Goal: Task Accomplishment & Management: Manage account settings

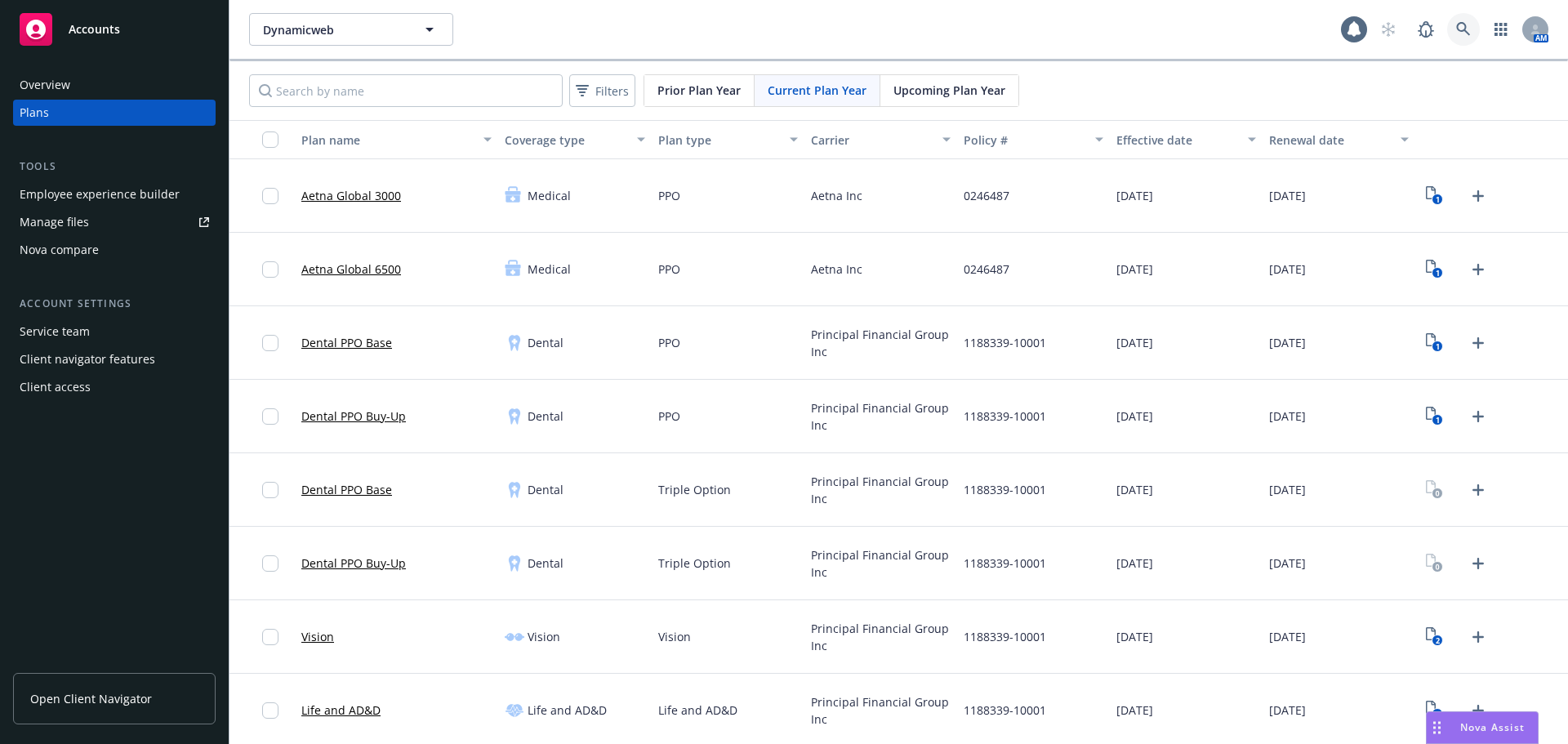
click at [1457, 31] on icon at bounding box center [1463, 29] width 14 height 14
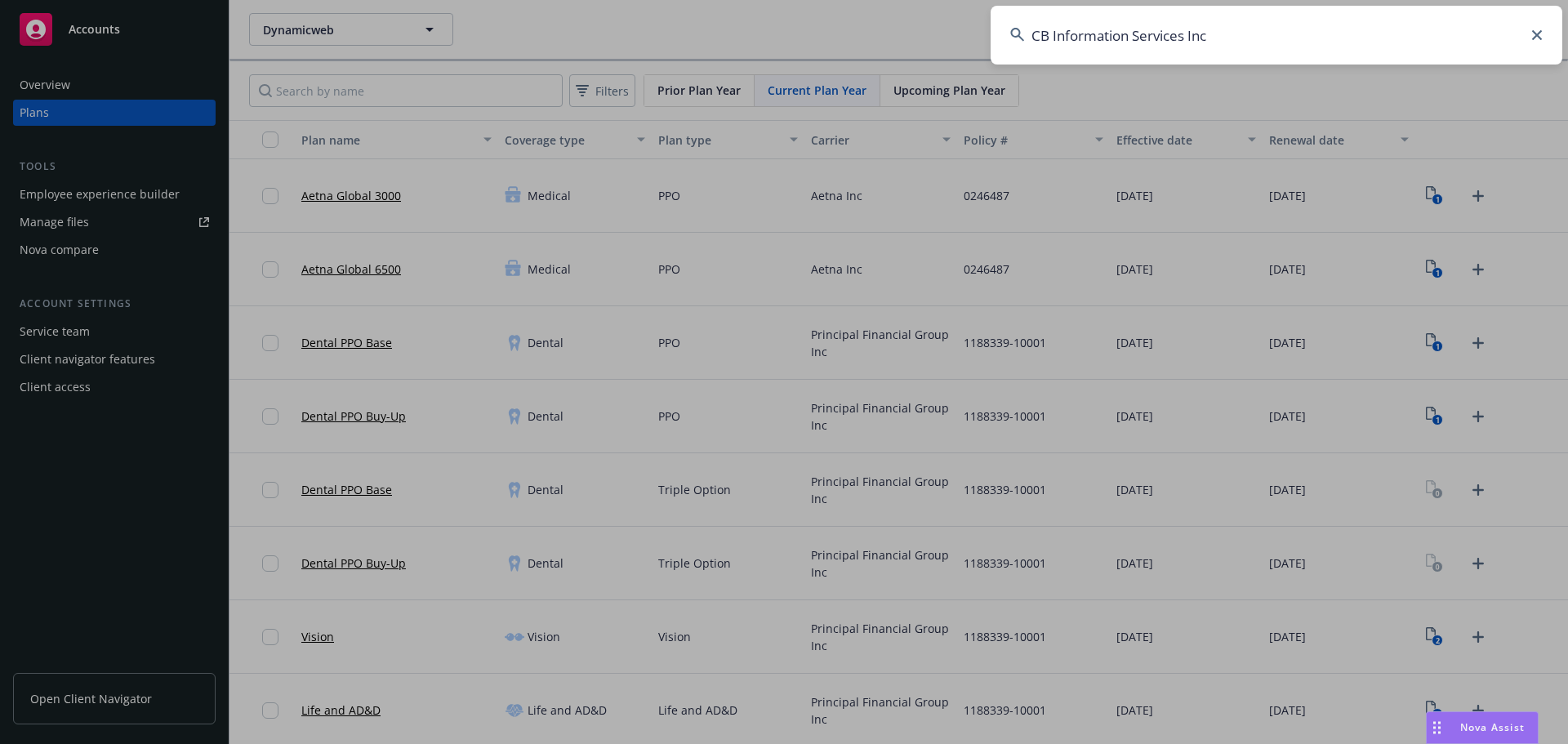
click at [1187, 41] on input "CB Information Services Inc" at bounding box center [1276, 35] width 572 height 58
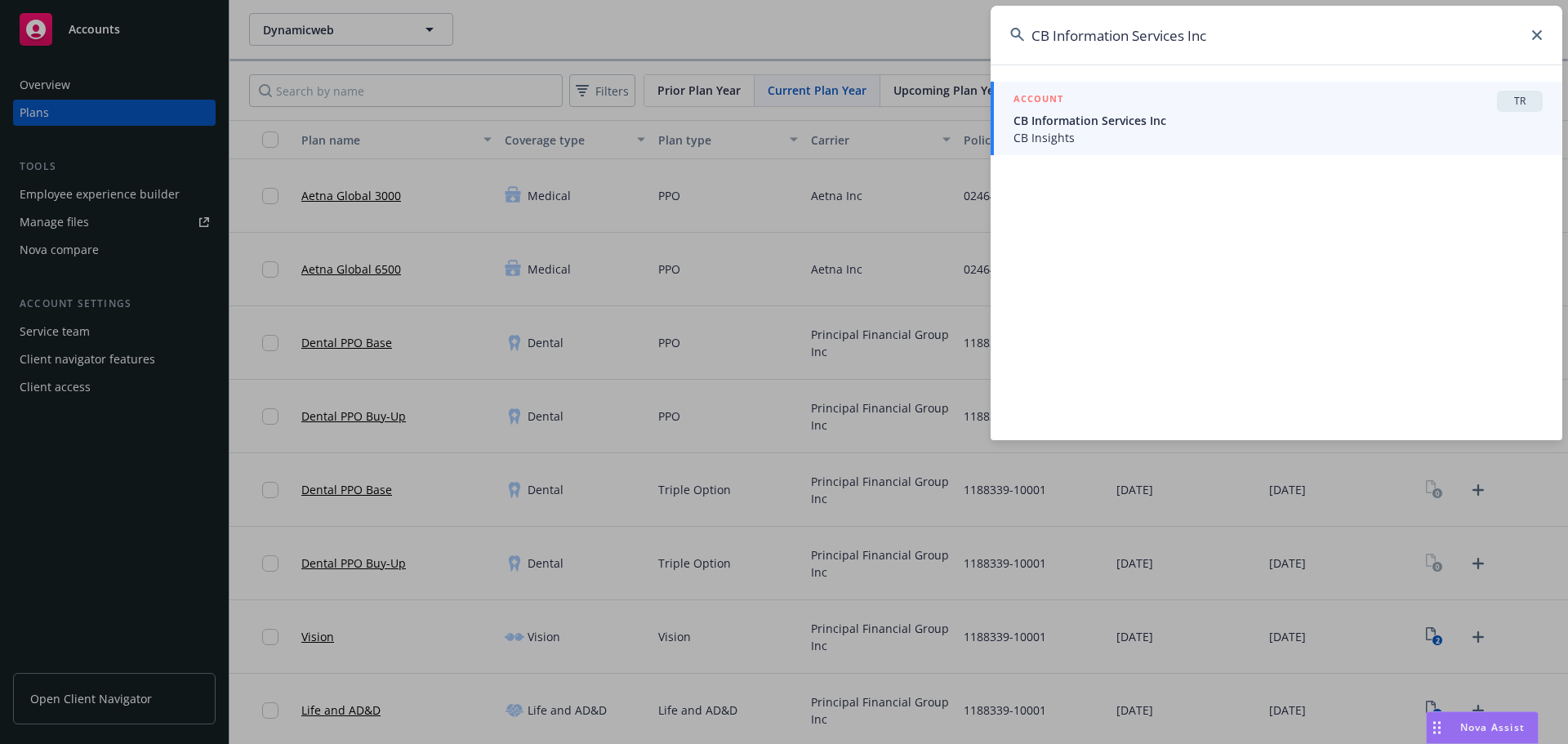
type input "CB Information Services Inc"
click at [1211, 111] on div "ACCOUNT TR" at bounding box center [1278, 101] width 529 height 21
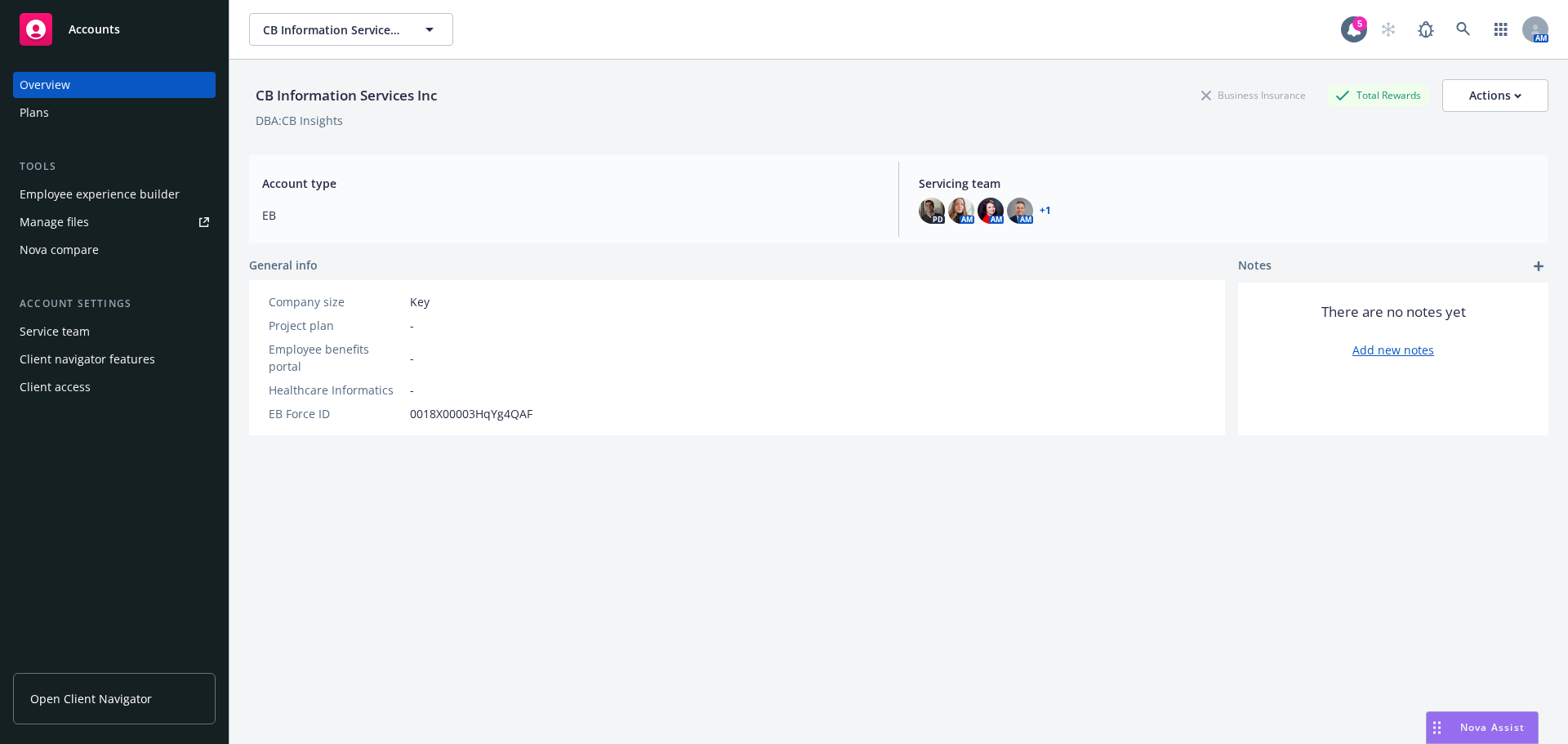
click at [112, 113] on div "Plans" at bounding box center [115, 113] width 190 height 26
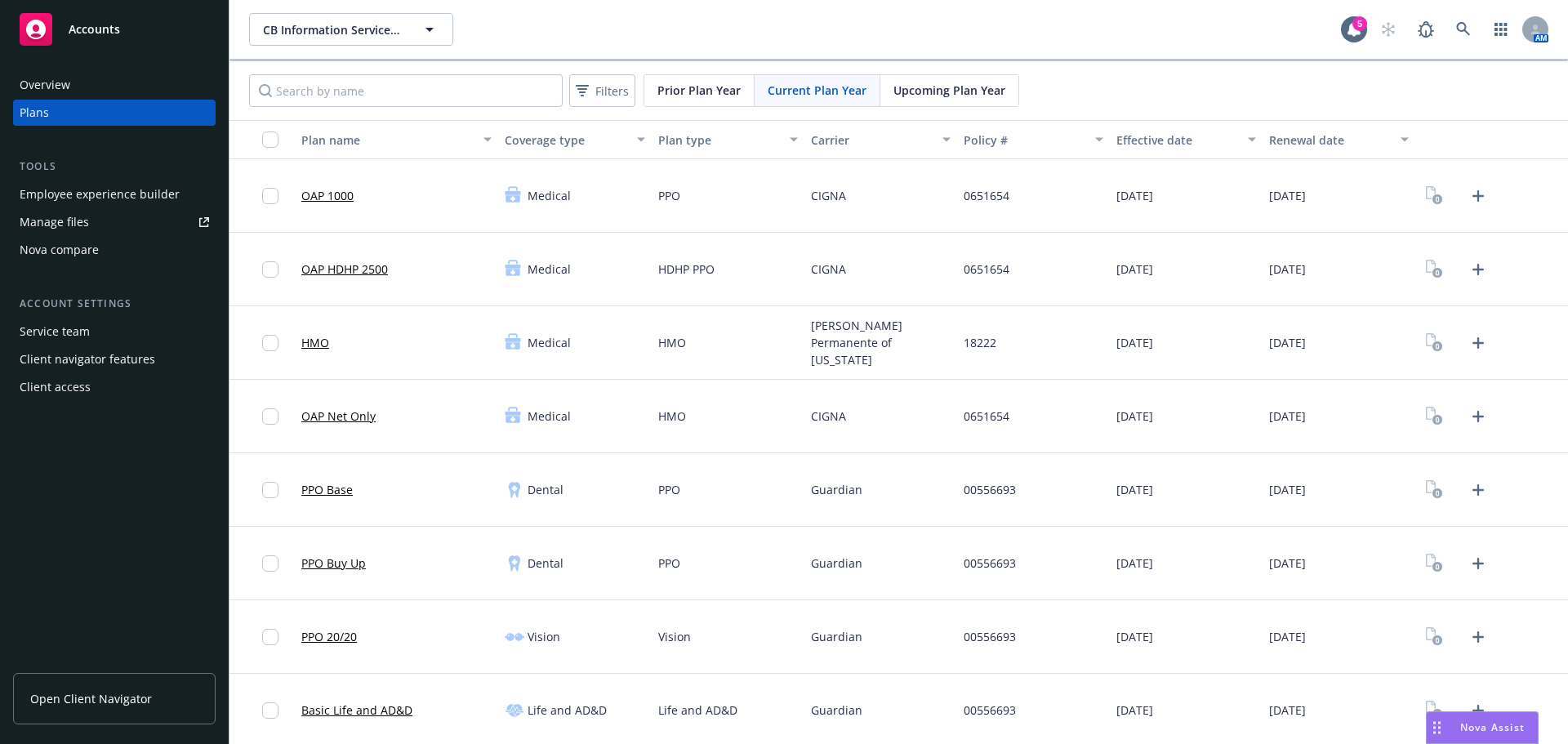
click at [976, 448] on div "0651654" at bounding box center [1033, 416] width 152 height 73
click at [1468, 204] on icon "Upload Plan Documents" at bounding box center [1478, 196] width 20 height 20
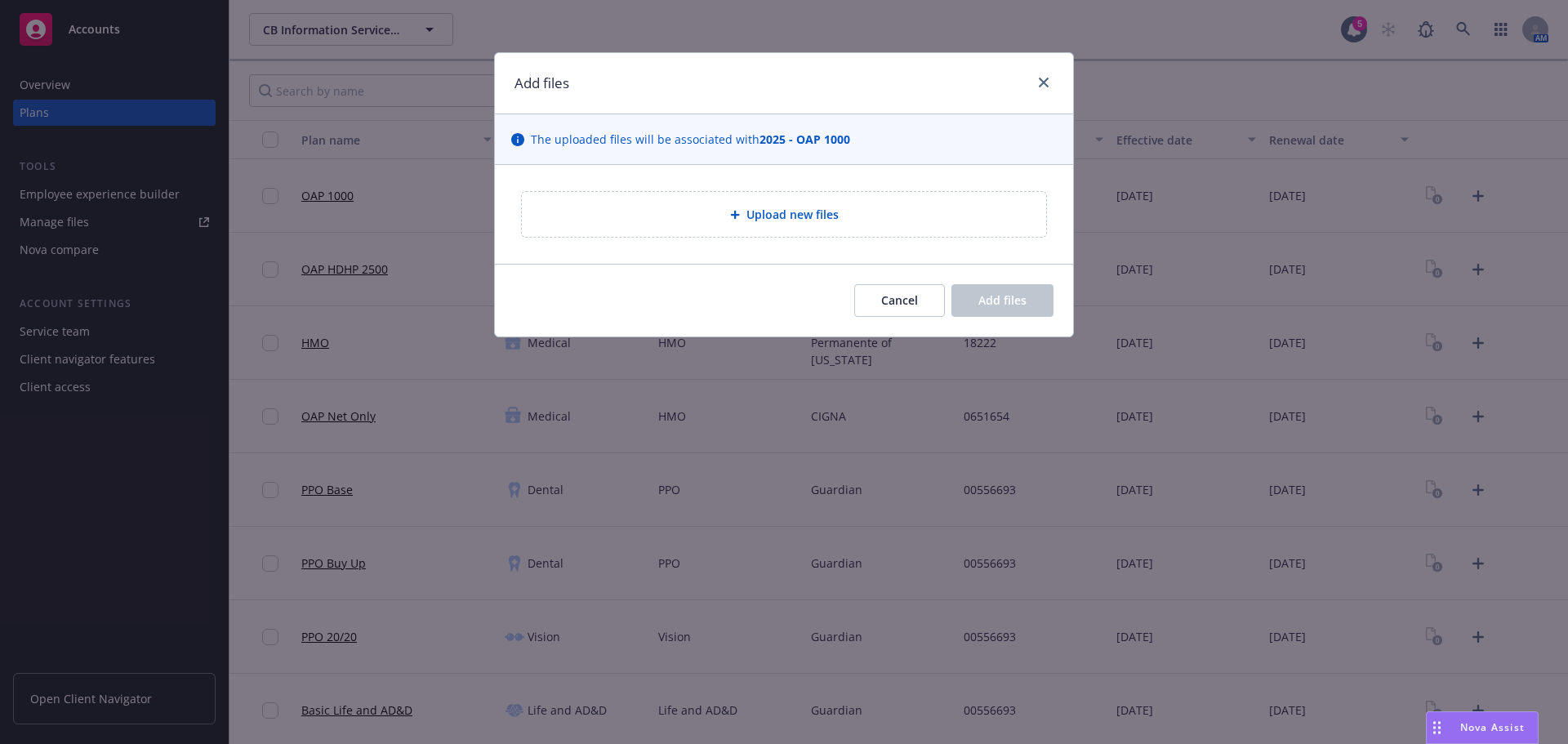
click at [870, 174] on div "Upload new files" at bounding box center [784, 214] width 578 height 99
click at [870, 202] on div "Upload new files" at bounding box center [784, 214] width 524 height 45
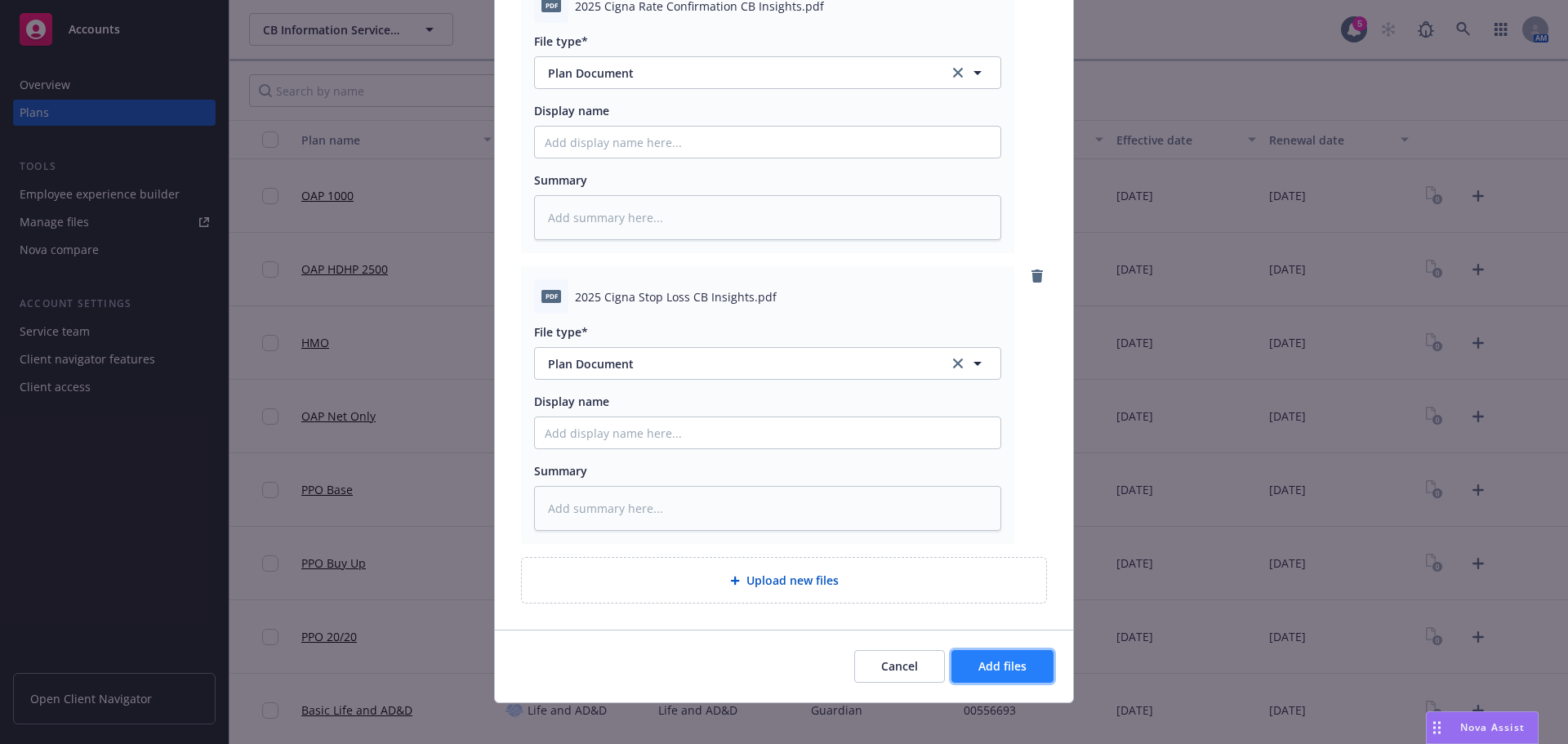
click at [1016, 661] on span "Add files" at bounding box center [1003, 666] width 48 height 16
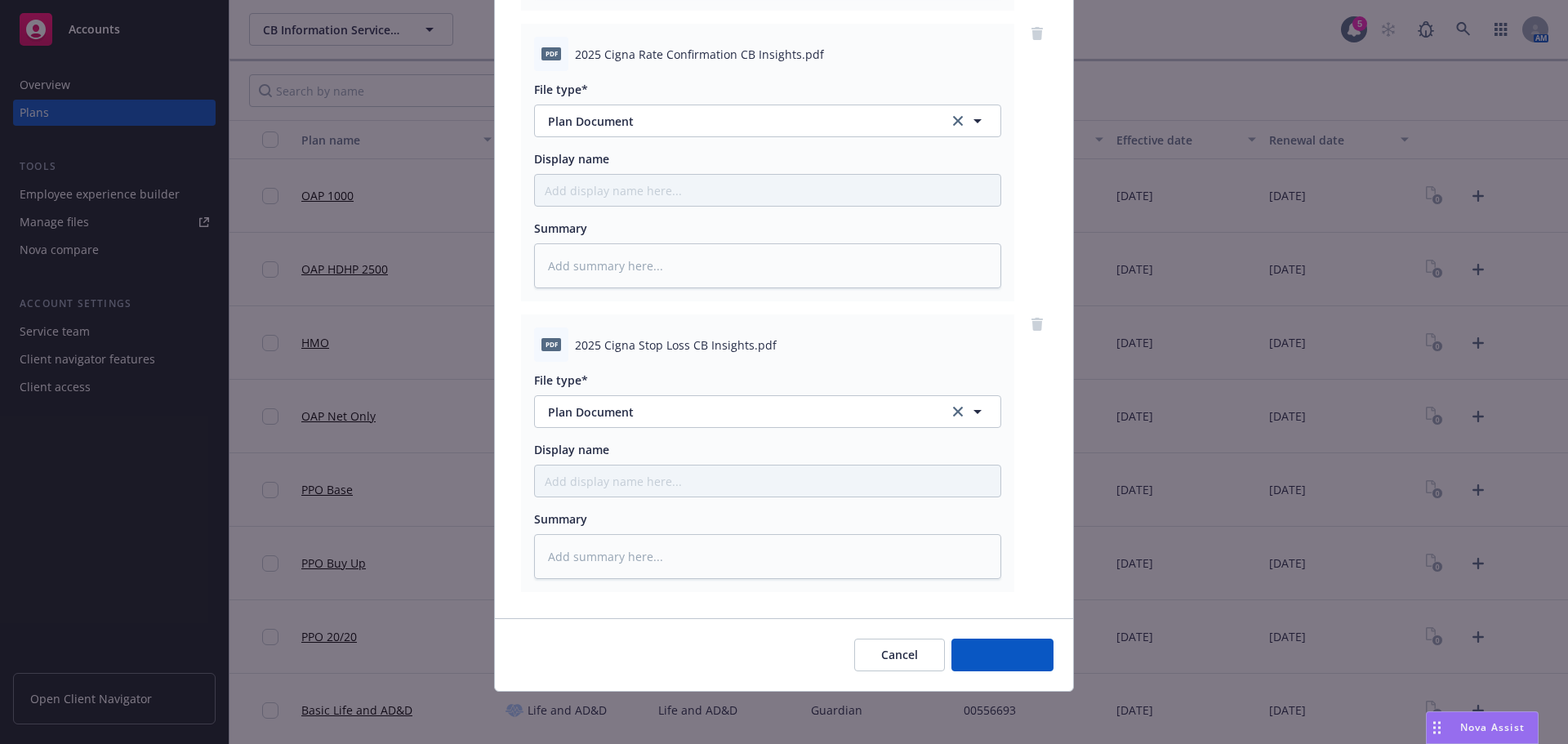
scroll to position [1912, 0]
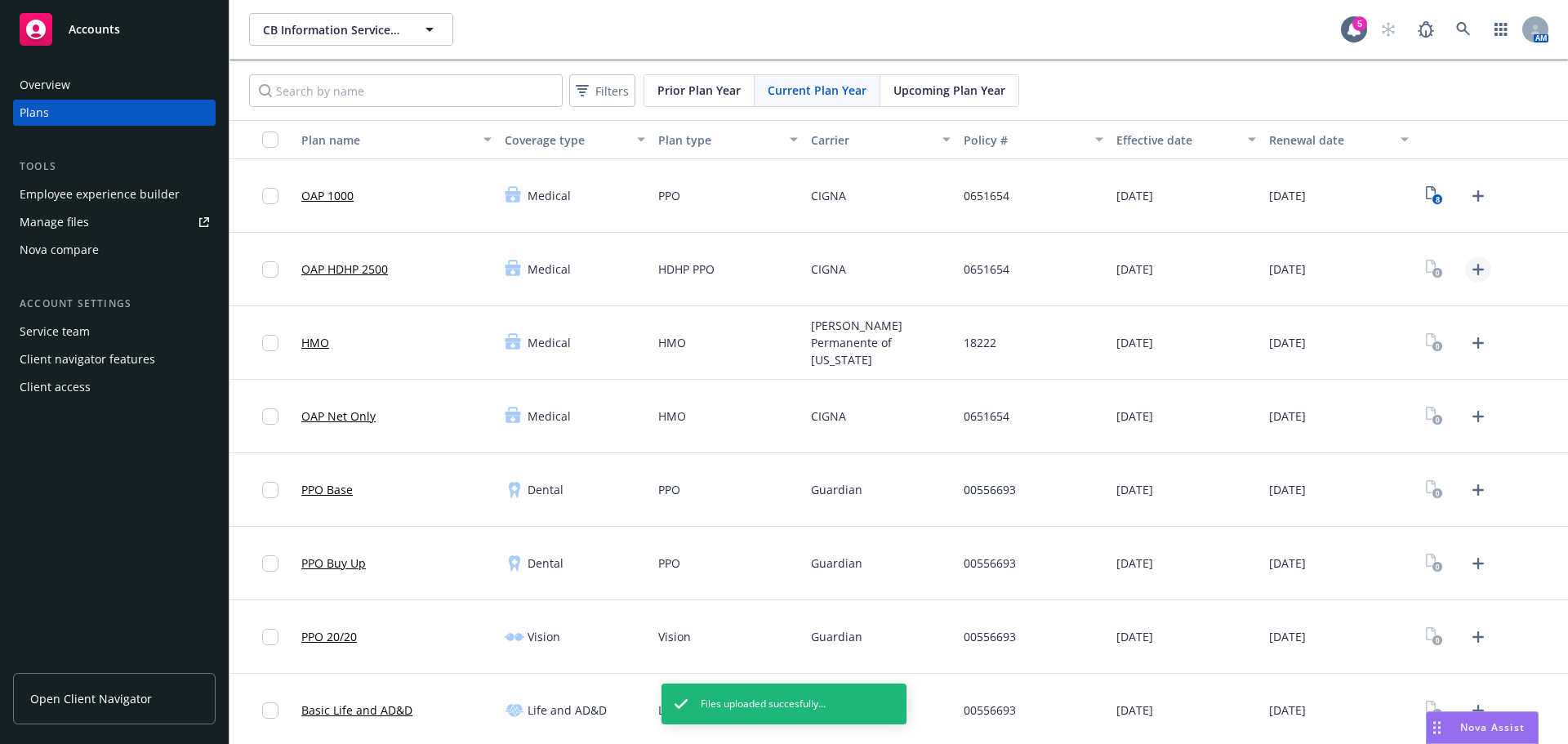
click at [1469, 274] on icon "Upload Plan Documents" at bounding box center [1478, 269] width 20 height 20
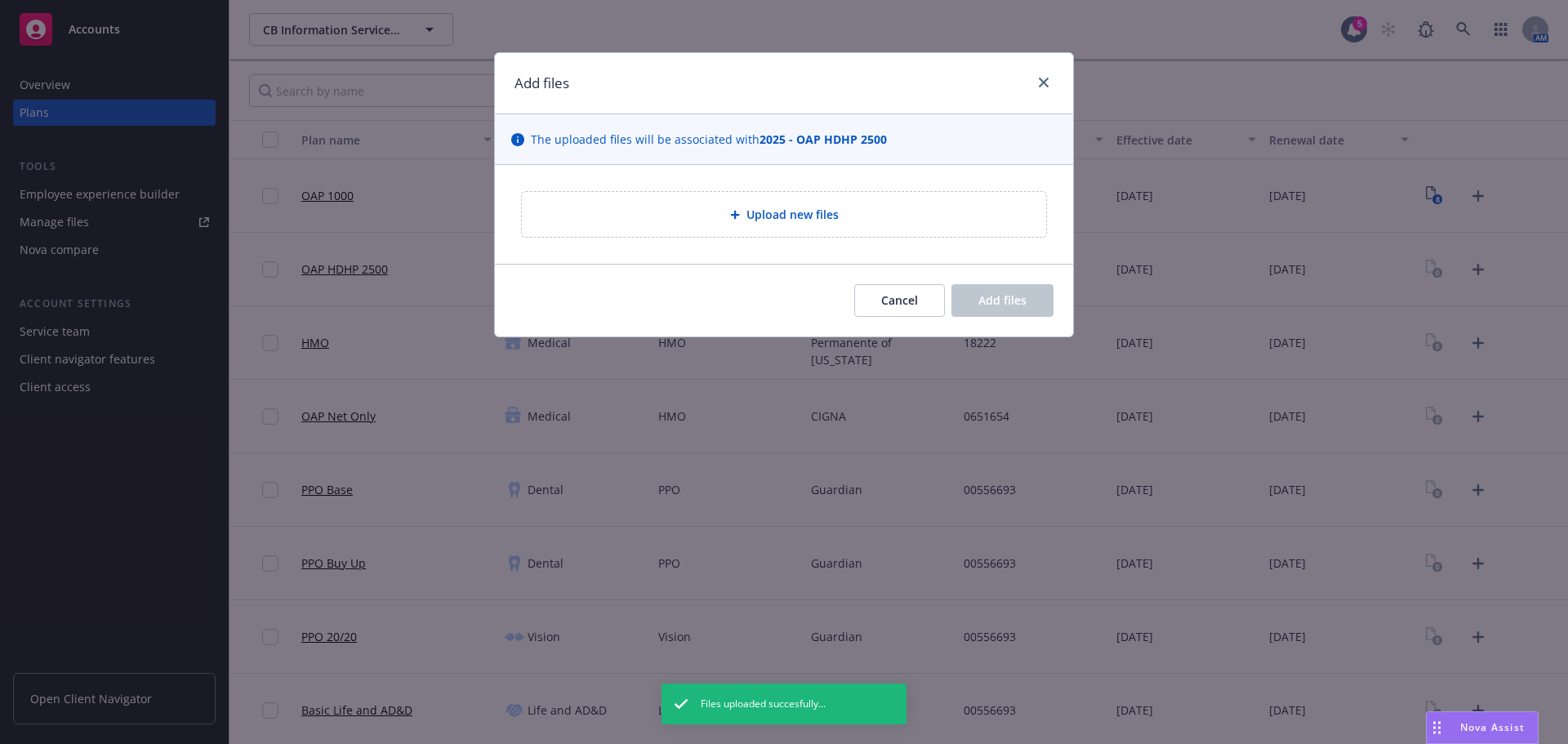
click at [841, 215] on div "Upload new files" at bounding box center [784, 214] width 498 height 19
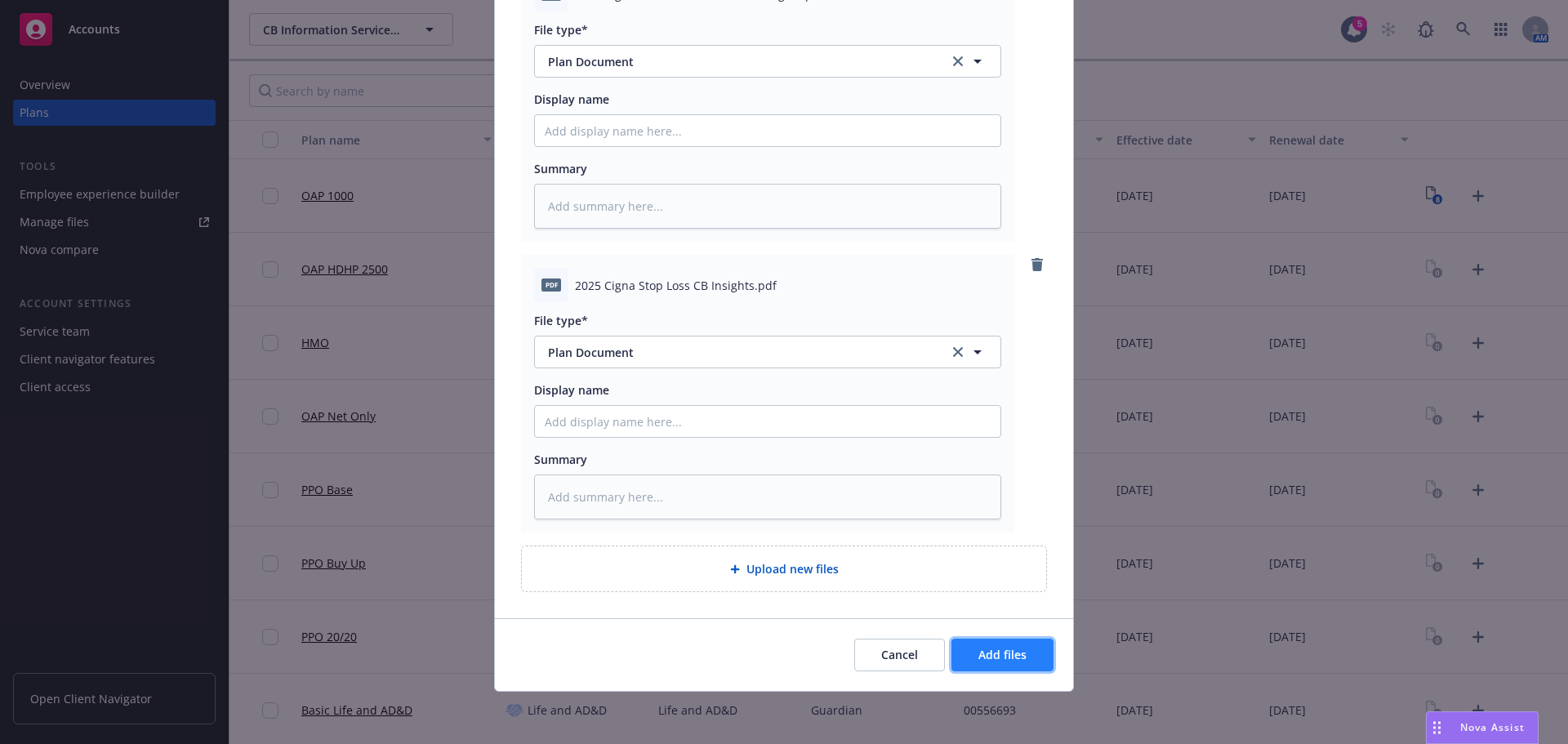
click at [1018, 670] on button "Add files" at bounding box center [1003, 655] width 102 height 33
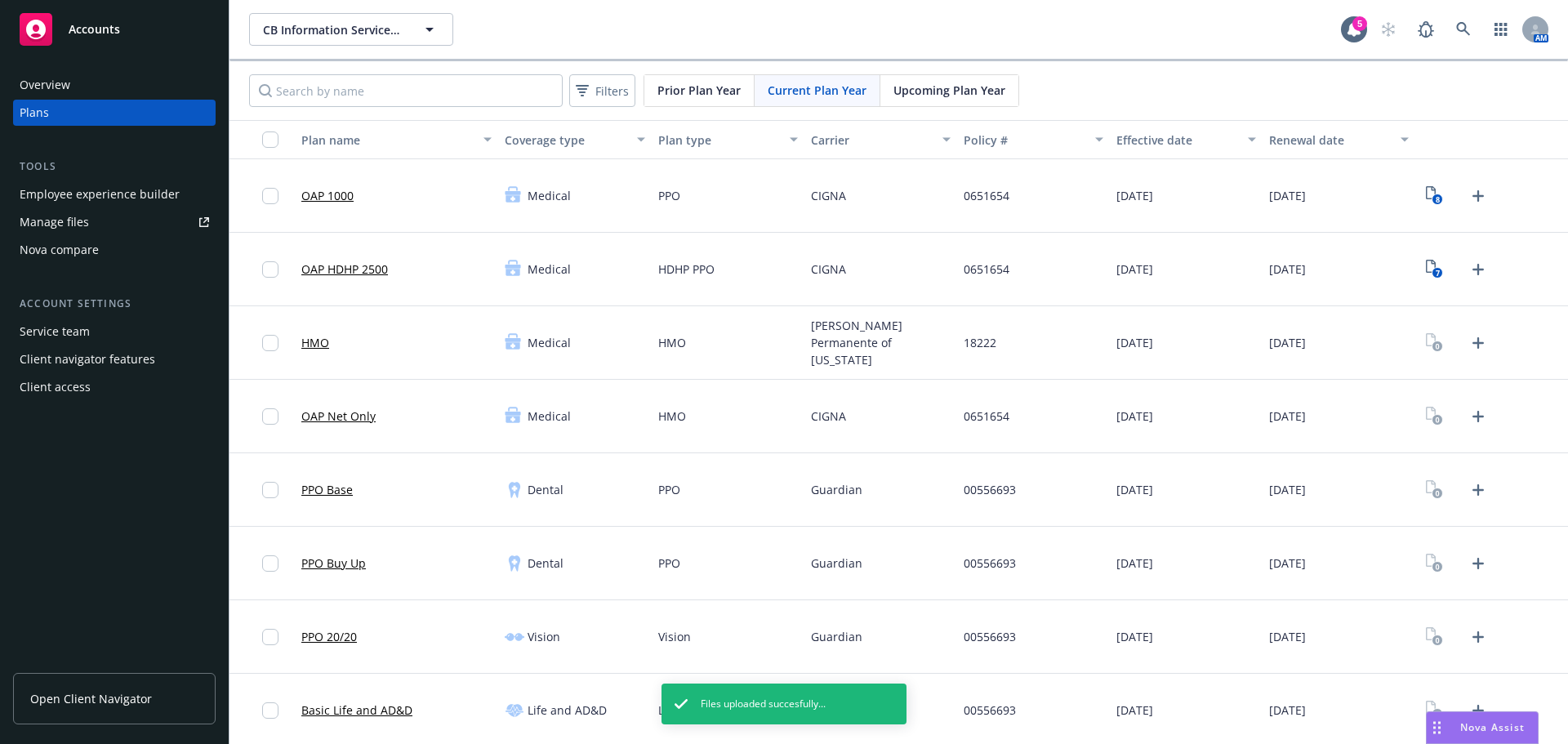
click at [1189, 440] on div "[DATE]" at bounding box center [1186, 416] width 152 height 73
click at [1471, 414] on icon "Upload Plan Documents" at bounding box center [1478, 417] width 20 height 20
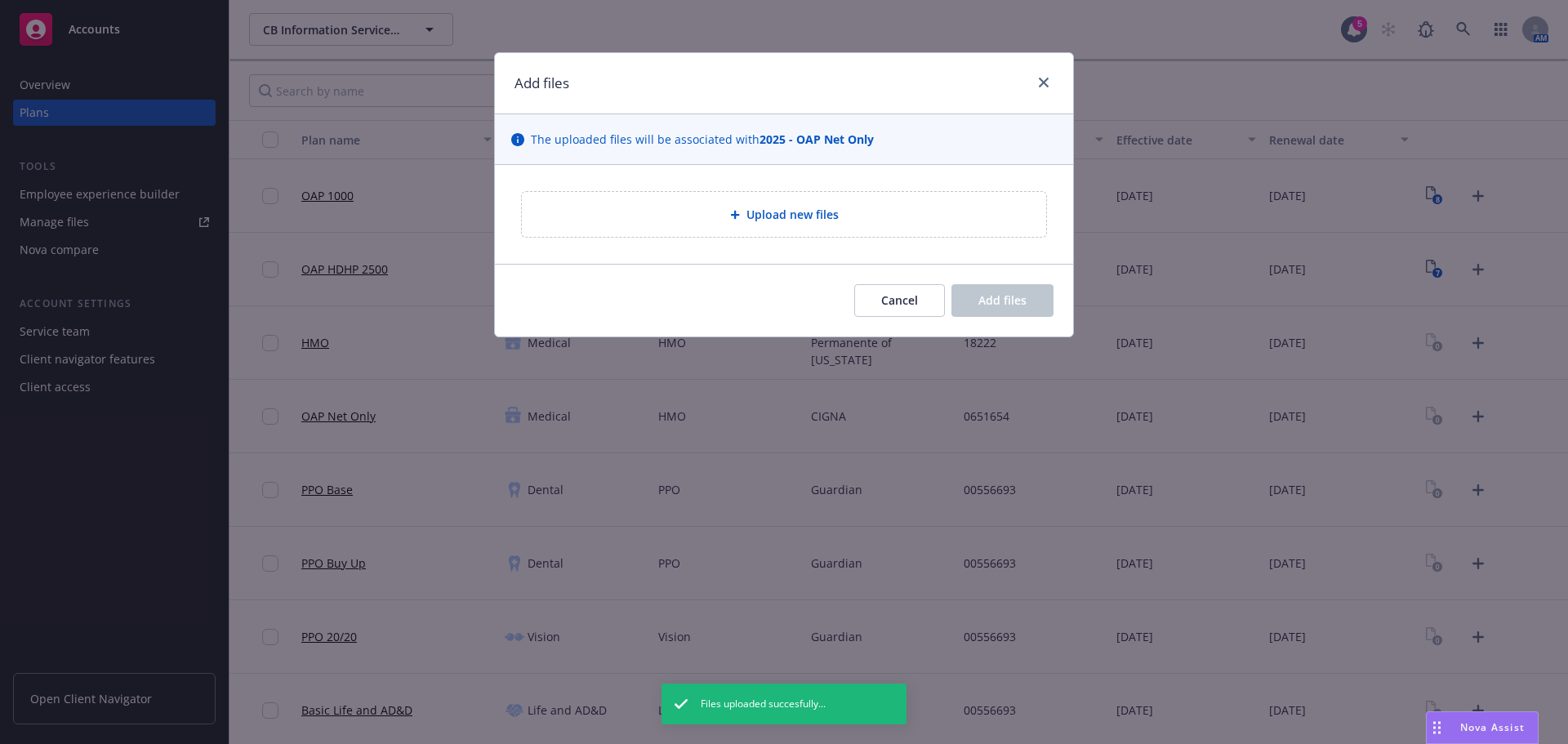
click at [847, 222] on div "Upload new files" at bounding box center [784, 214] width 498 height 19
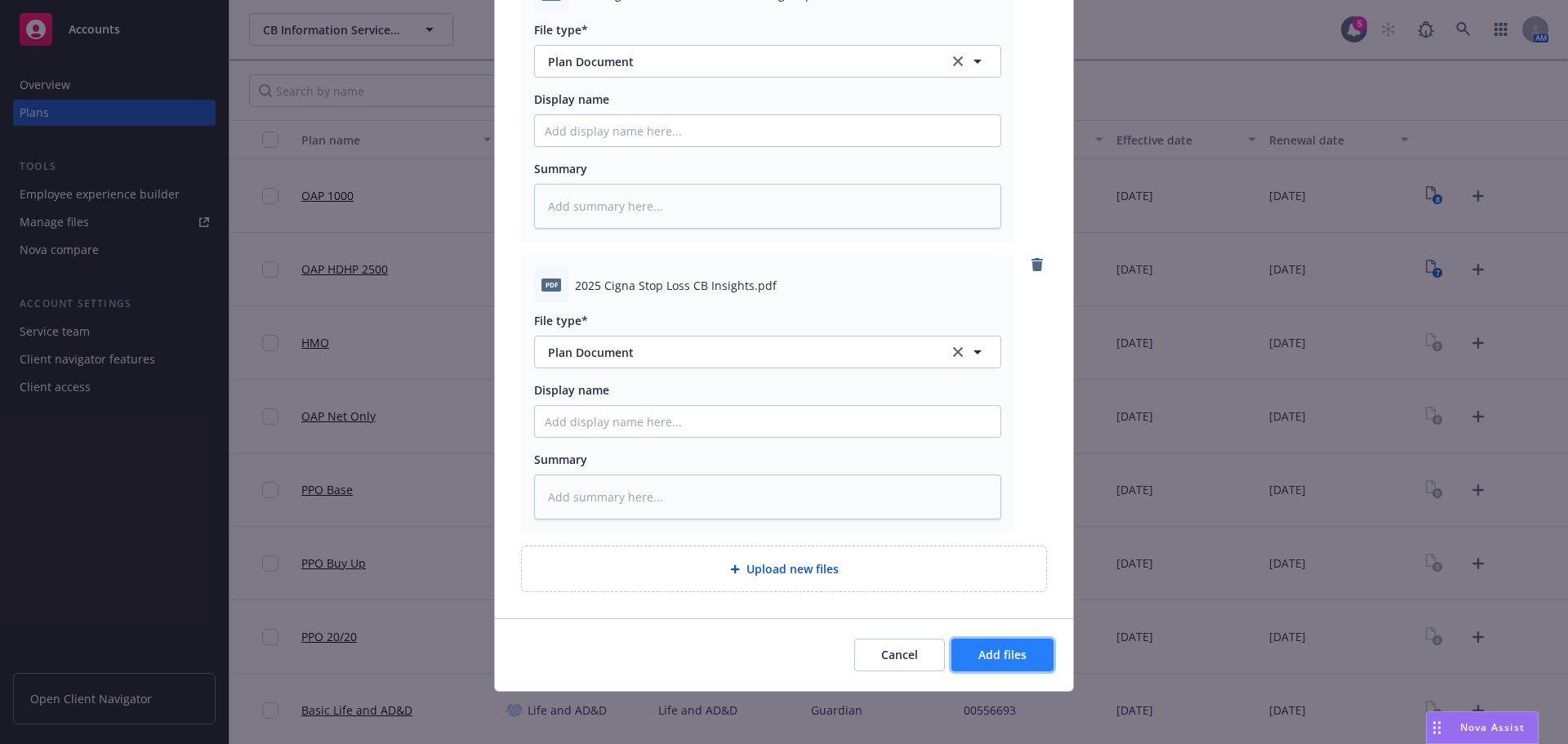
click at [1030, 654] on button "Add files" at bounding box center [1003, 655] width 102 height 33
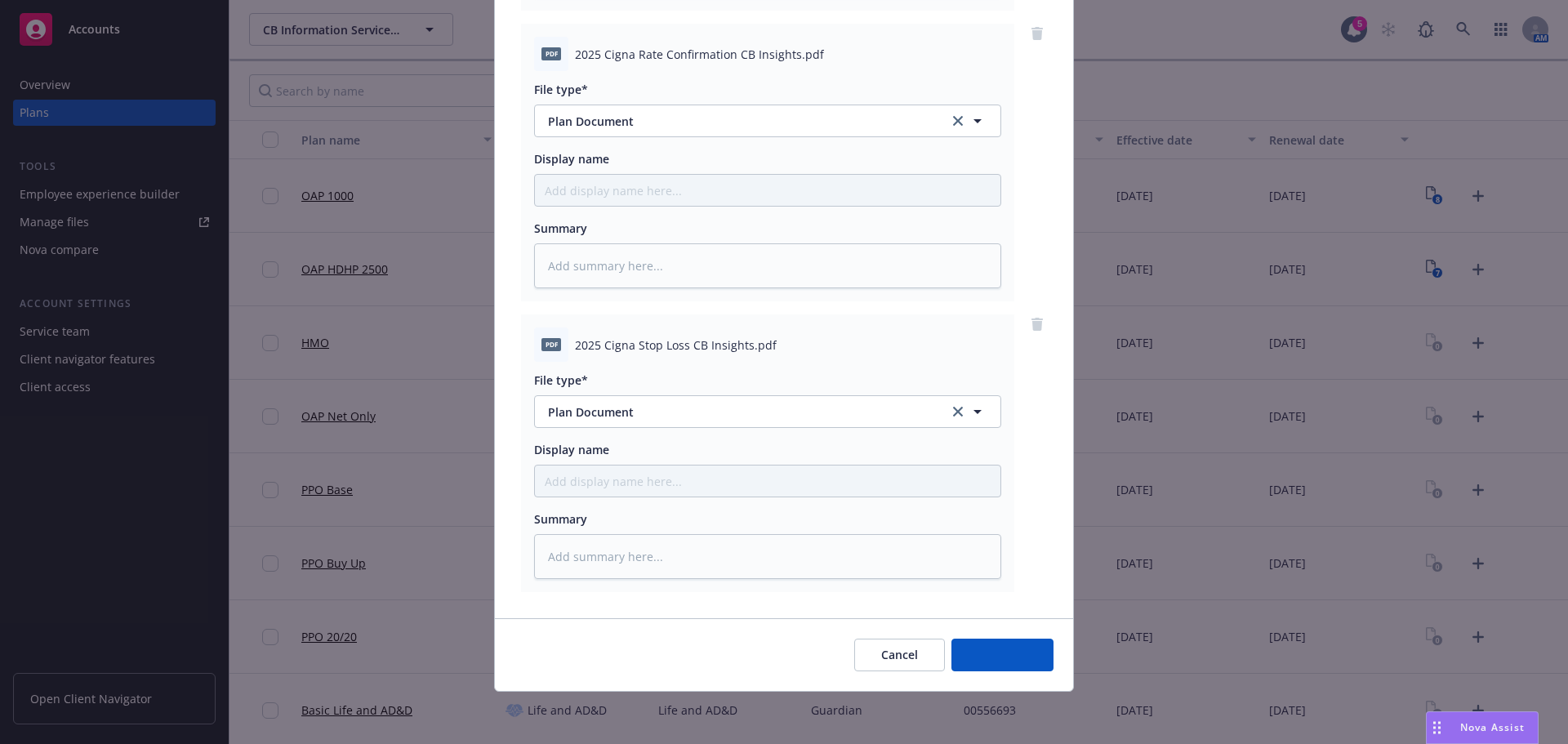
scroll to position [1912, 0]
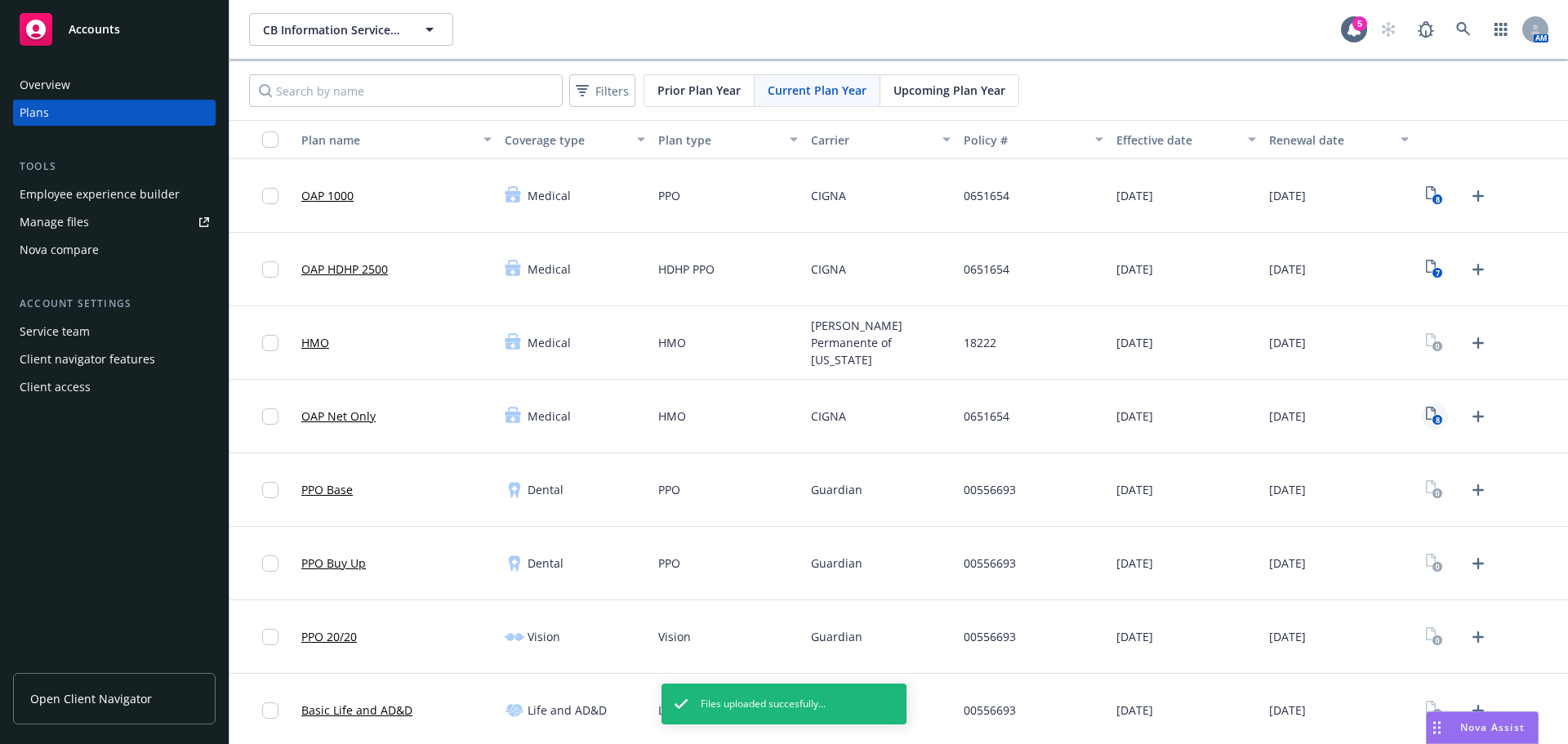
click at [1436, 420] on text "8" at bounding box center [1438, 420] width 4 height 11
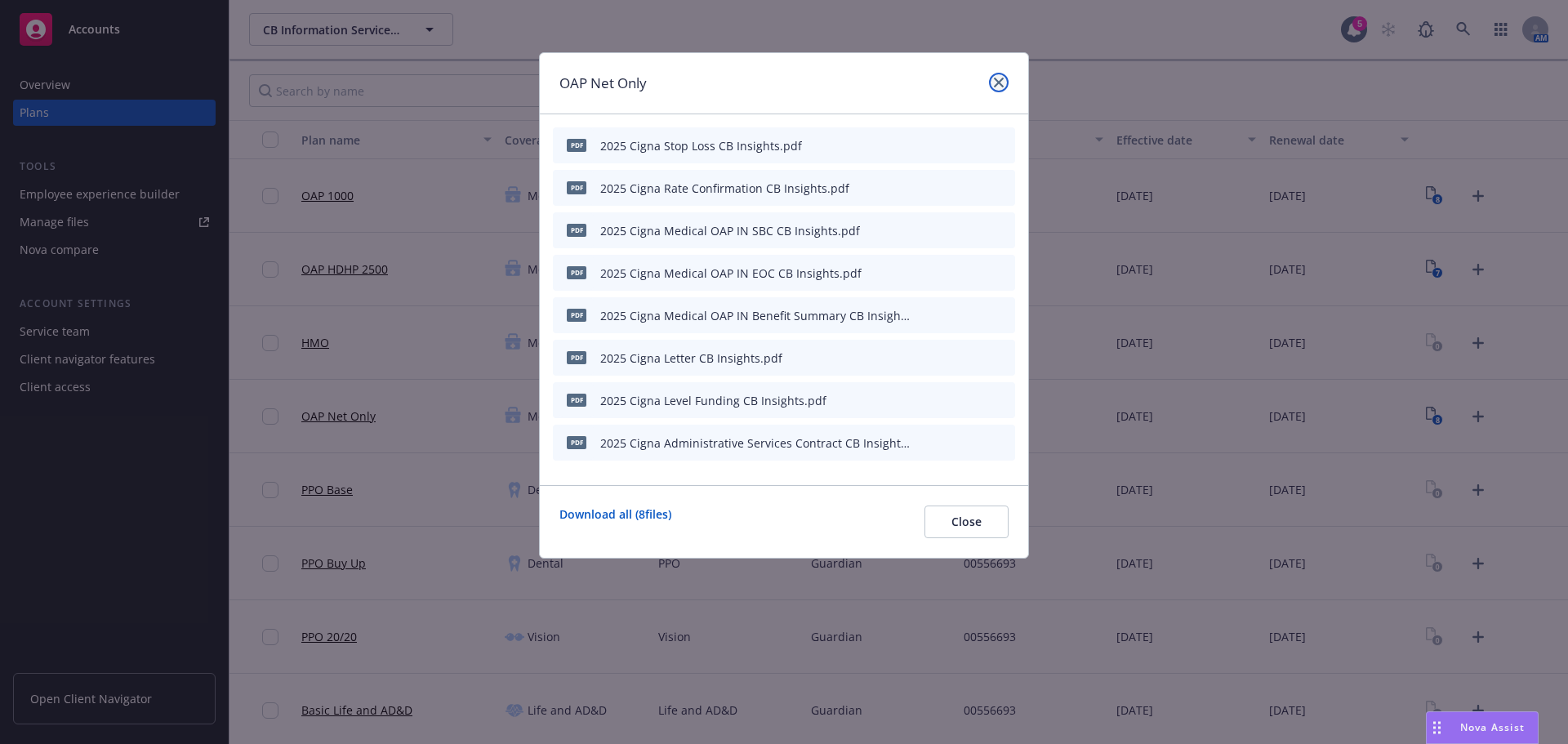
click at [1002, 78] on icon "close" at bounding box center [999, 82] width 10 height 10
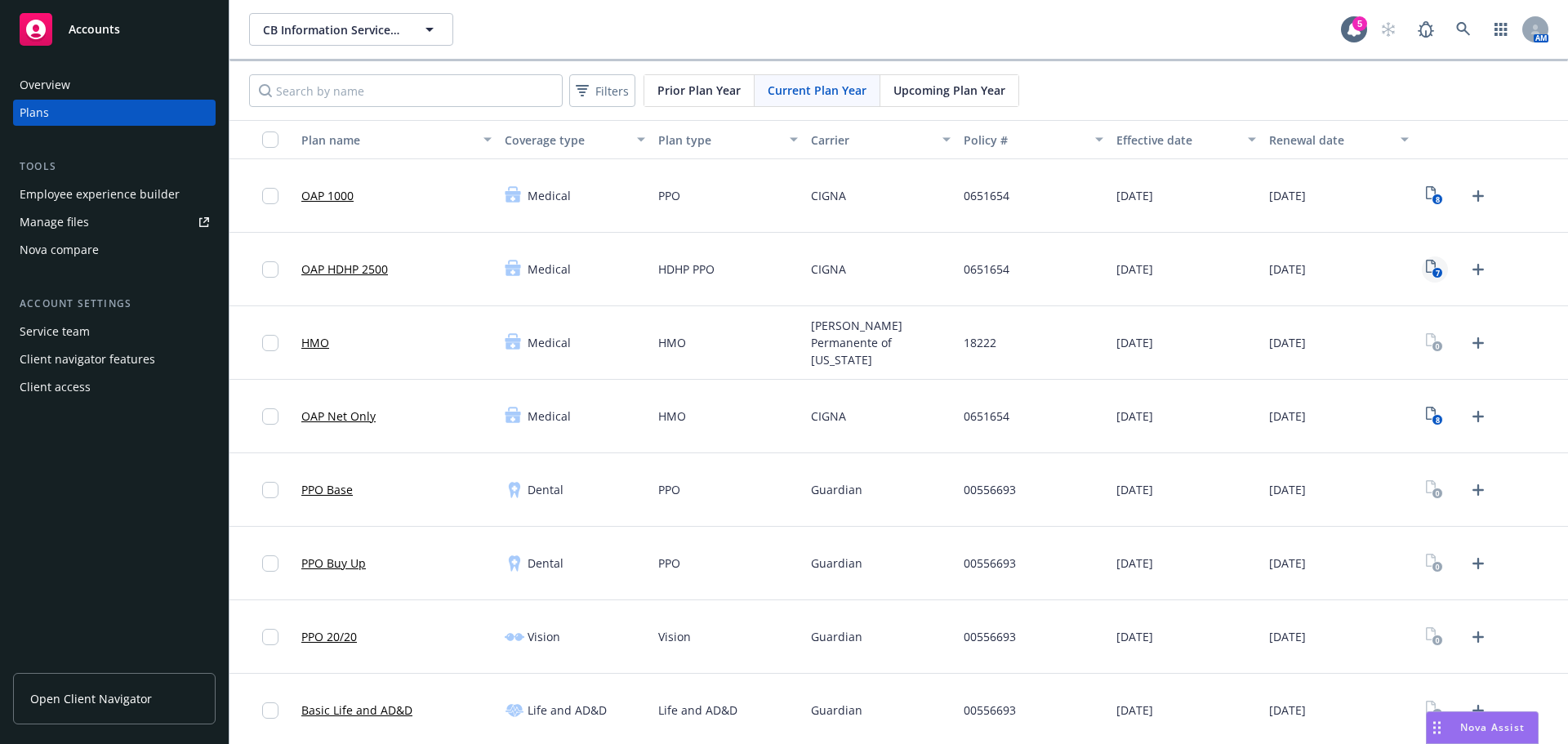
click at [1426, 267] on icon "7" at bounding box center [1435, 269] width 17 height 19
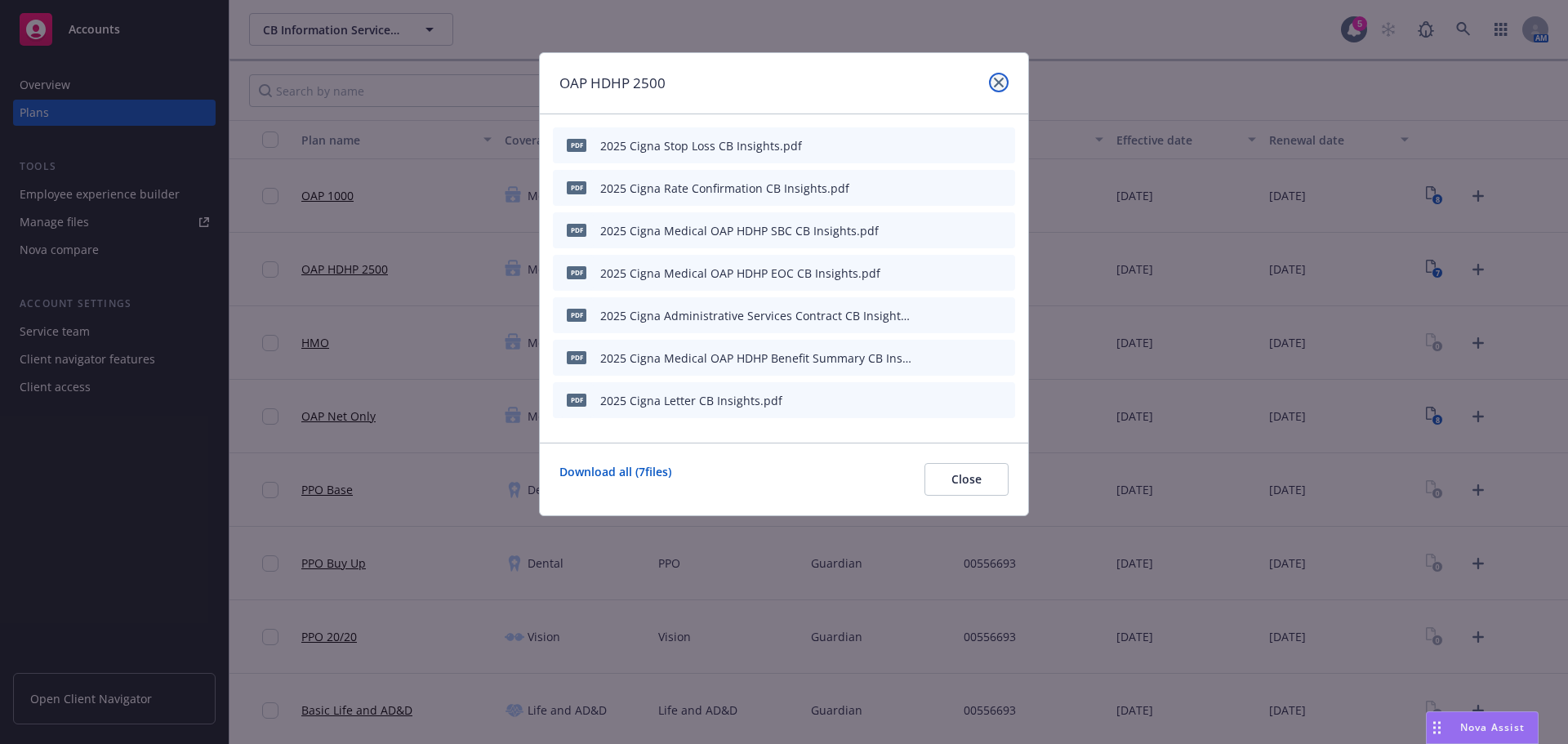
click at [995, 82] on icon "close" at bounding box center [999, 82] width 10 height 10
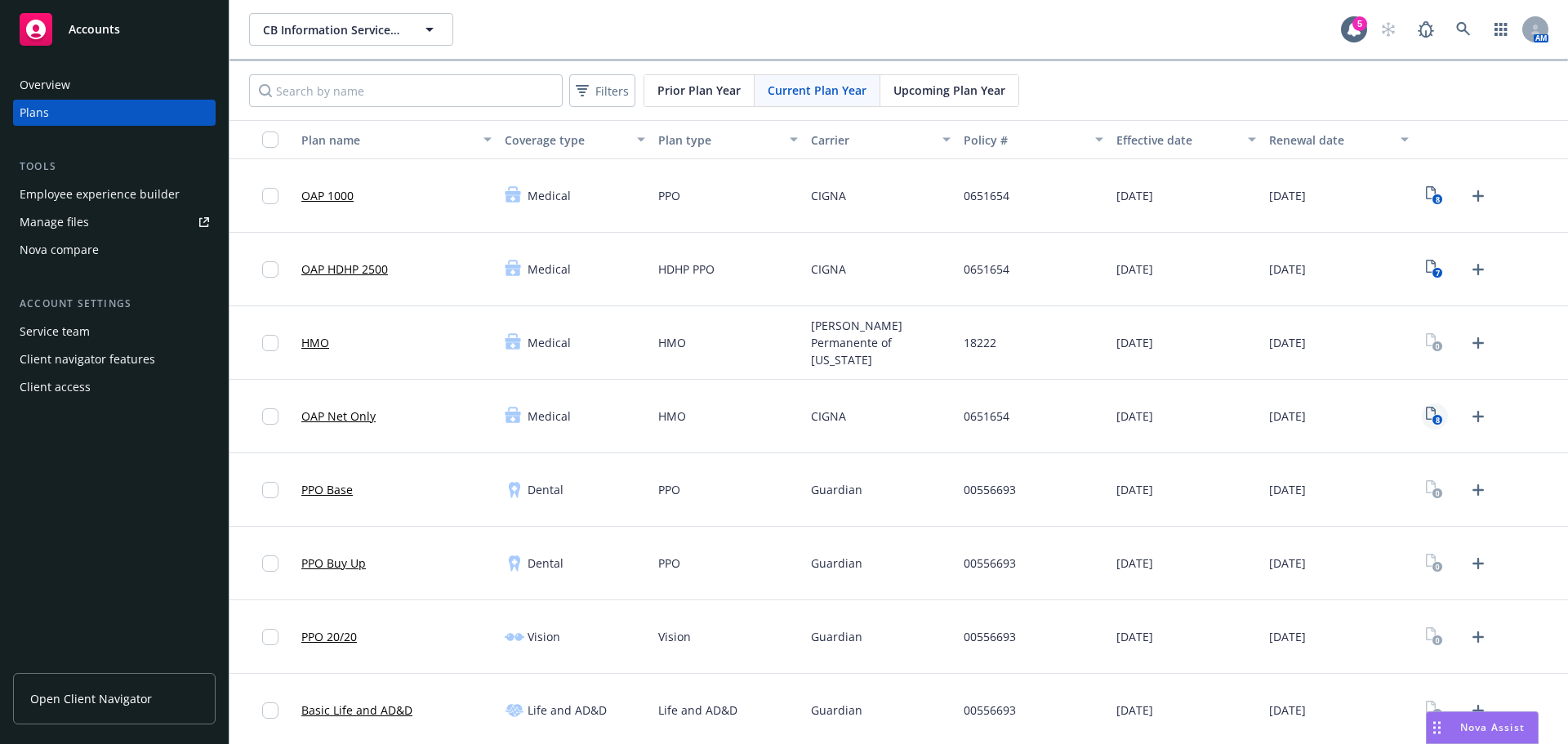
click at [1433, 422] on rect "View Plan Documents" at bounding box center [1438, 420] width 11 height 11
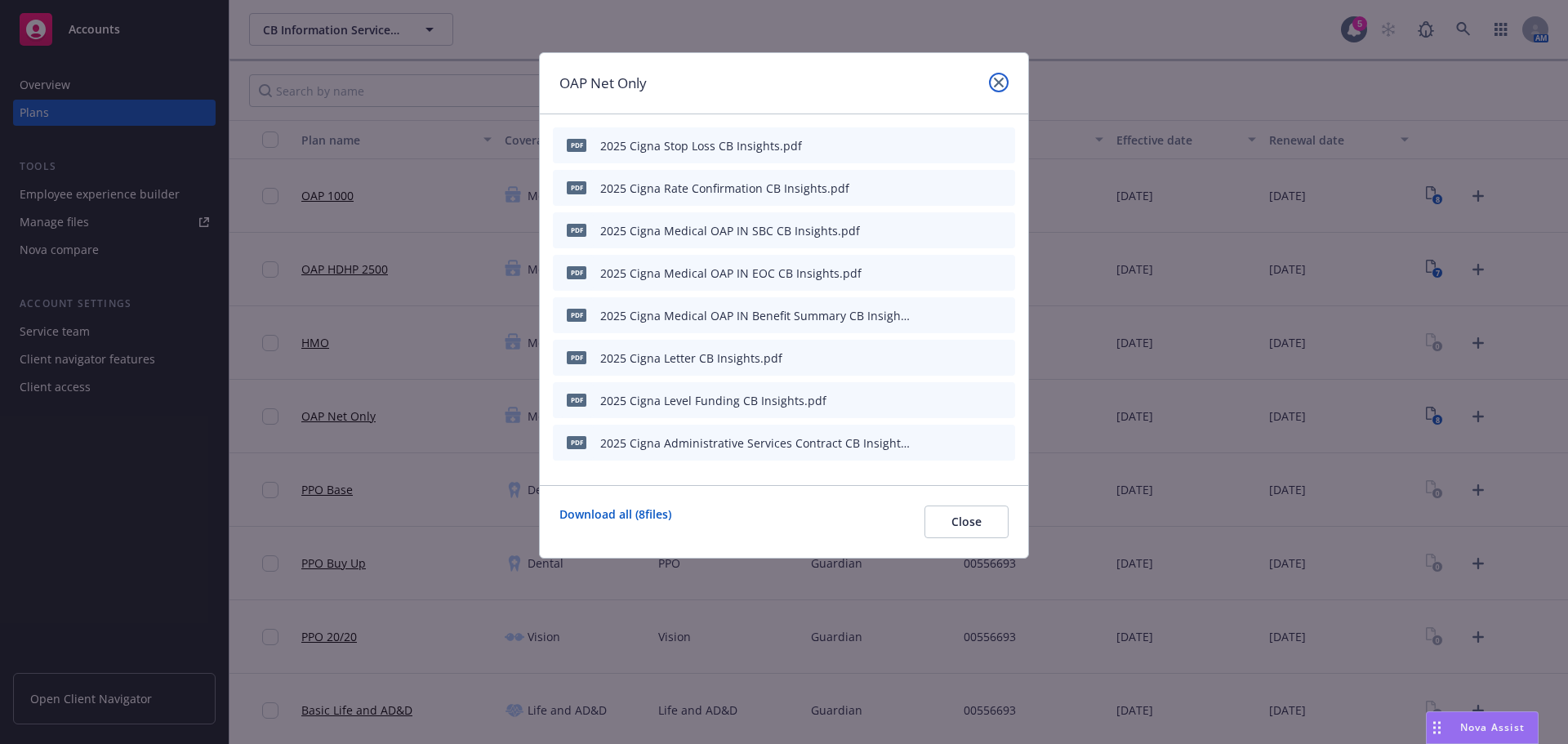
click at [1004, 82] on link "close" at bounding box center [999, 82] width 20 height 20
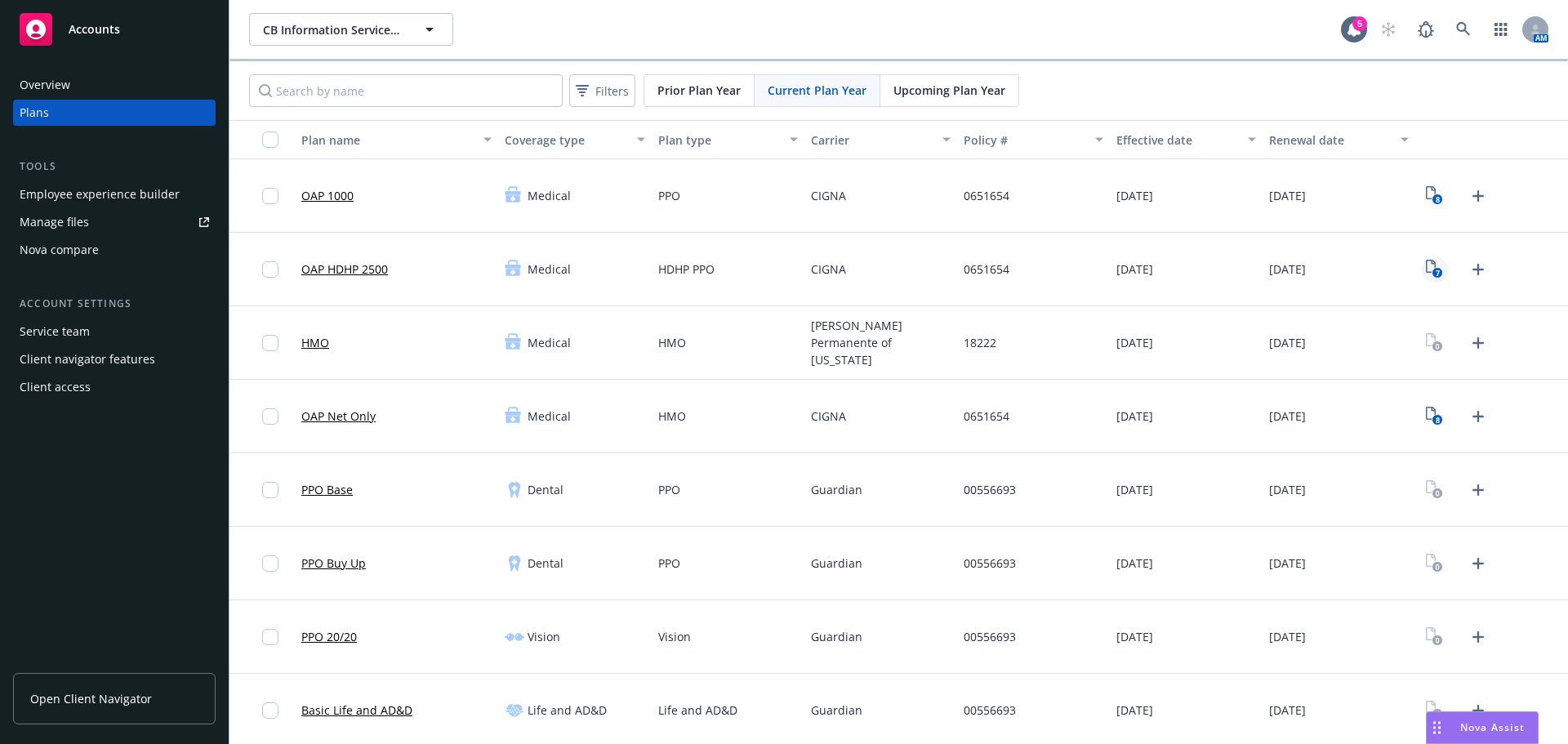
click at [1433, 273] on rect "View Plan Documents" at bounding box center [1438, 273] width 11 height 11
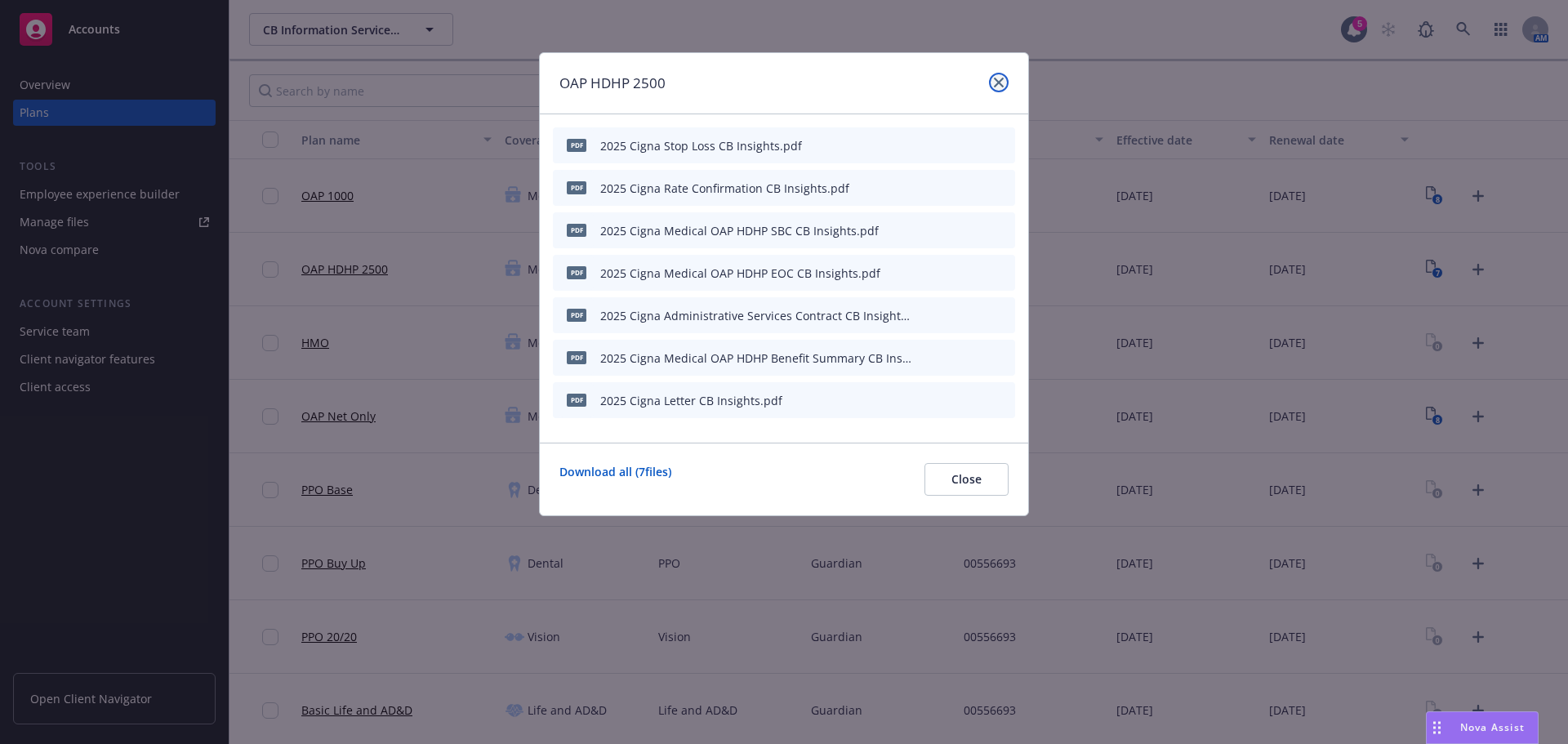
click at [999, 81] on icon "close" at bounding box center [999, 82] width 10 height 10
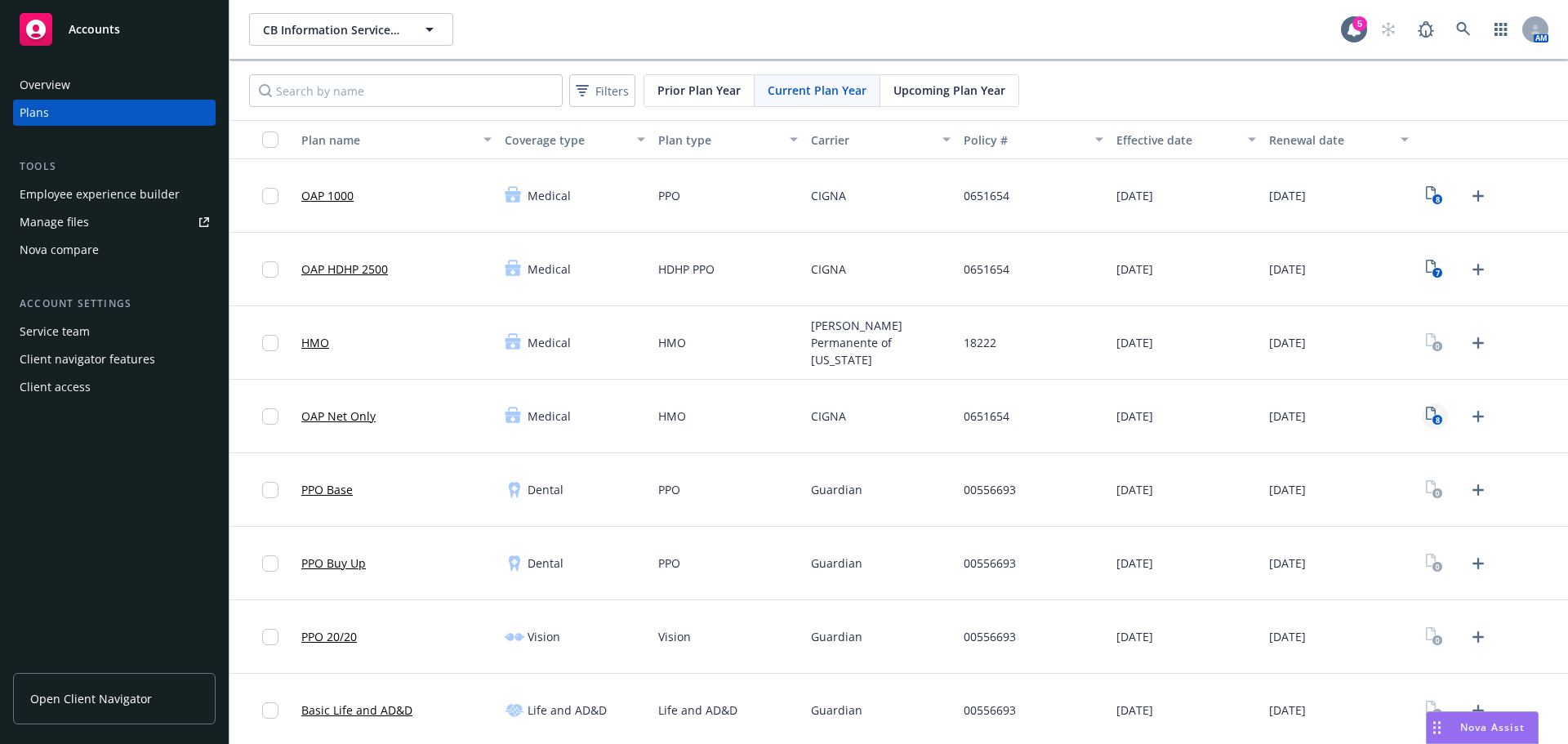
click at [1433, 423] on rect "View Plan Documents" at bounding box center [1438, 420] width 11 height 11
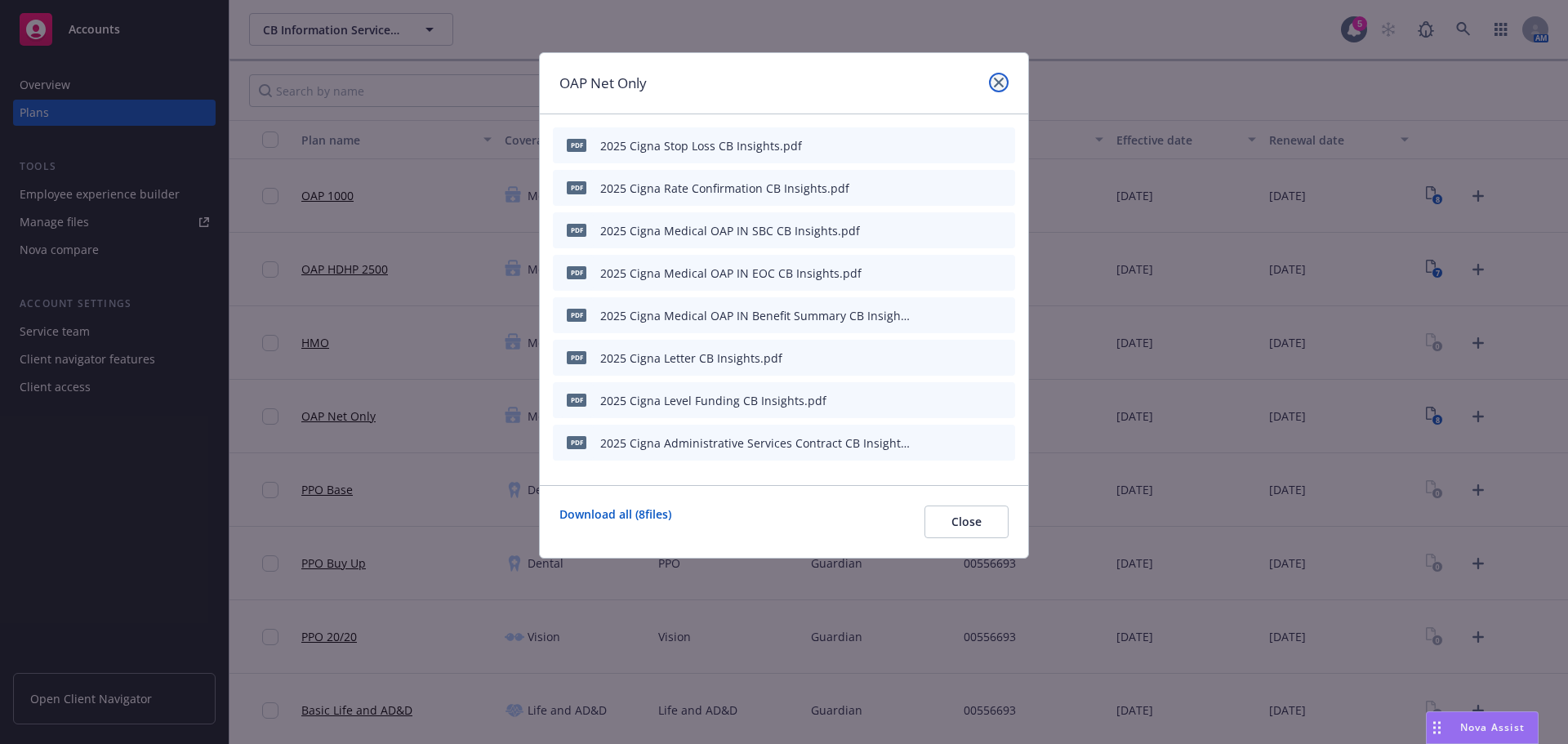
click at [1004, 80] on link "close" at bounding box center [999, 82] width 20 height 20
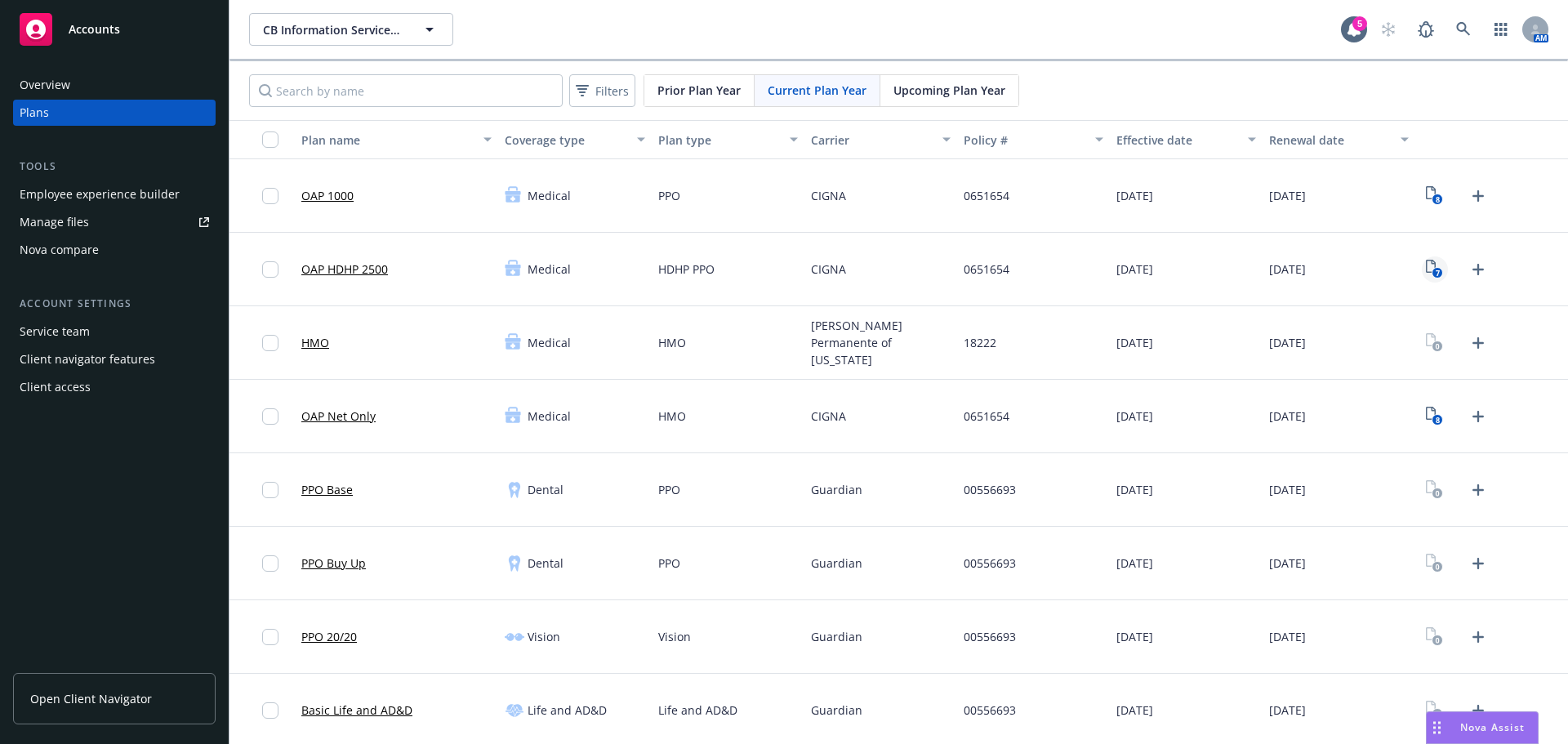
click at [1431, 265] on icon "7" at bounding box center [1435, 269] width 17 height 19
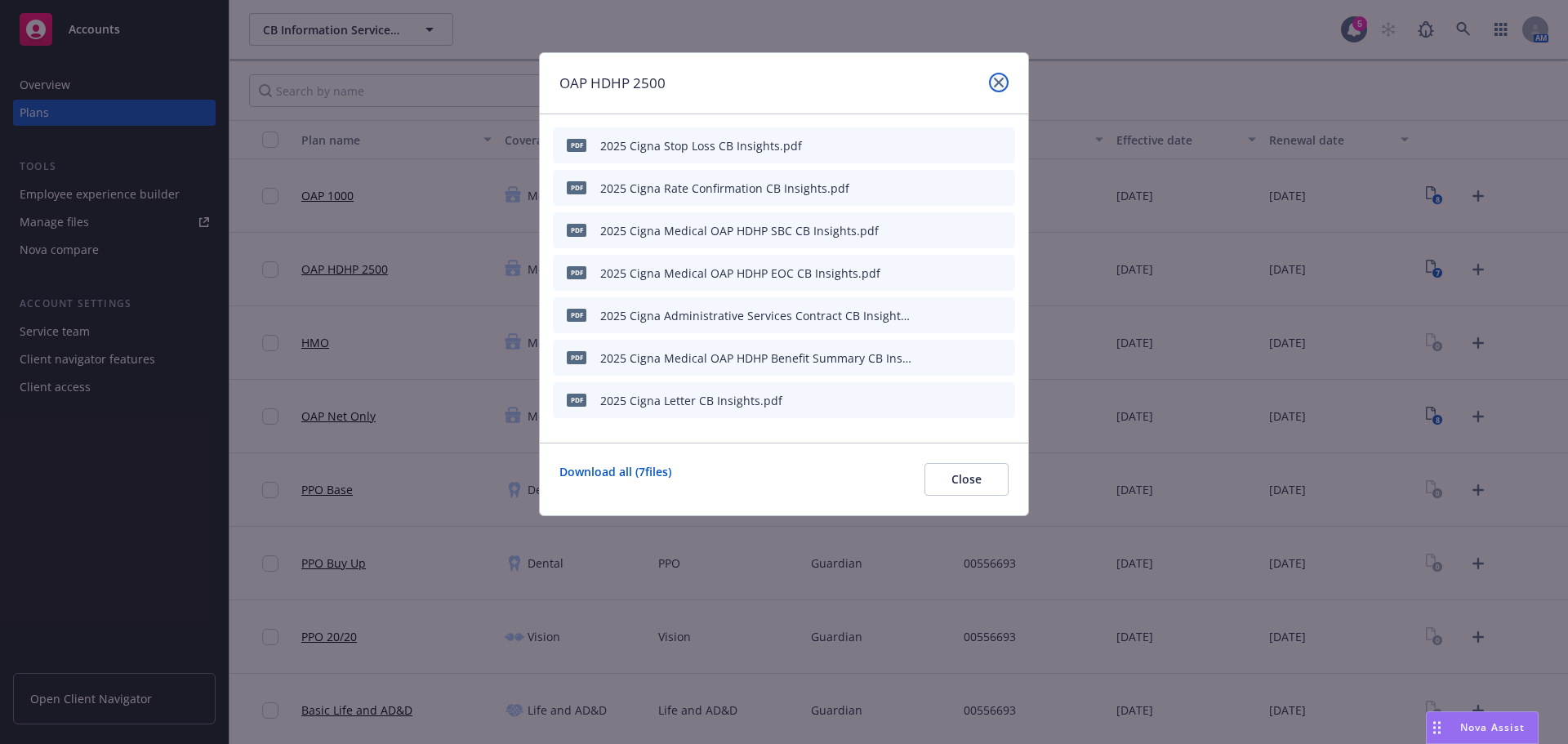
click at [1004, 82] on link "close" at bounding box center [999, 82] width 20 height 20
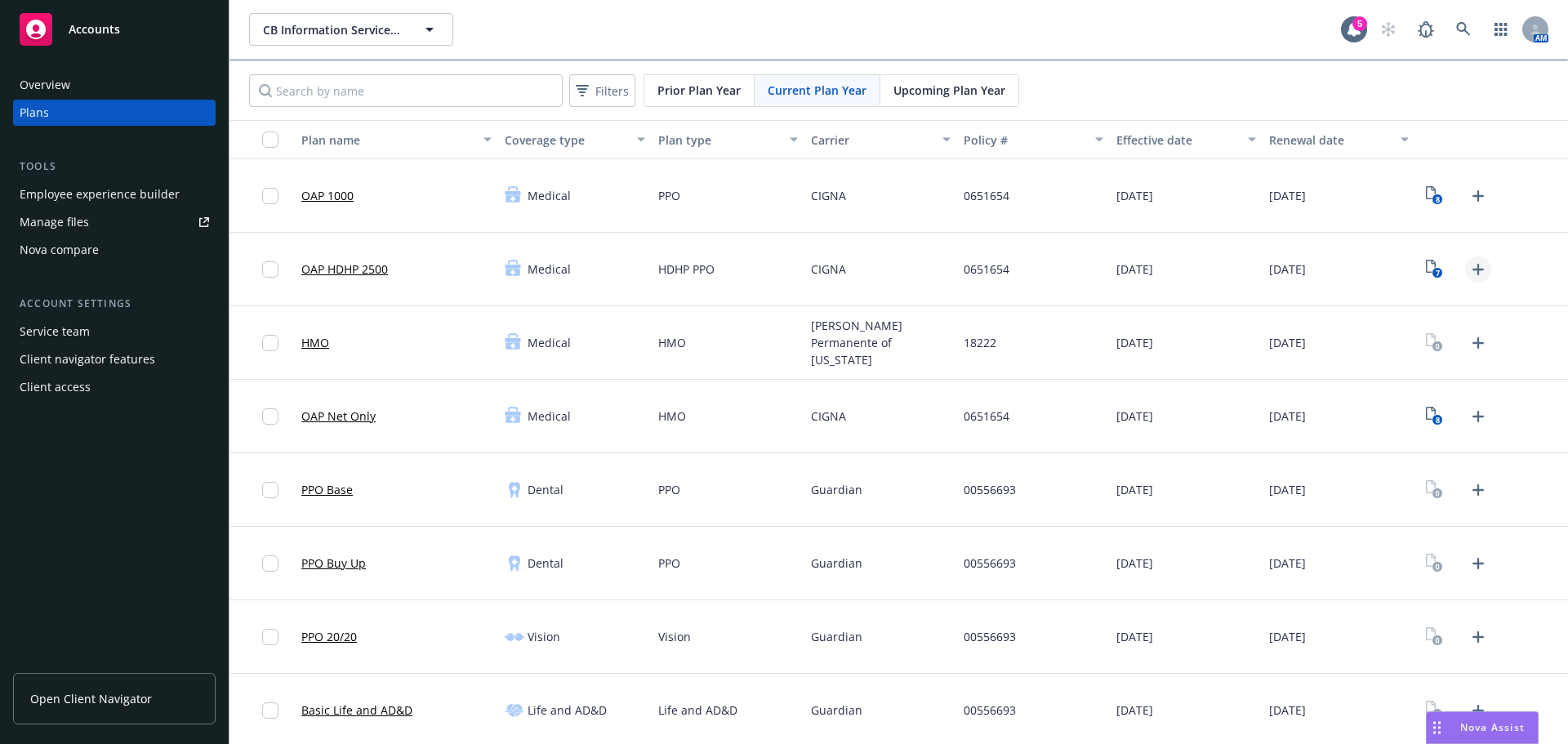
click at [1472, 269] on icon "Upload Plan Documents" at bounding box center [1478, 269] width 12 height 12
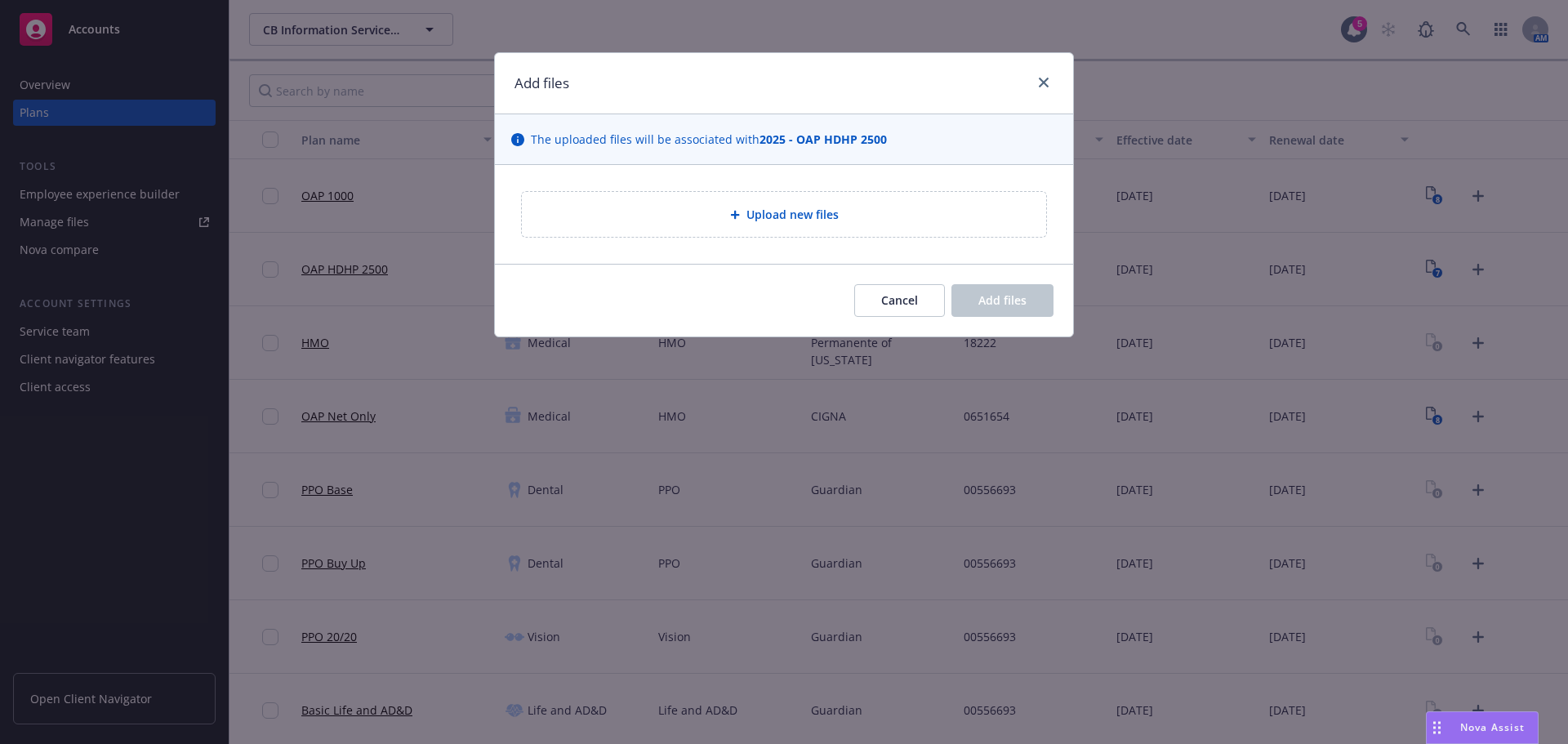
click at [728, 214] on div "Upload new files" at bounding box center [784, 214] width 498 height 19
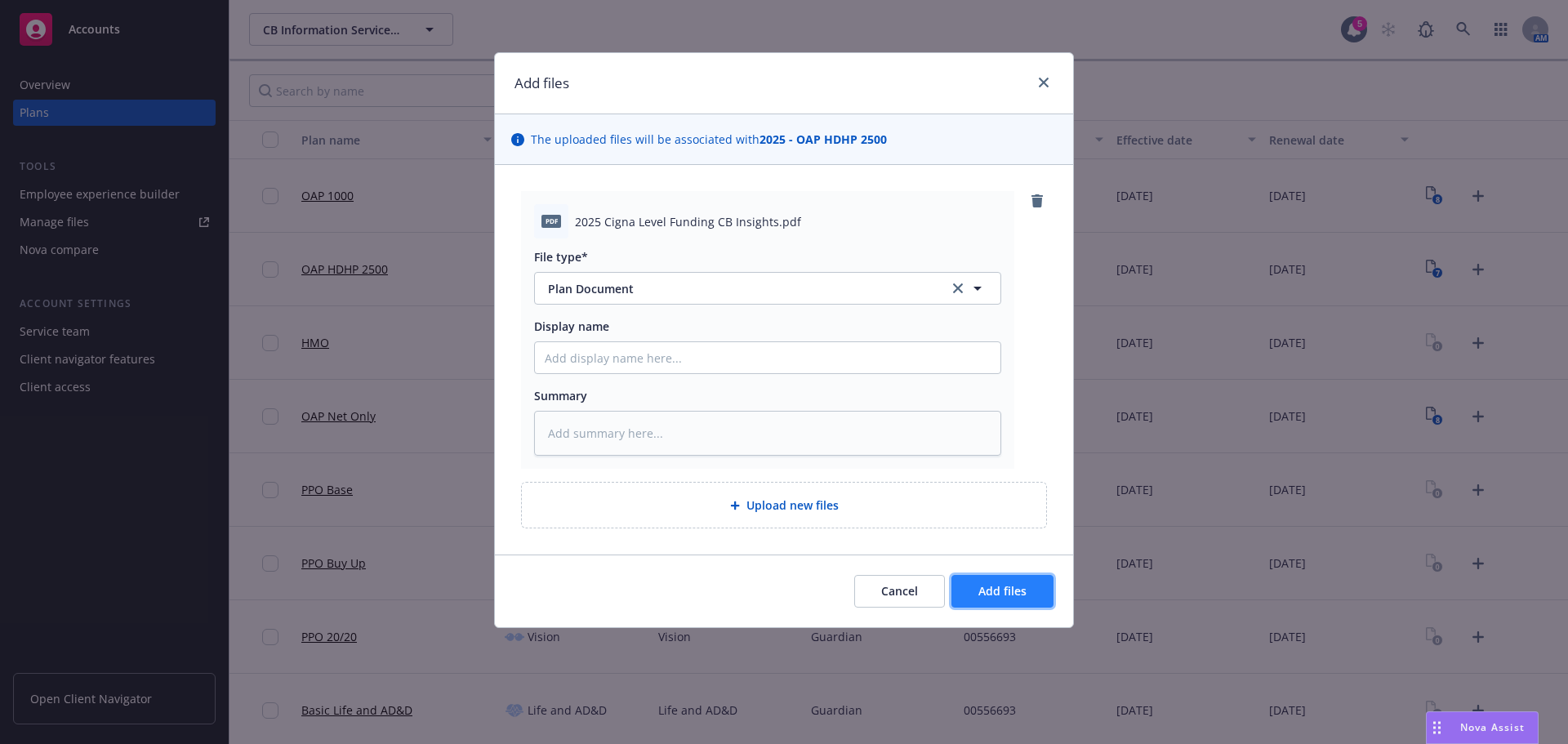
click at [1009, 603] on button "Add files" at bounding box center [1003, 592] width 102 height 33
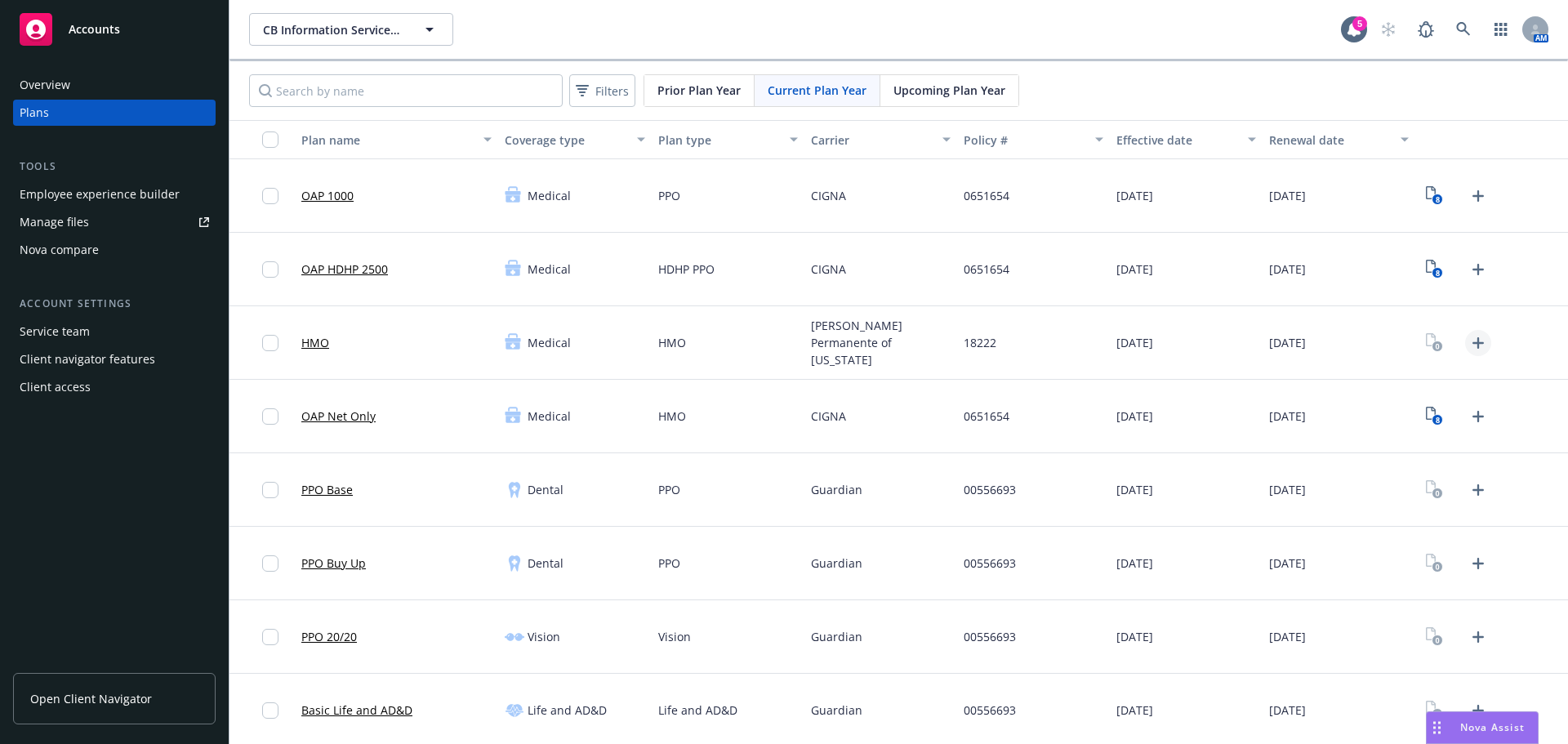
click at [1472, 342] on icon "Upload Plan Documents" at bounding box center [1478, 343] width 12 height 12
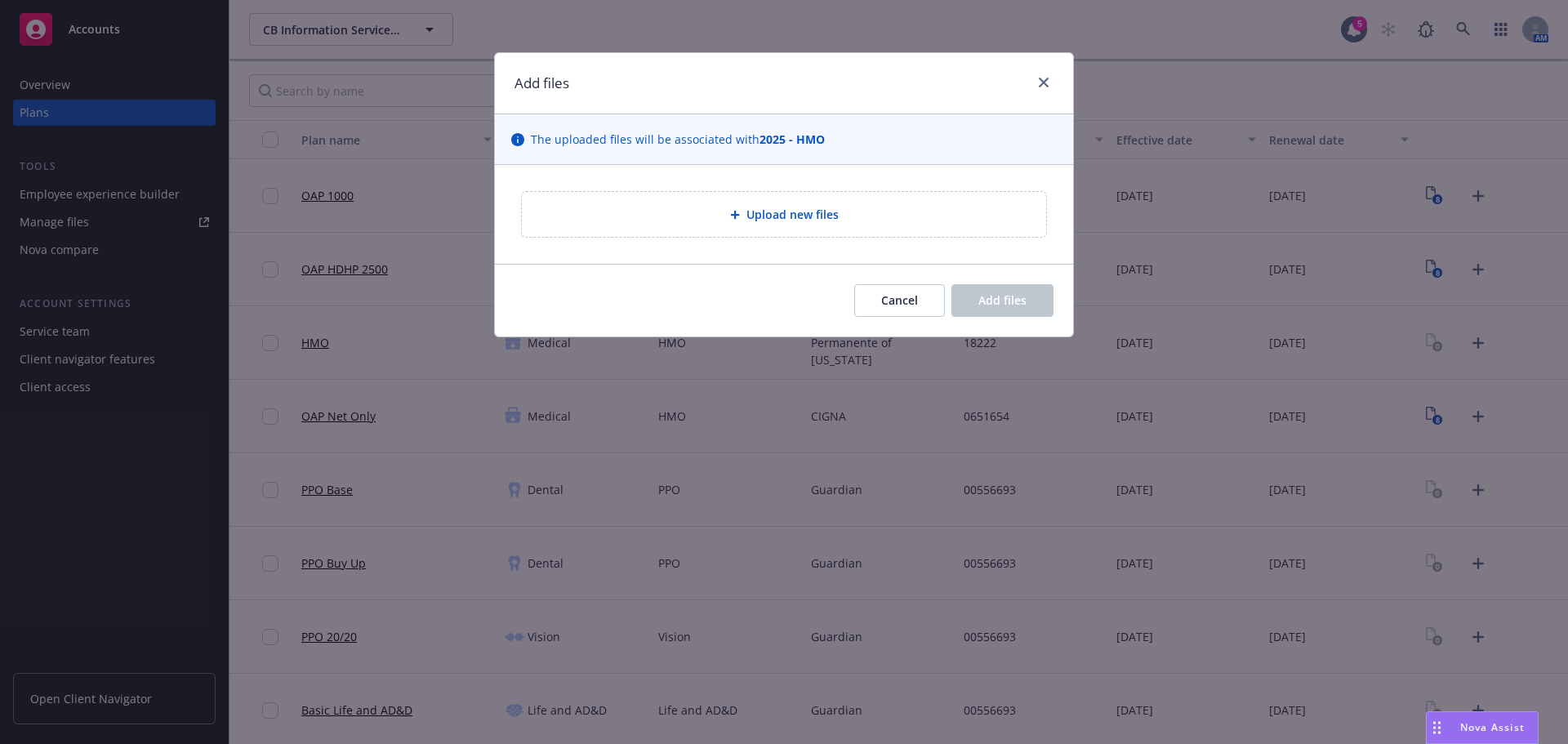
click at [763, 236] on div "Upload new files" at bounding box center [784, 214] width 524 height 45
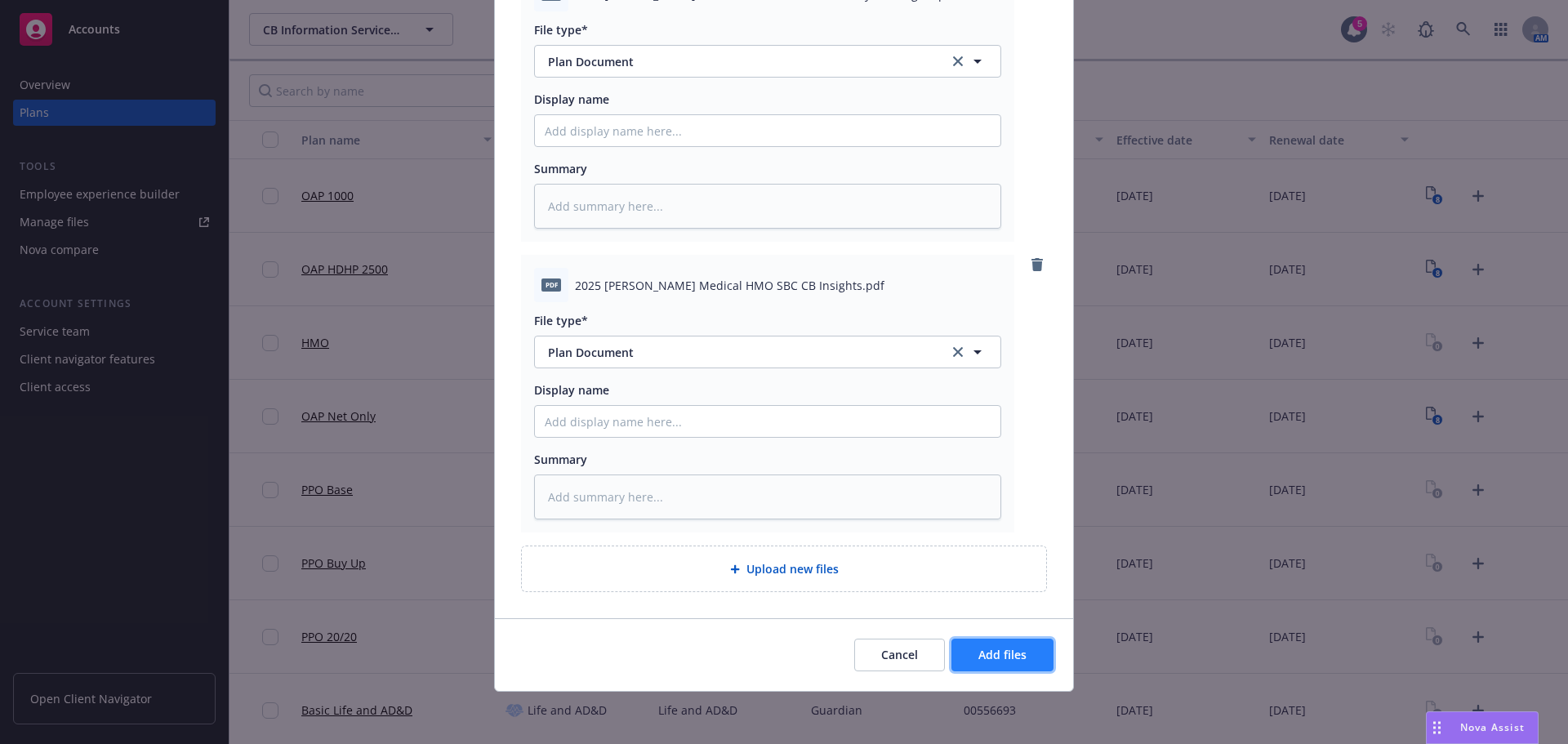
click at [1010, 655] on span "Add files" at bounding box center [1003, 654] width 48 height 16
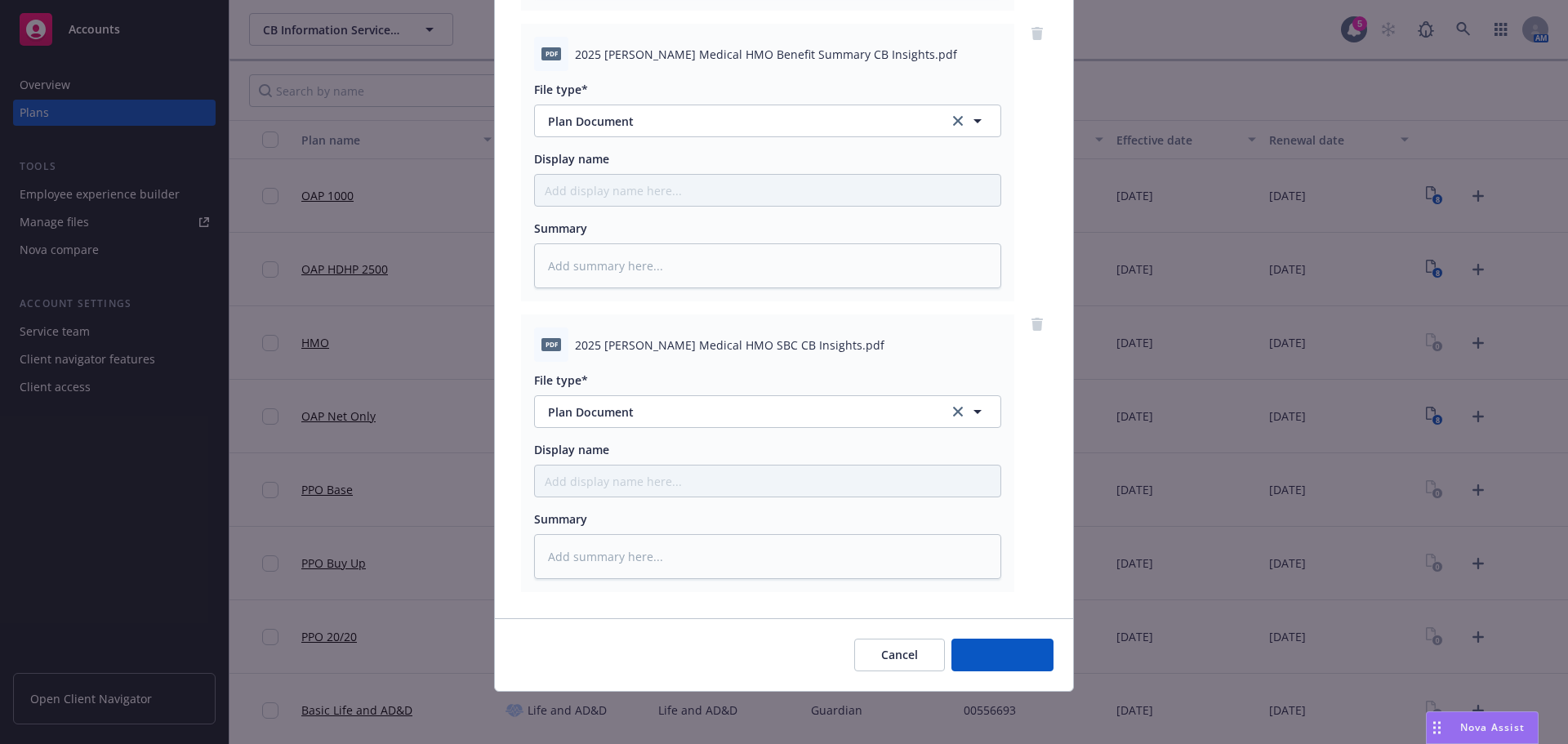
scroll to position [749, 0]
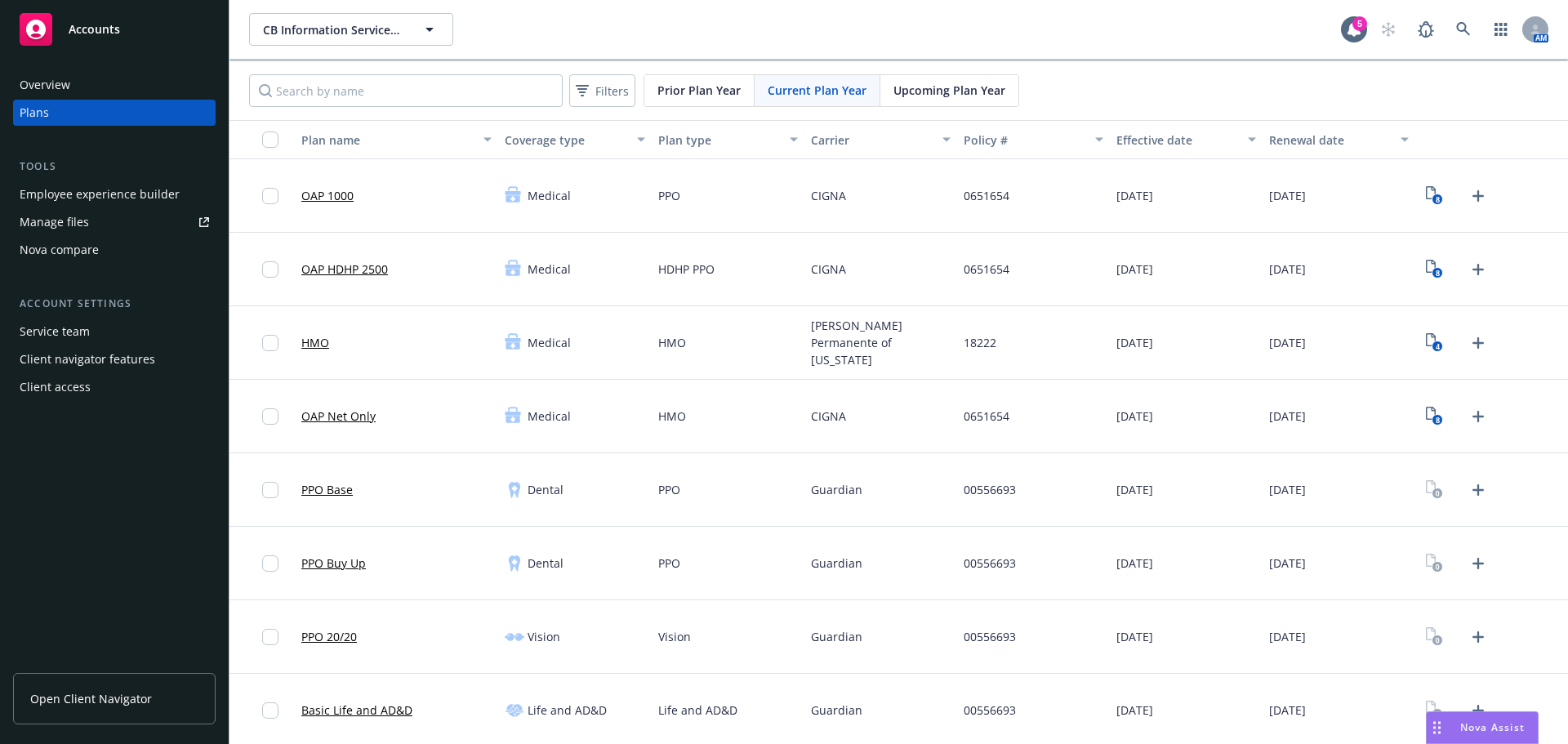
click at [998, 420] on span "0651654" at bounding box center [987, 416] width 46 height 17
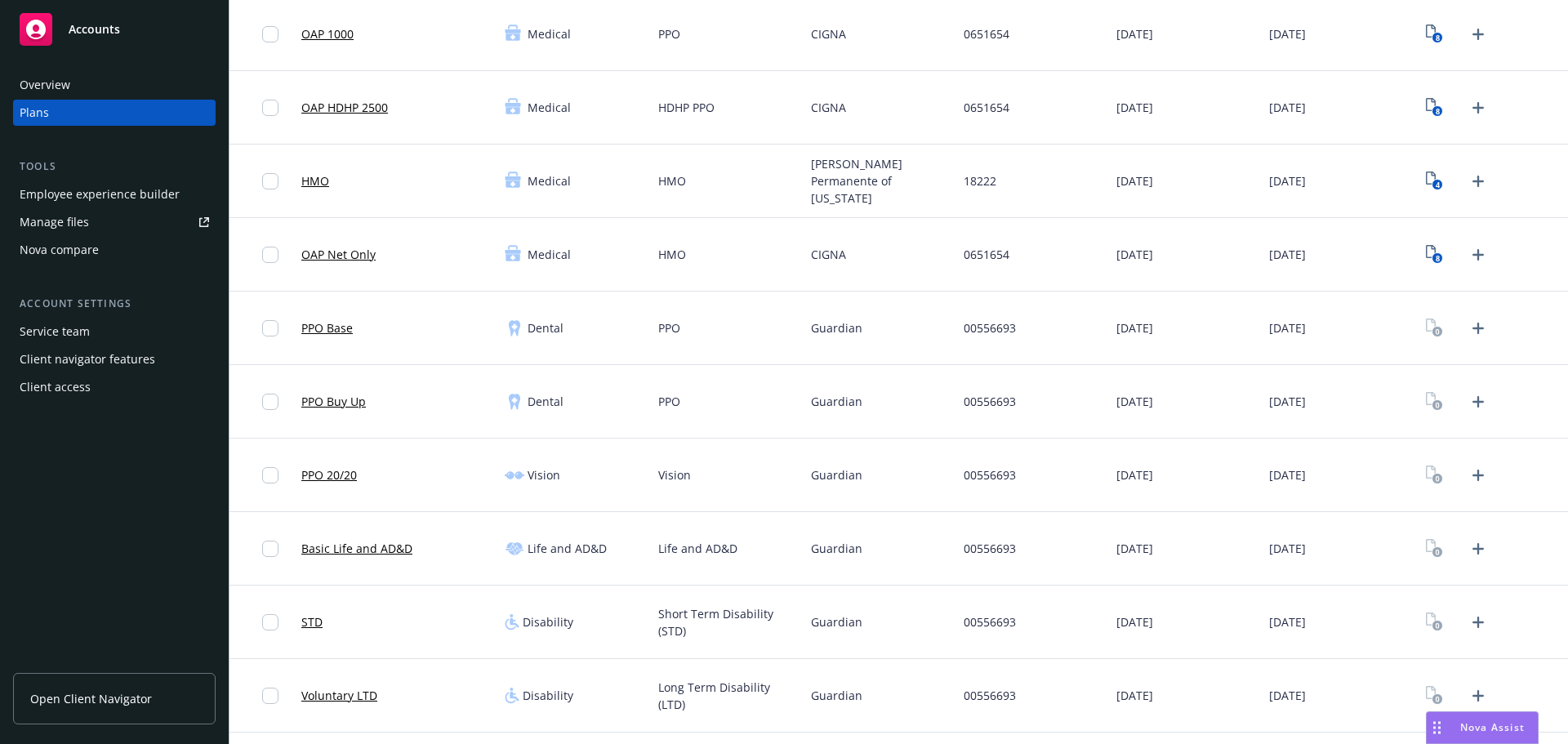
scroll to position [163, 0]
click at [1472, 473] on icon "Upload Plan Documents" at bounding box center [1478, 474] width 12 height 12
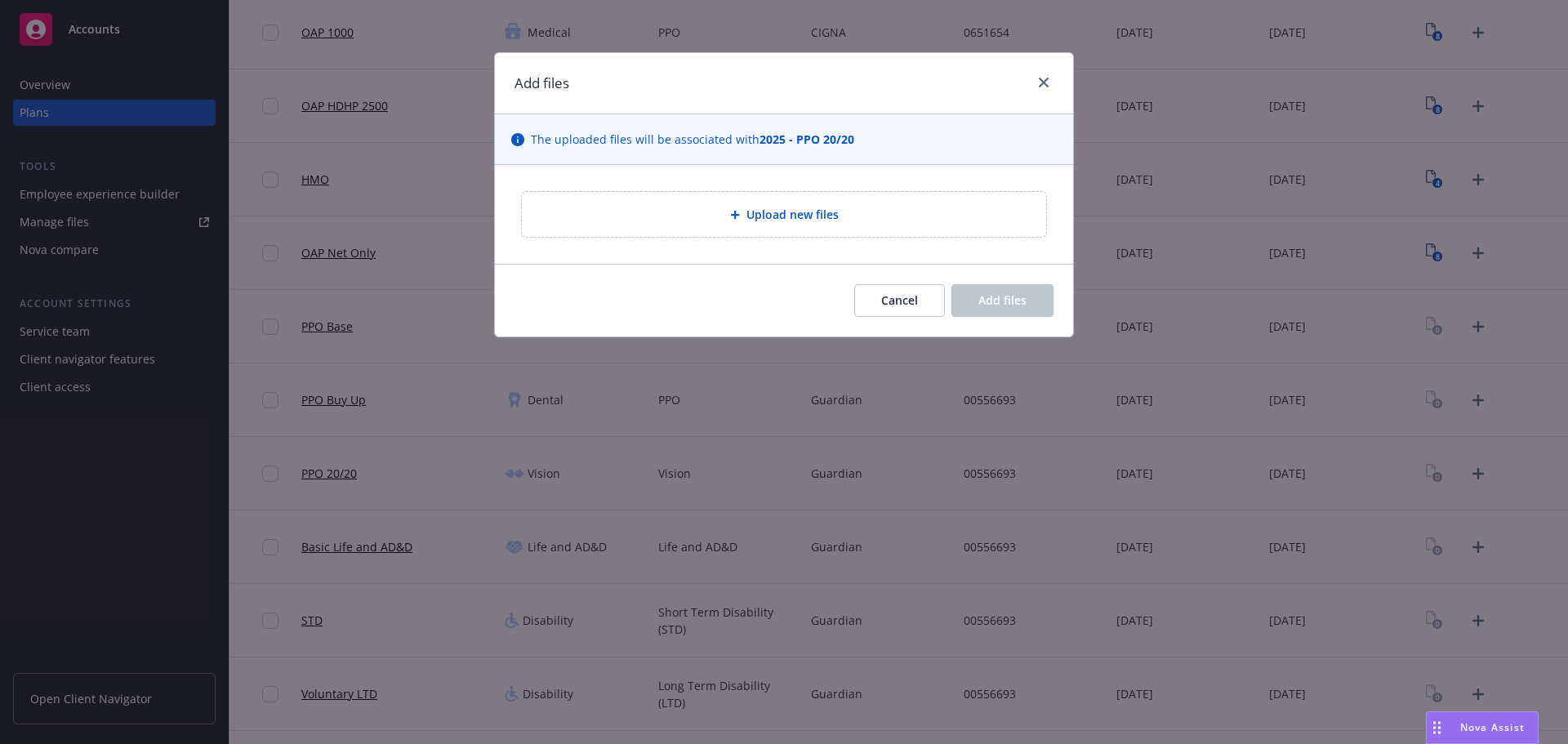
click at [807, 236] on div "Upload new files" at bounding box center [784, 214] width 524 height 45
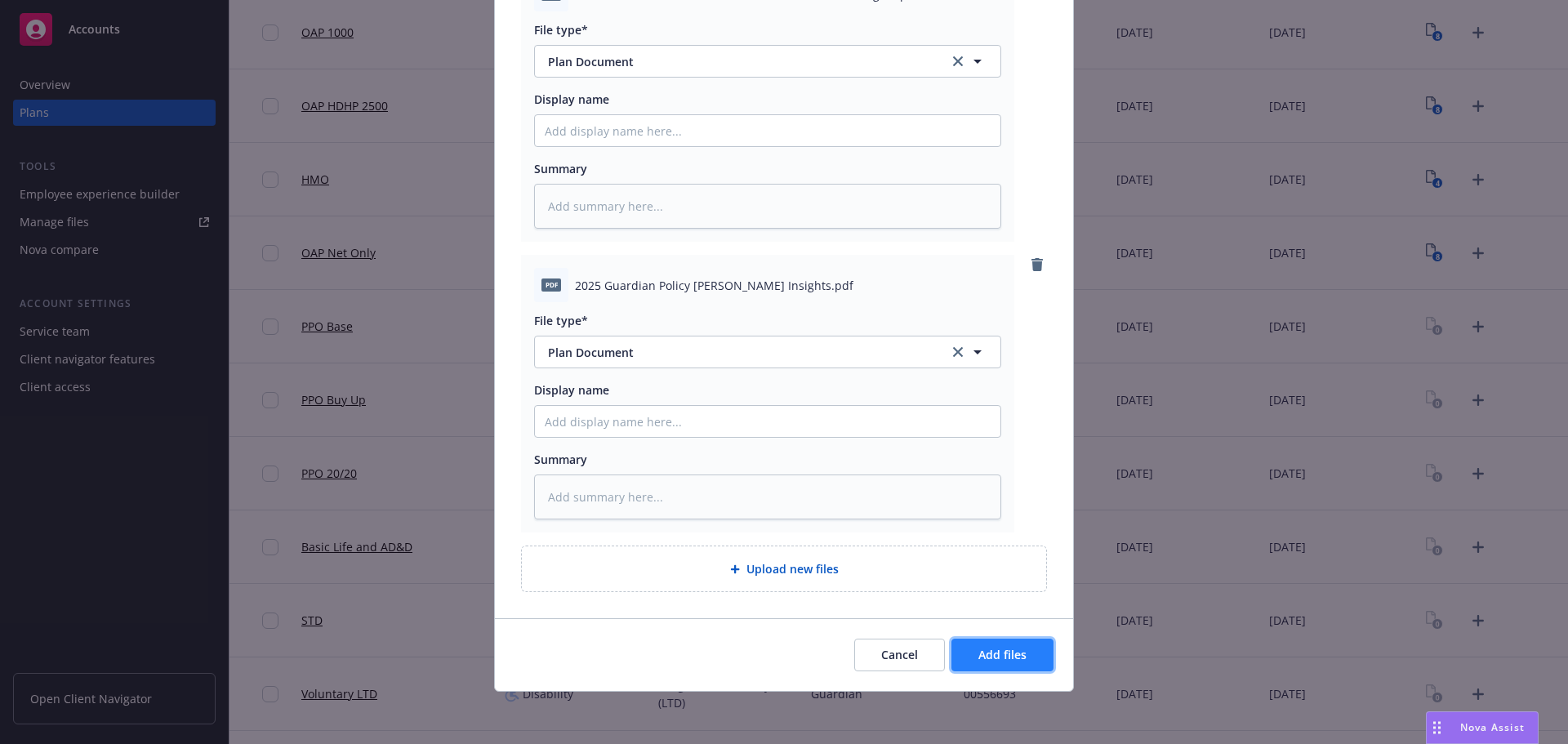
click at [1008, 654] on span "Add files" at bounding box center [1003, 654] width 48 height 16
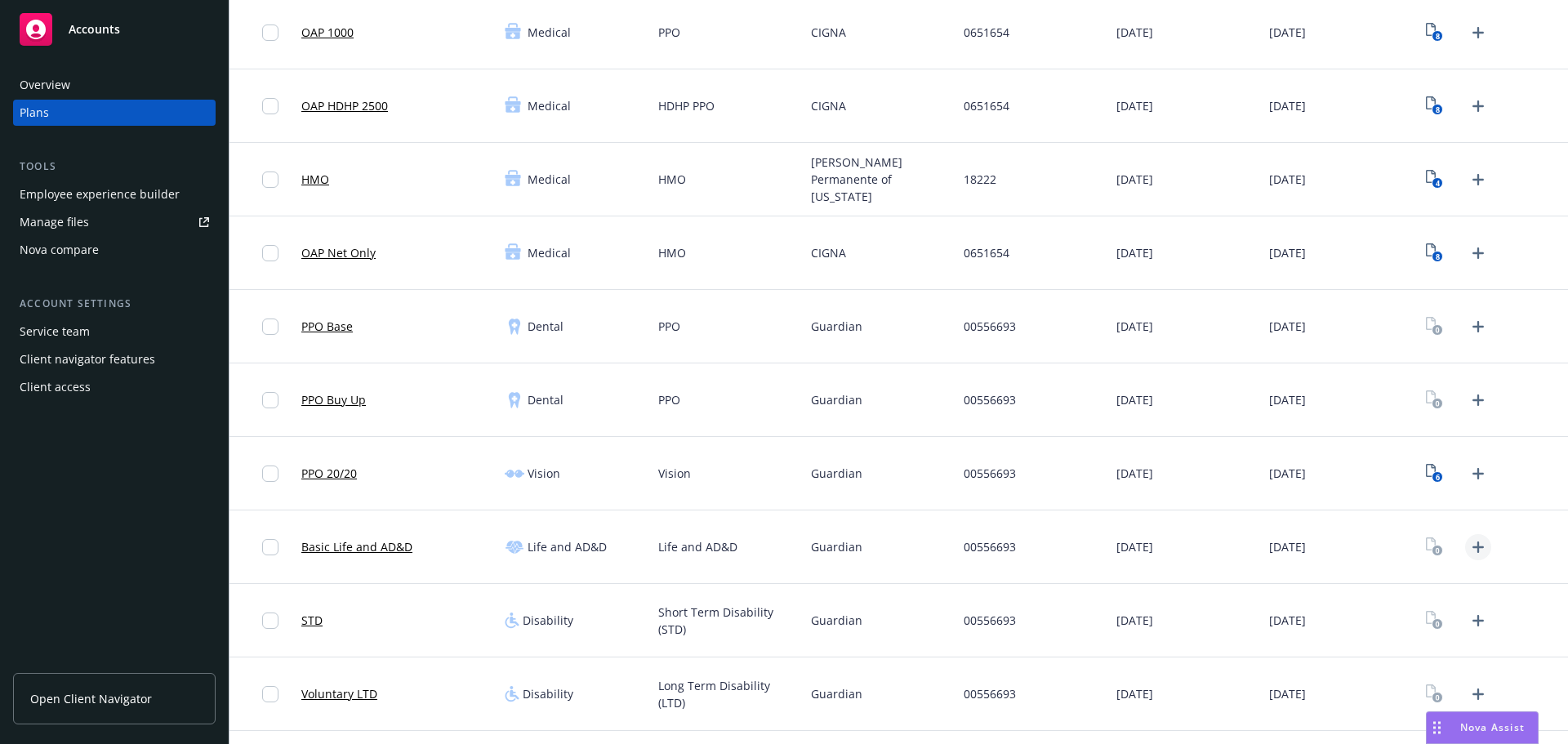
click at [1468, 544] on icon "Upload Plan Documents" at bounding box center [1478, 547] width 20 height 20
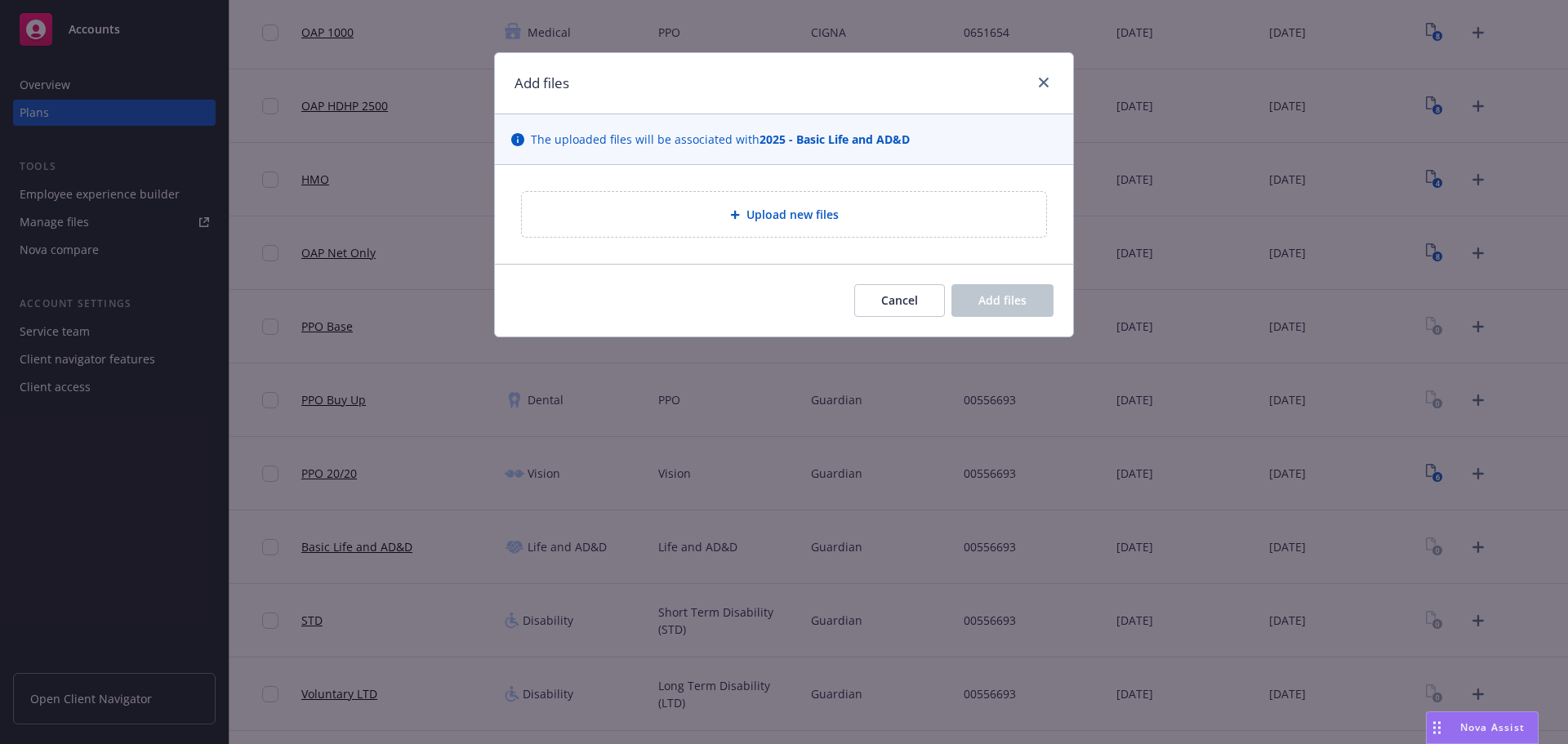
click at [802, 229] on div "Upload new files" at bounding box center [784, 214] width 524 height 45
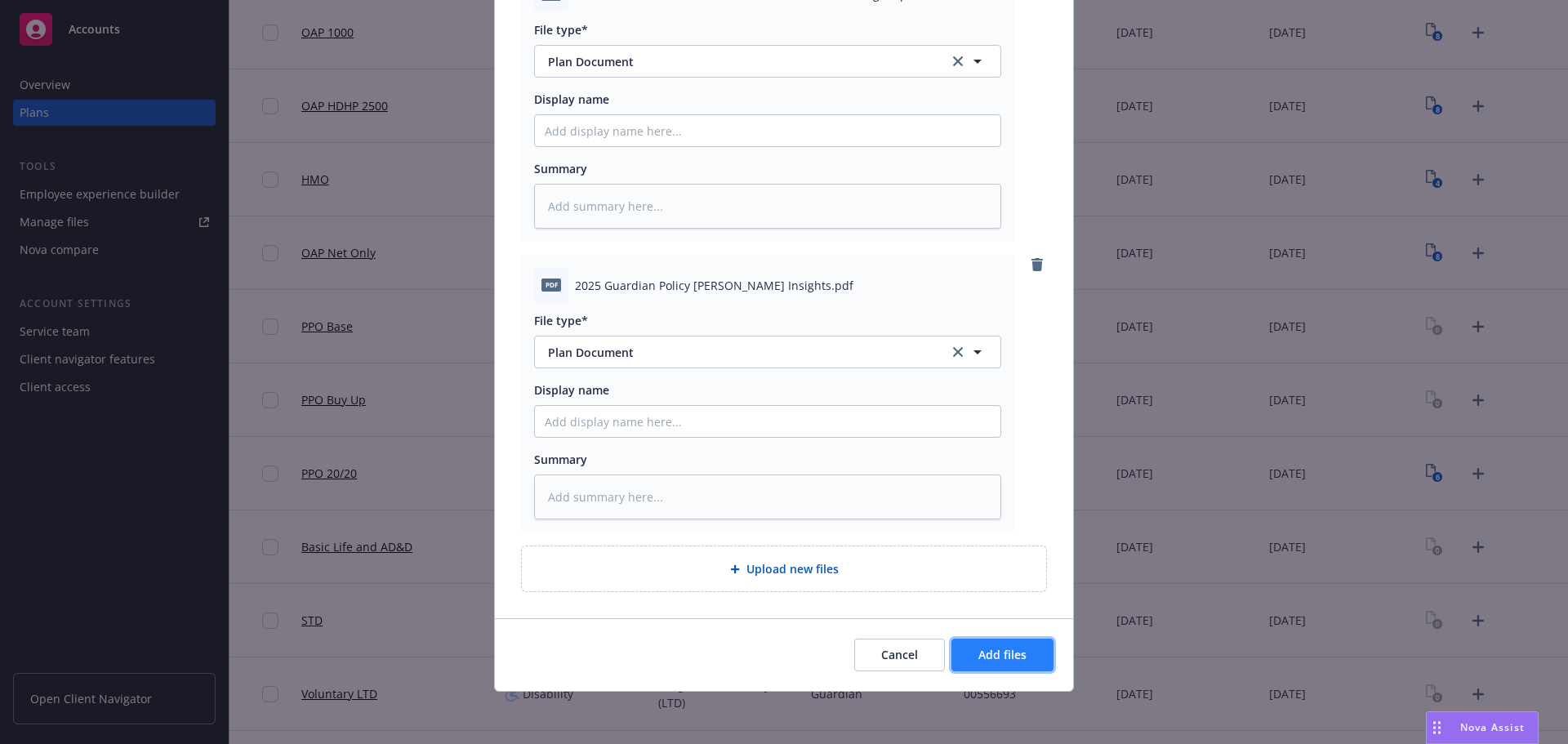
click at [1013, 658] on span "Add files" at bounding box center [1003, 654] width 48 height 16
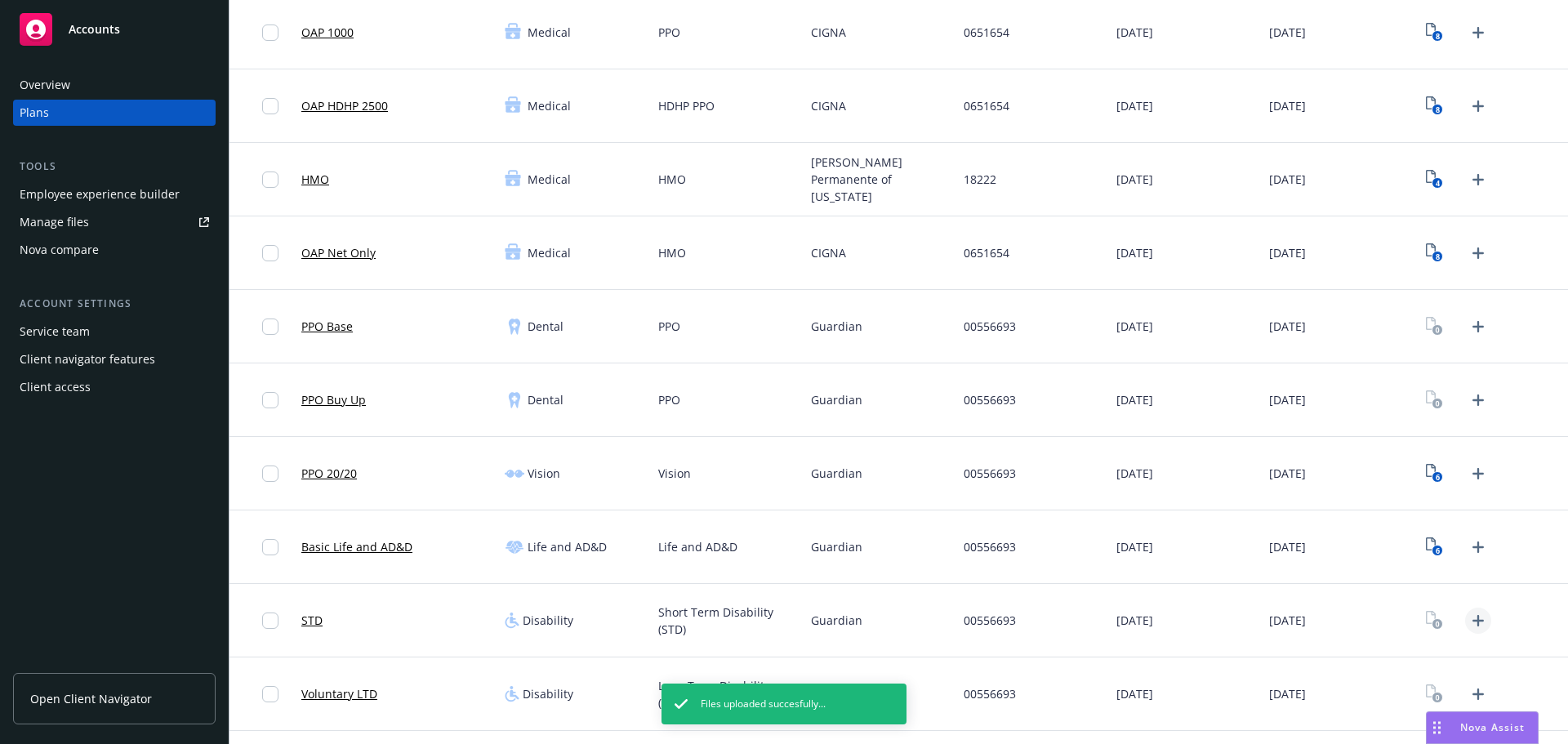
click at [1474, 622] on icon "Upload Plan Documents" at bounding box center [1478, 621] width 20 height 20
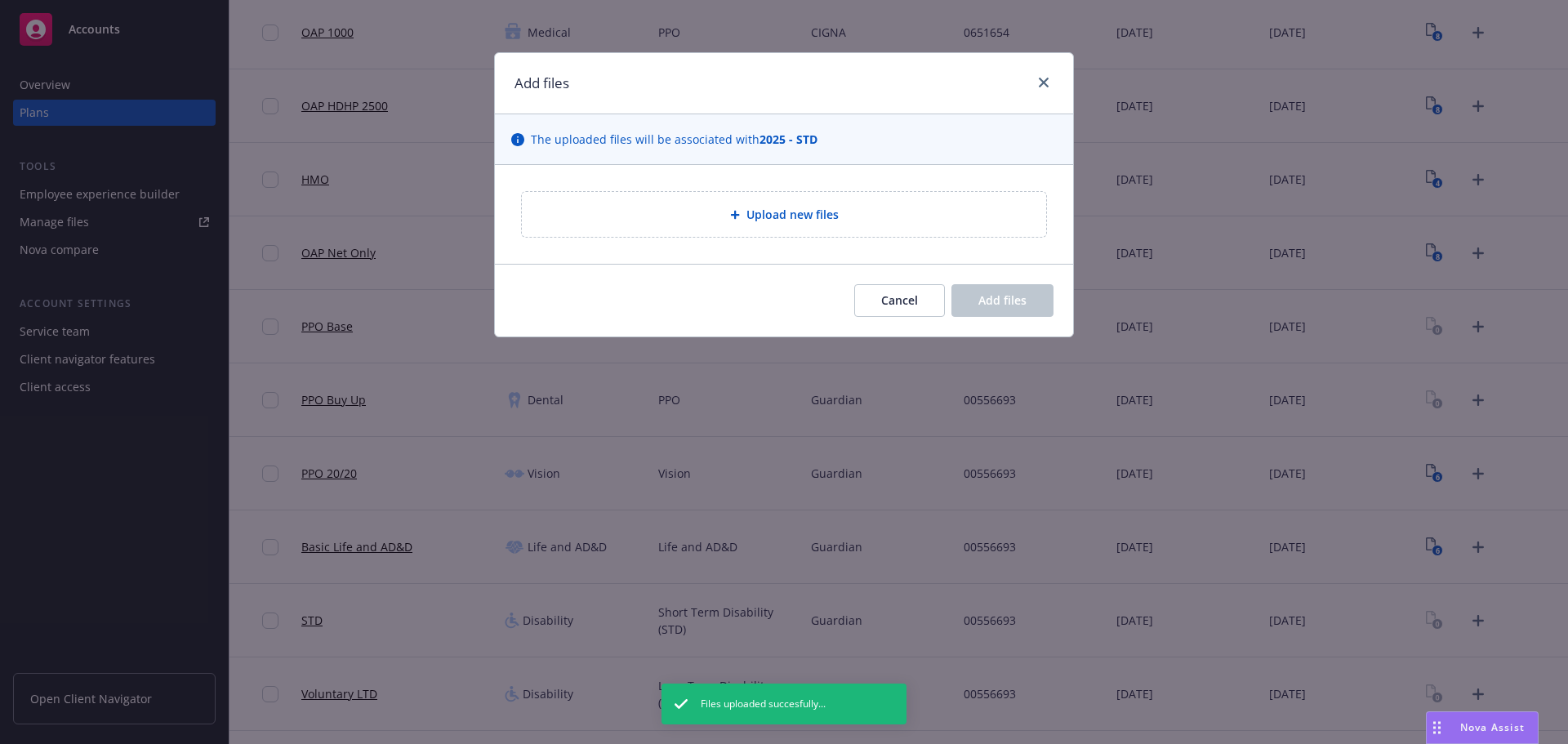
click at [786, 217] on span "Upload new files" at bounding box center [793, 214] width 92 height 17
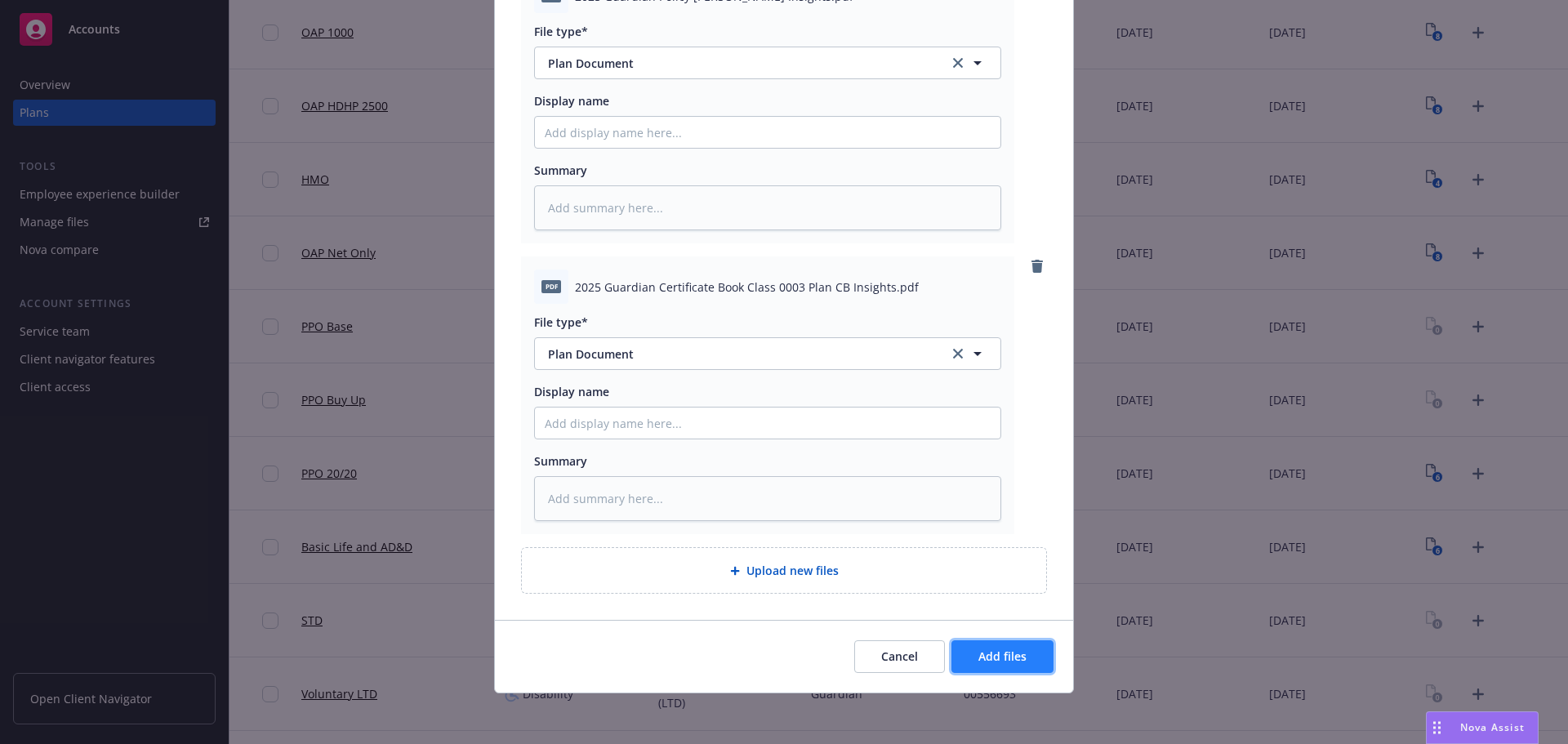
click at [988, 658] on span "Add files" at bounding box center [1003, 656] width 48 height 16
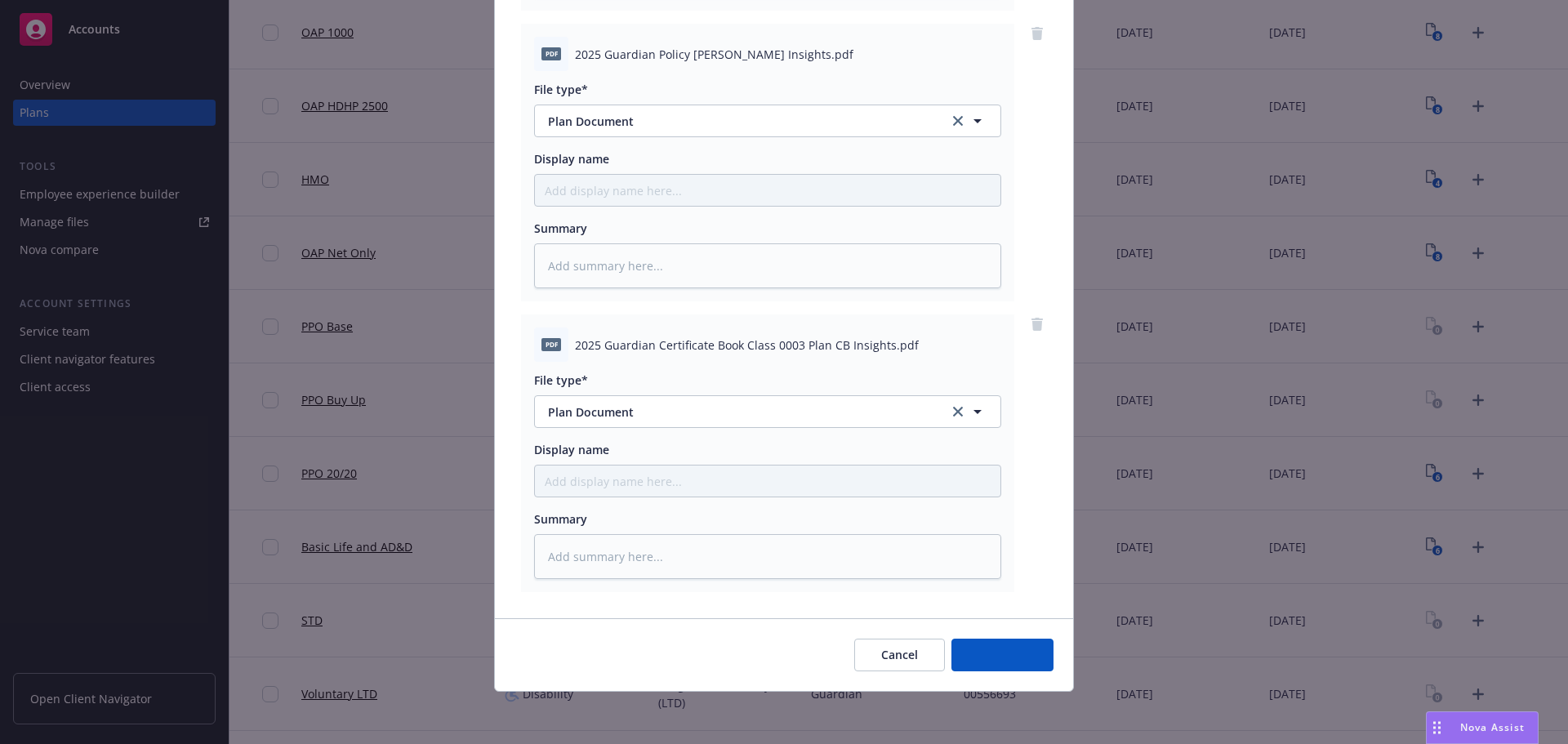
scroll to position [1331, 0]
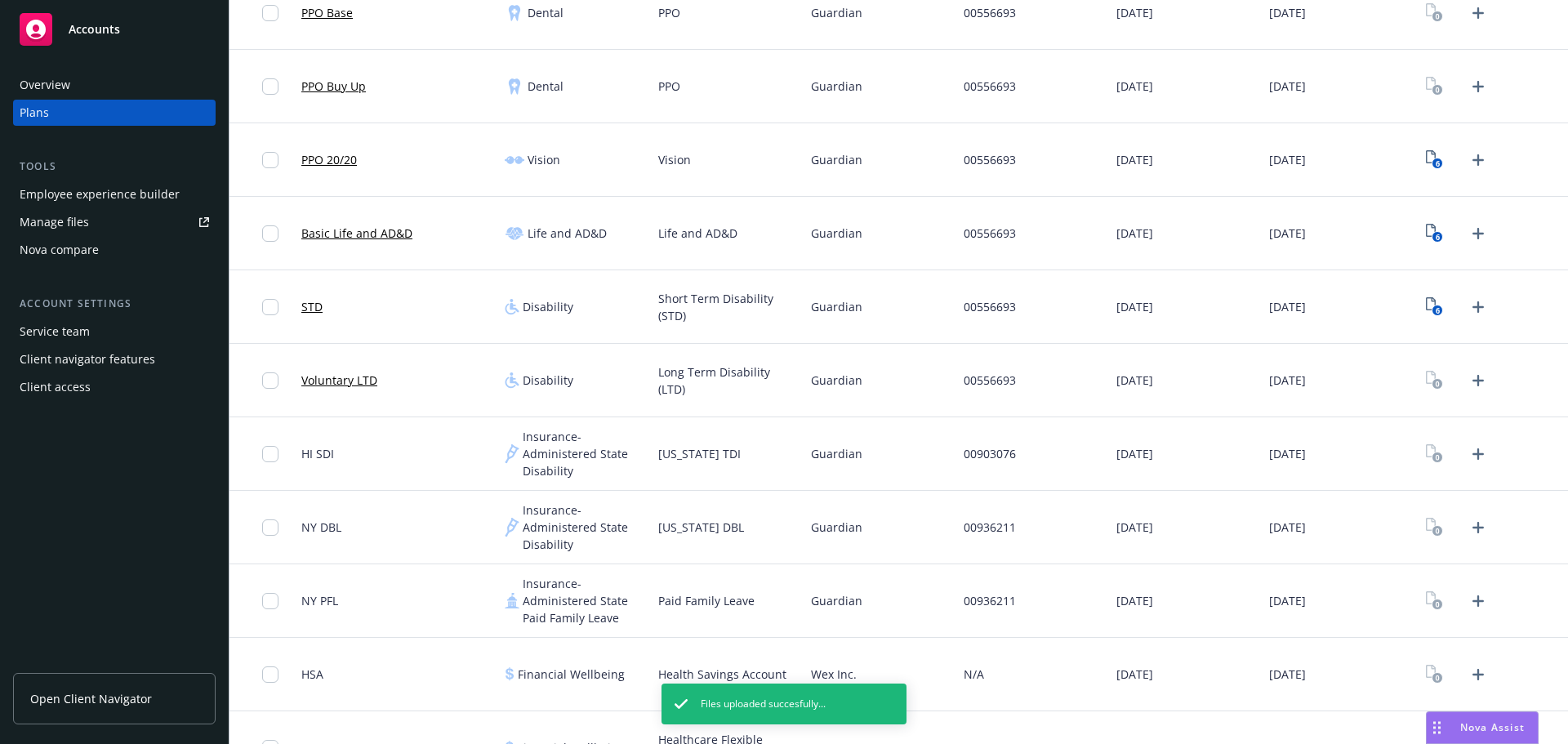
scroll to position [490, 0]
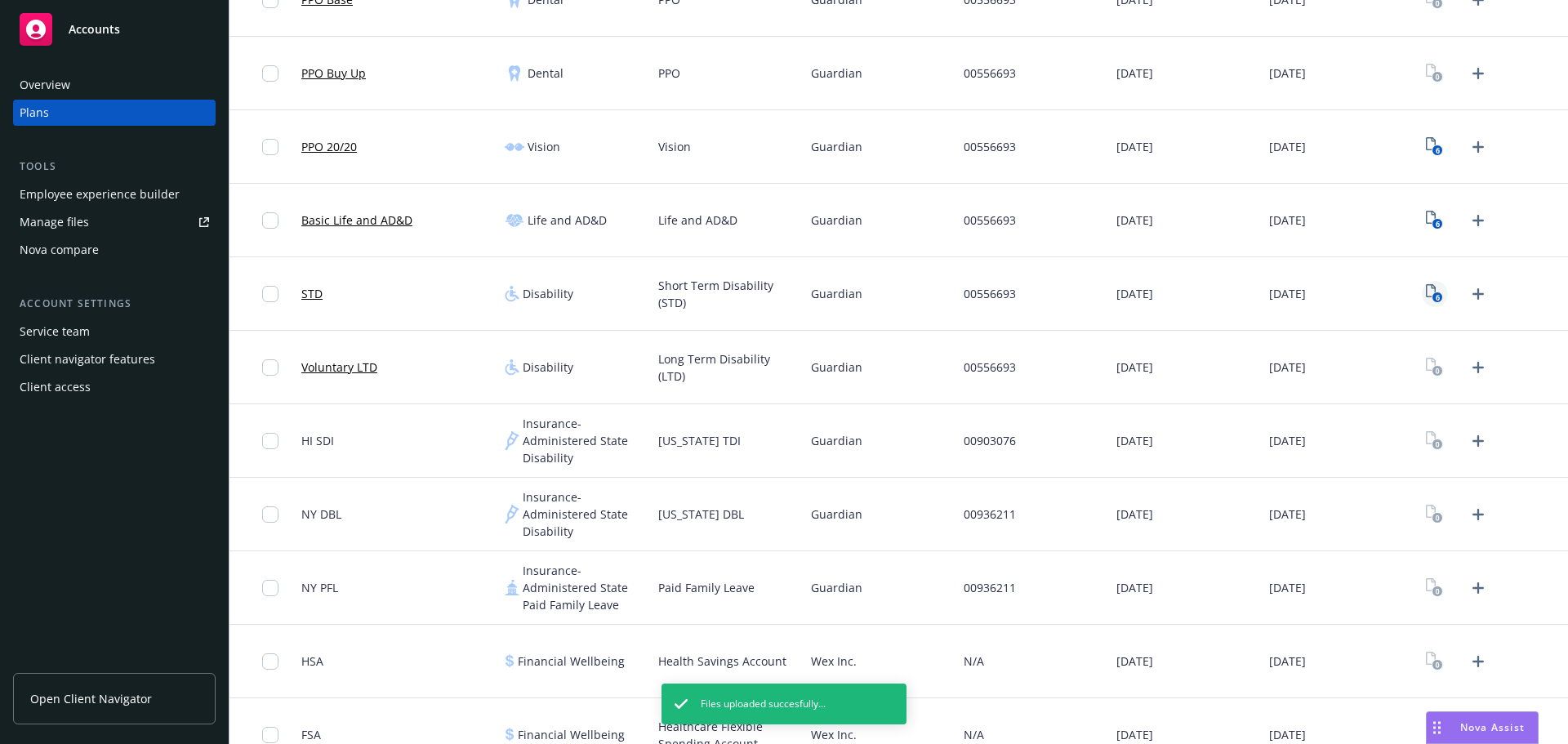
click at [1436, 296] on text "6" at bounding box center [1438, 297] width 4 height 11
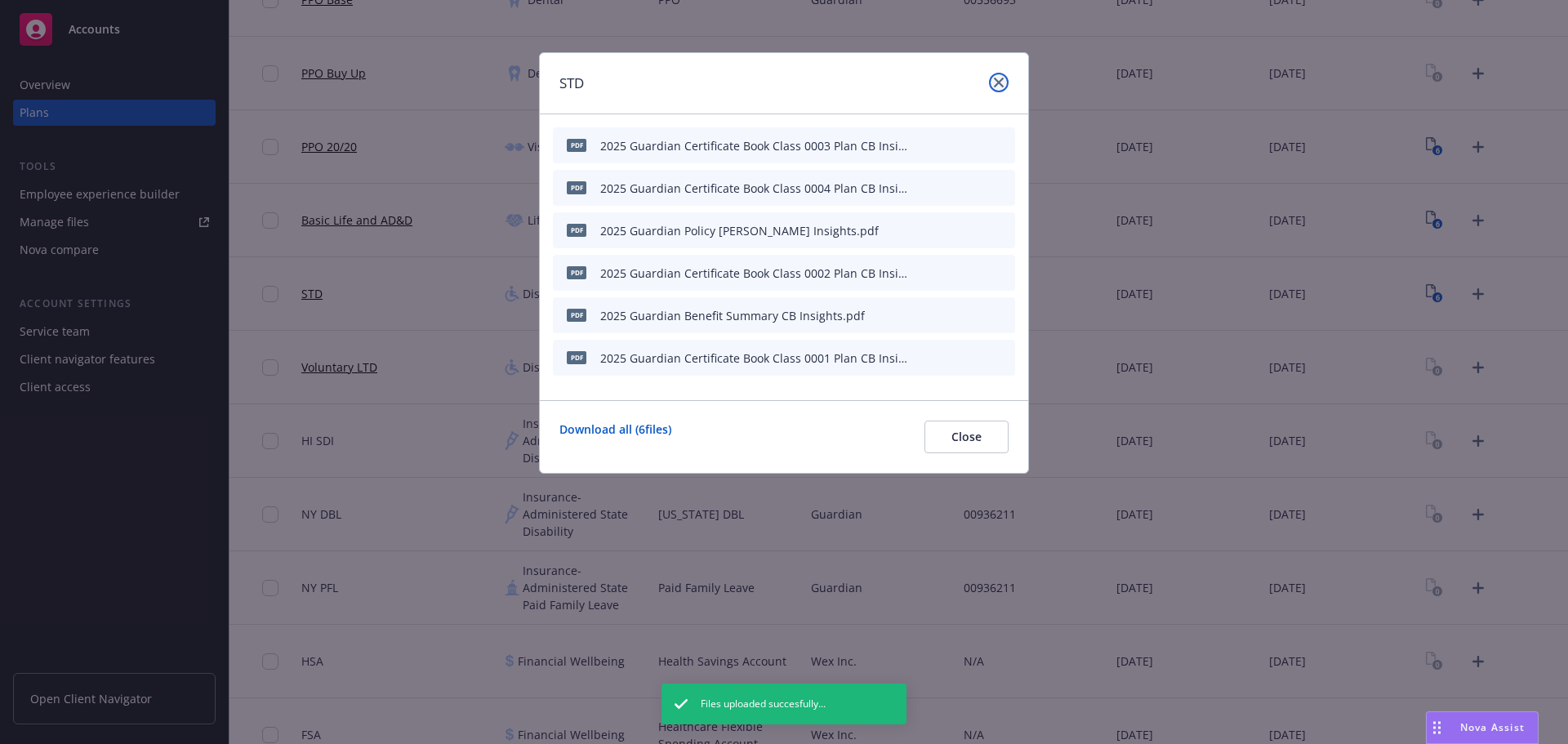
click at [999, 81] on icon "close" at bounding box center [999, 82] width 10 height 10
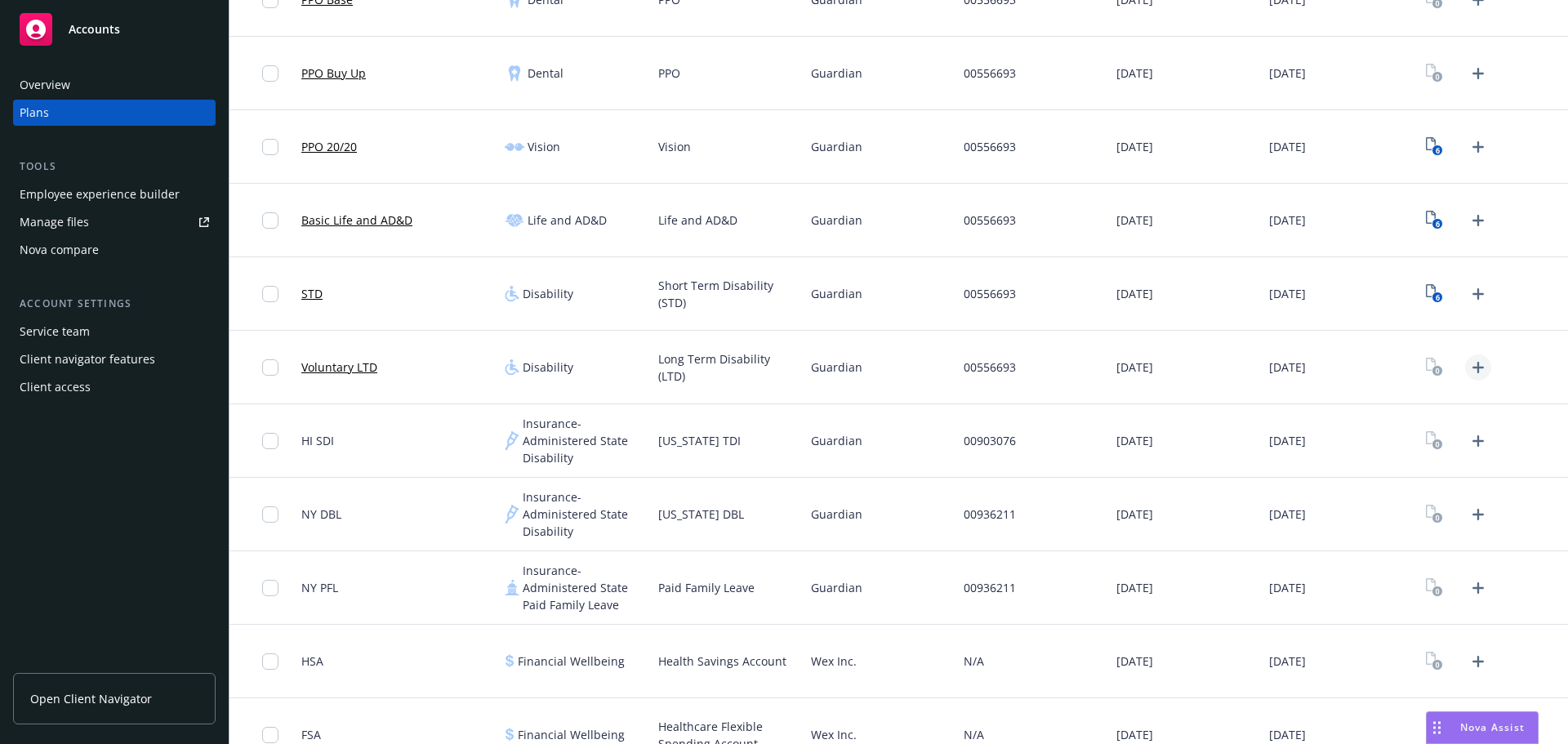
click at [1471, 361] on icon "Upload Plan Documents" at bounding box center [1478, 367] width 20 height 20
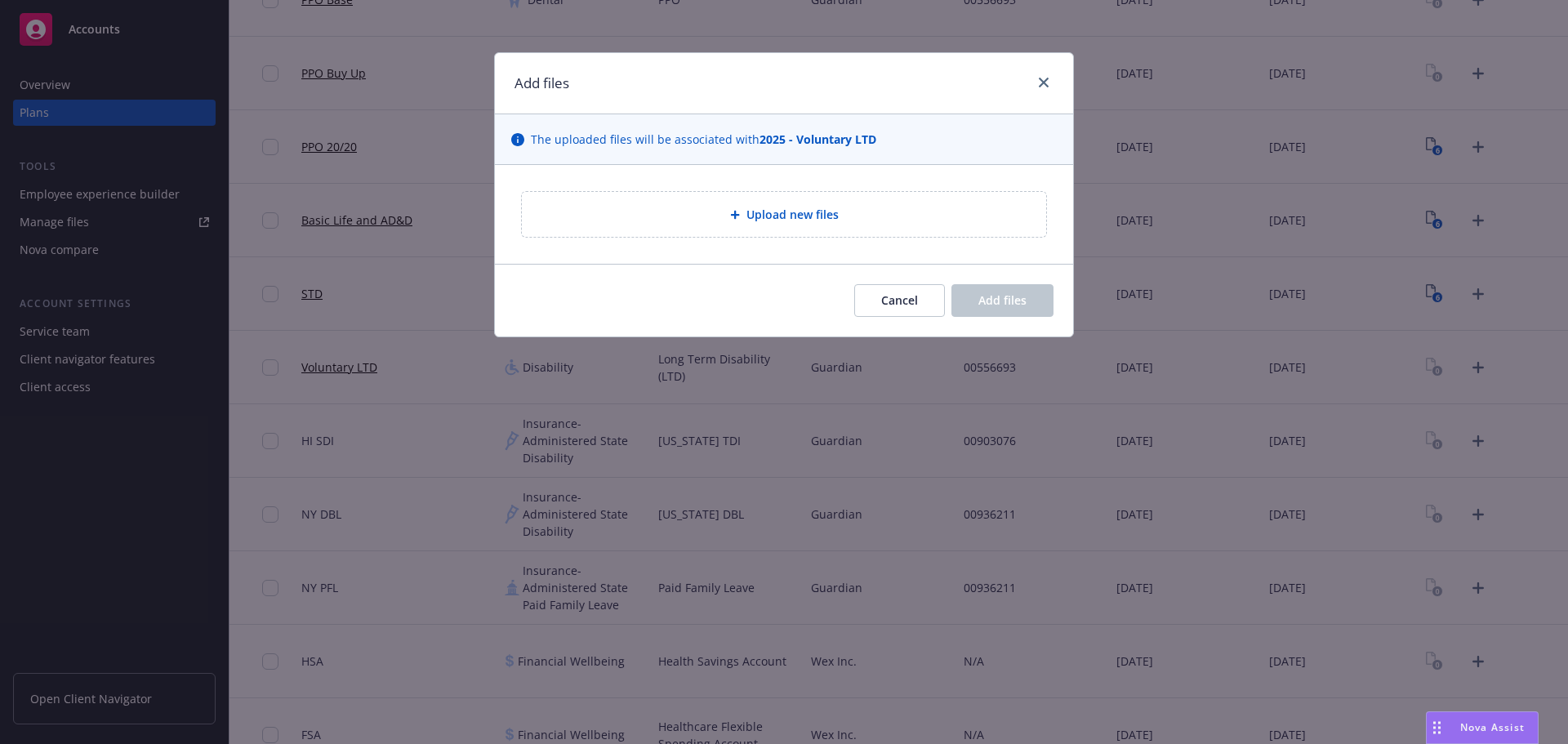
click at [741, 221] on div "Upload new files" at bounding box center [784, 214] width 498 height 19
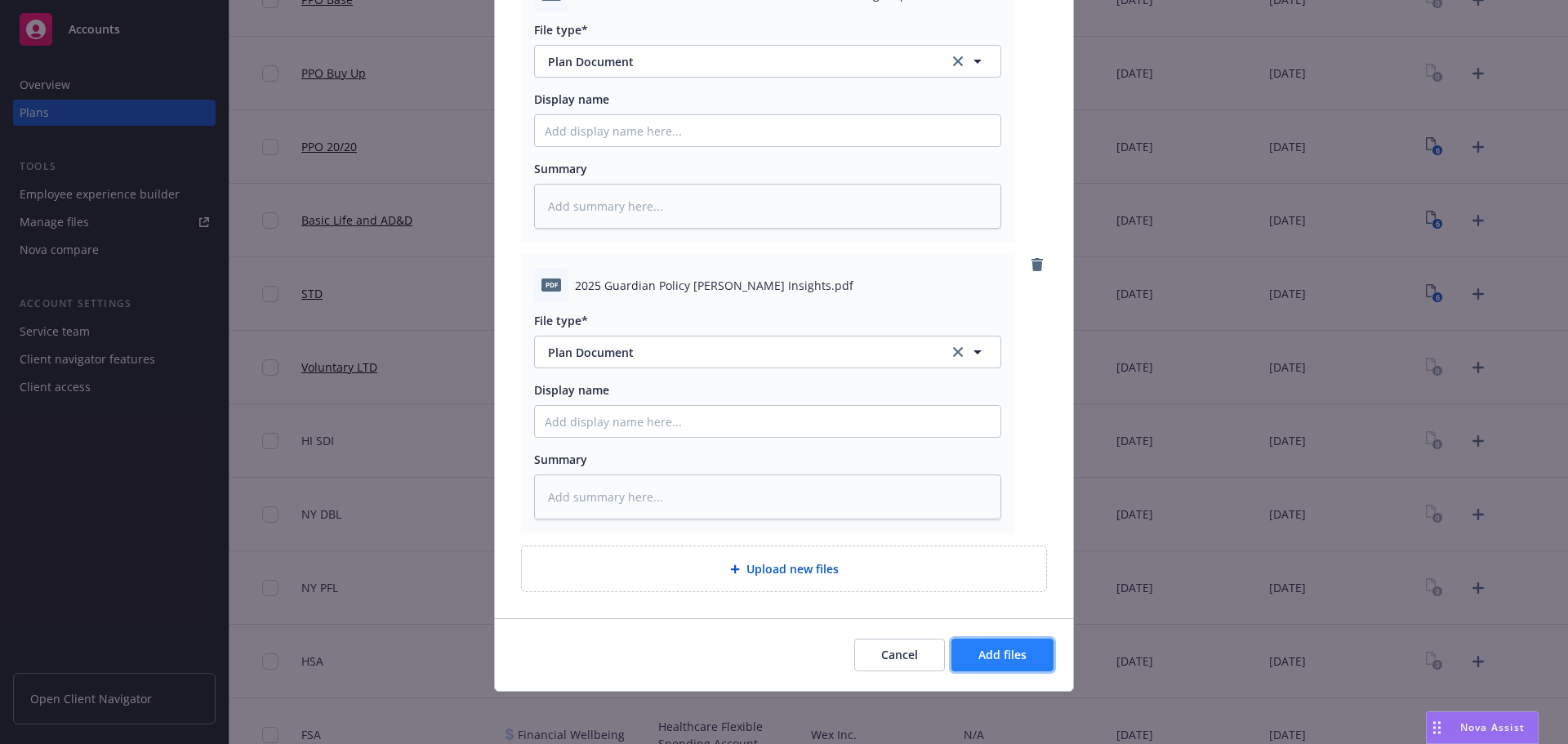
click at [1022, 655] on button "Add files" at bounding box center [1003, 655] width 102 height 33
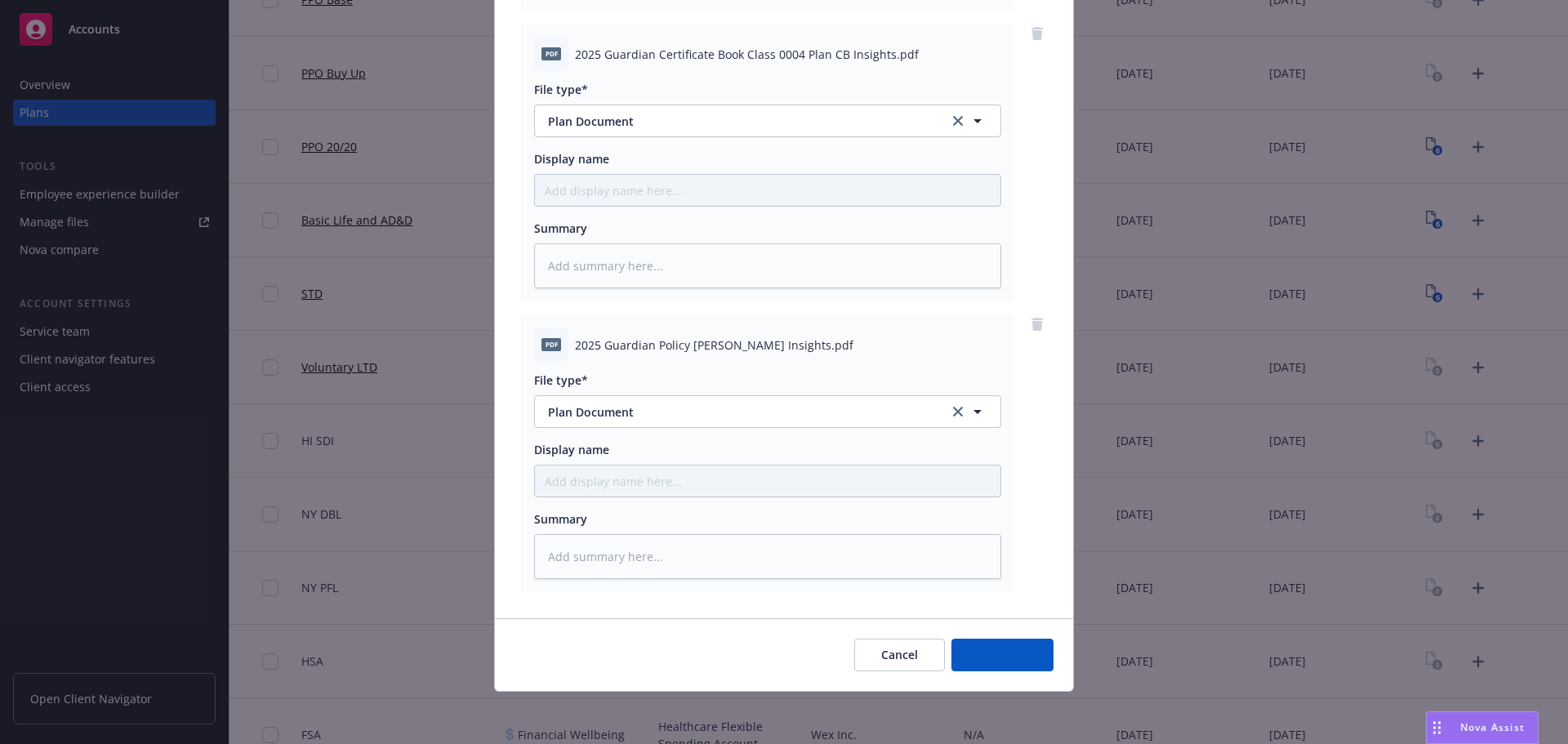
scroll to position [1331, 0]
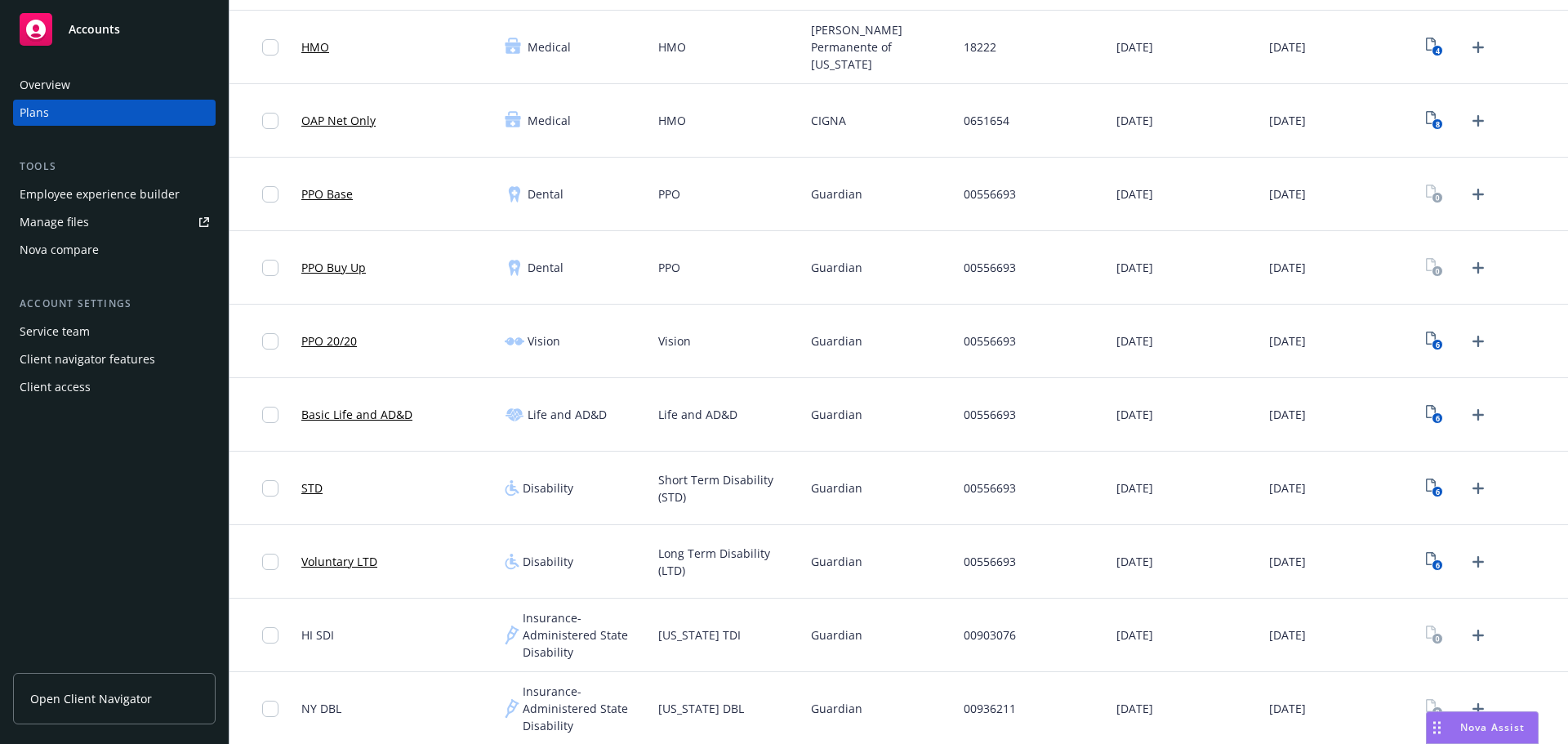
scroll to position [572, 0]
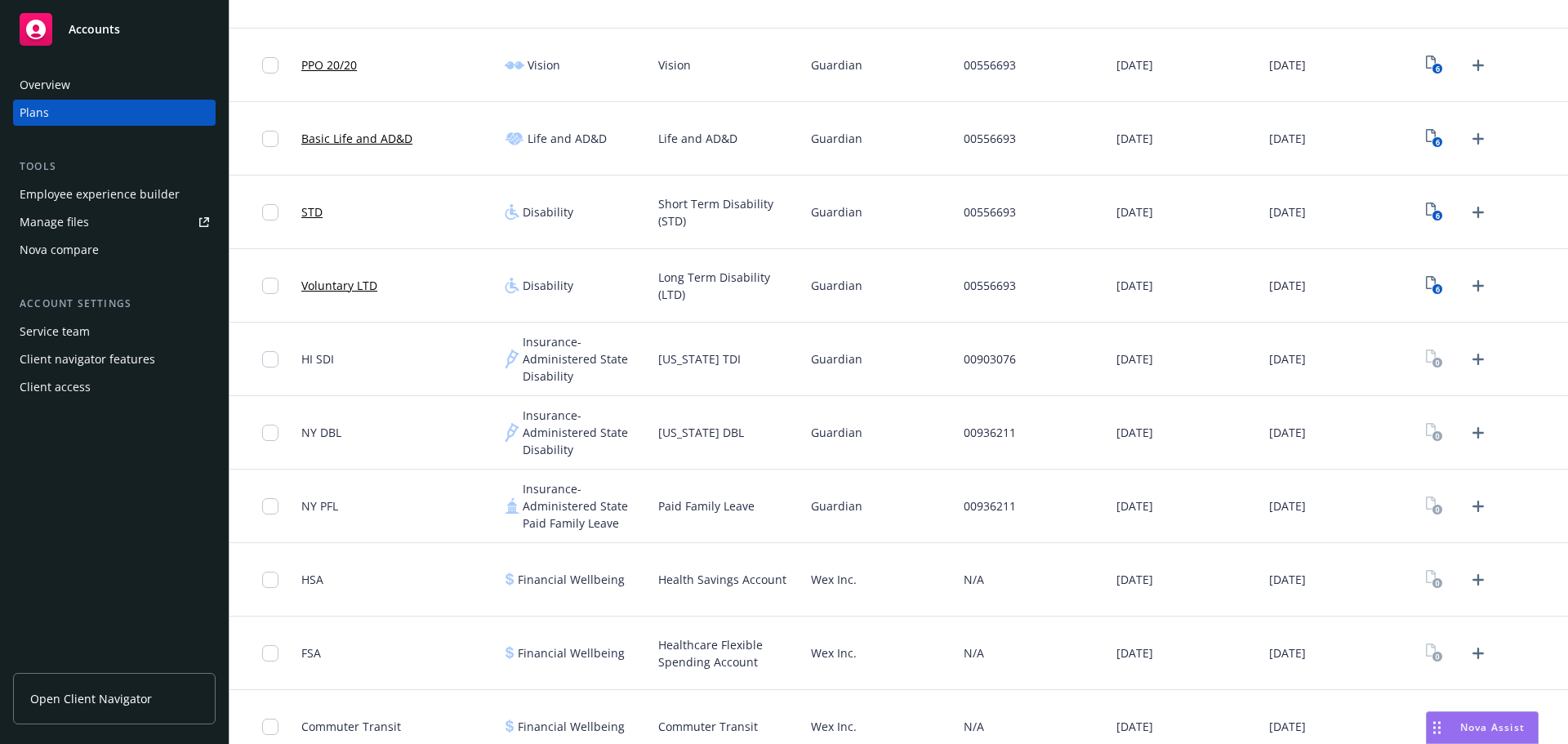
drag, startPoint x: 793, startPoint y: 556, endPoint x: 772, endPoint y: 552, distance: 21.4
click at [793, 556] on div "Health Savings Account" at bounding box center [728, 579] width 152 height 73
click at [1215, 433] on div "[DATE]" at bounding box center [1186, 433] width 152 height 73
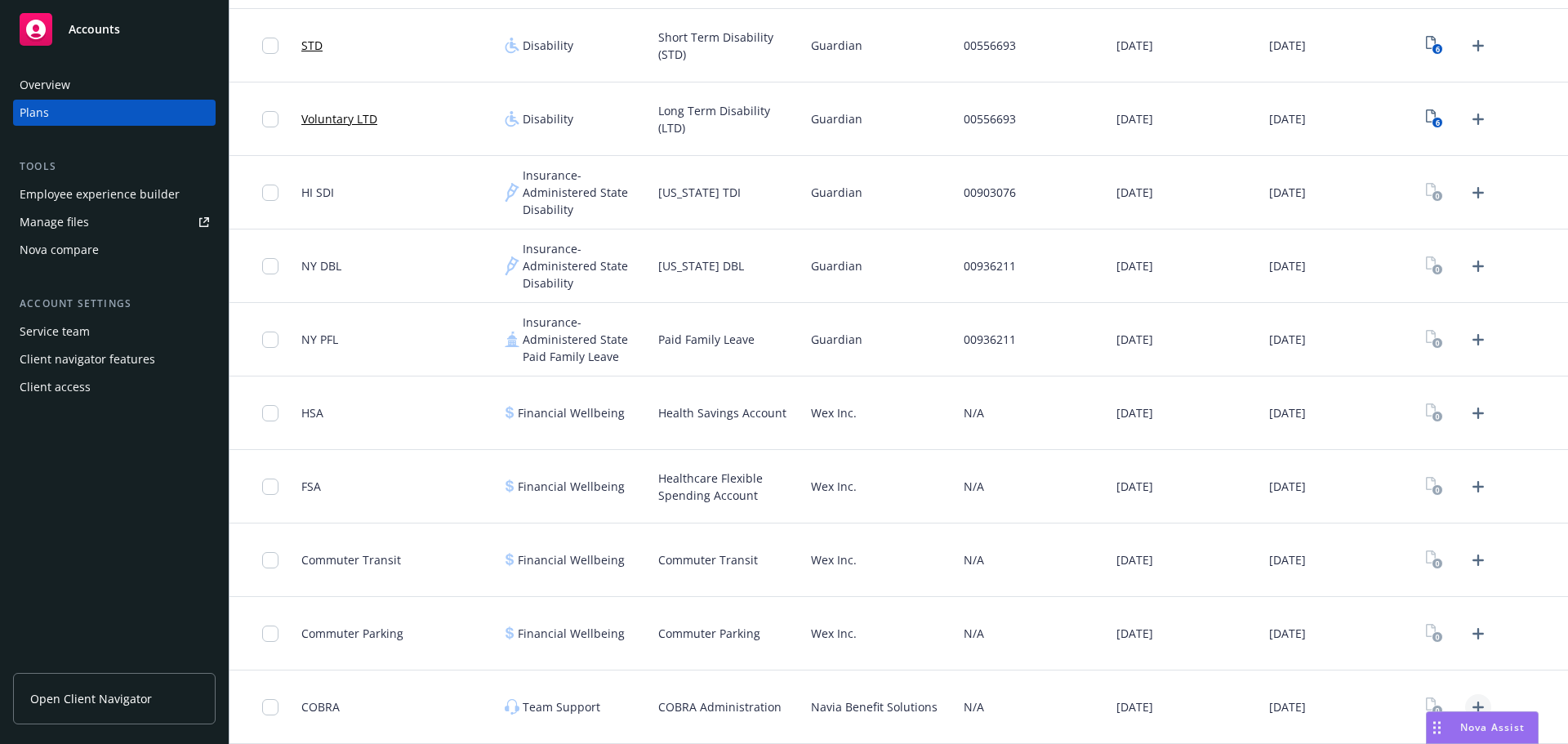
click at [1468, 706] on icon "Upload Plan Documents" at bounding box center [1478, 708] width 20 height 20
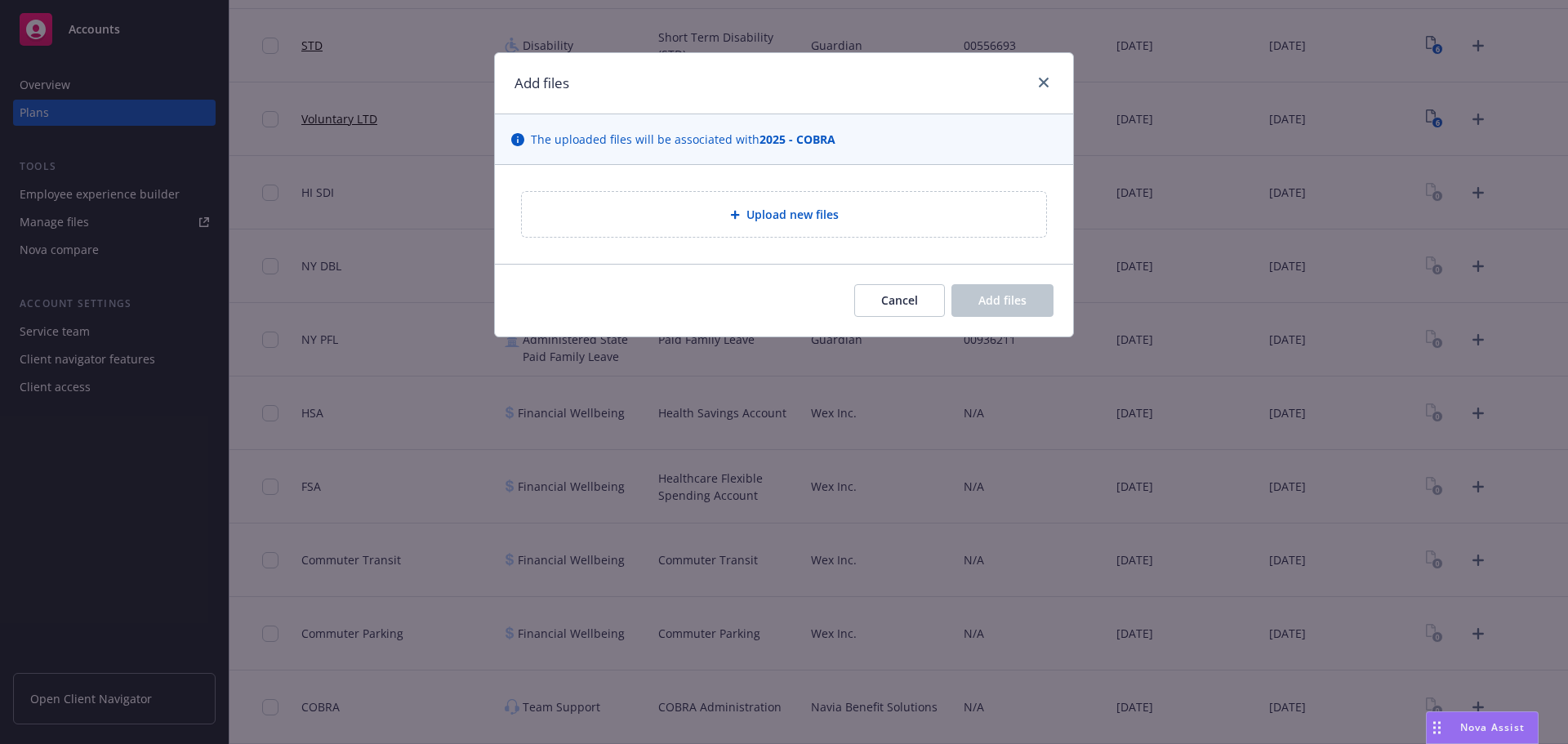
click at [801, 205] on div "Upload new files" at bounding box center [784, 214] width 498 height 19
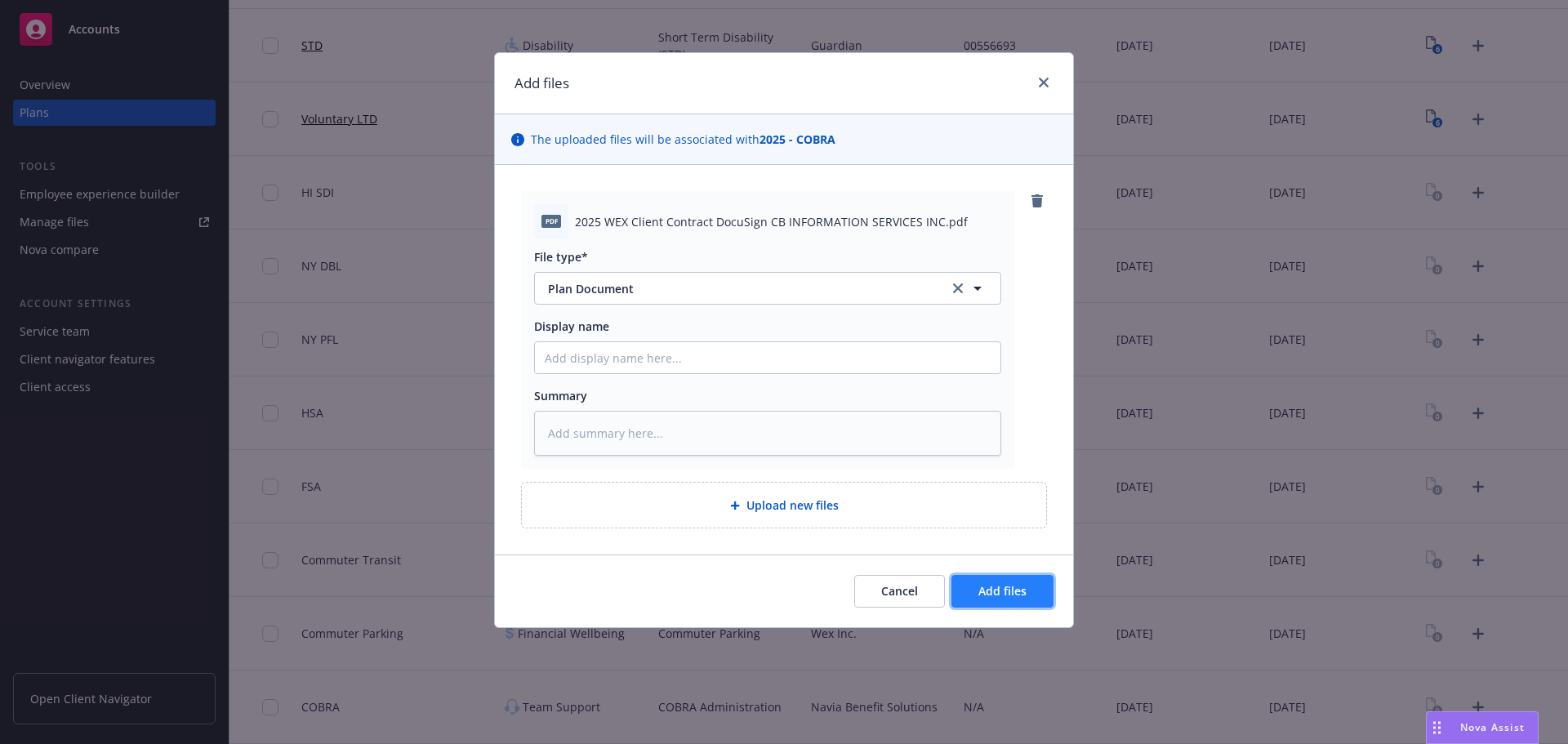
click at [980, 587] on span "Add files" at bounding box center [1003, 591] width 48 height 16
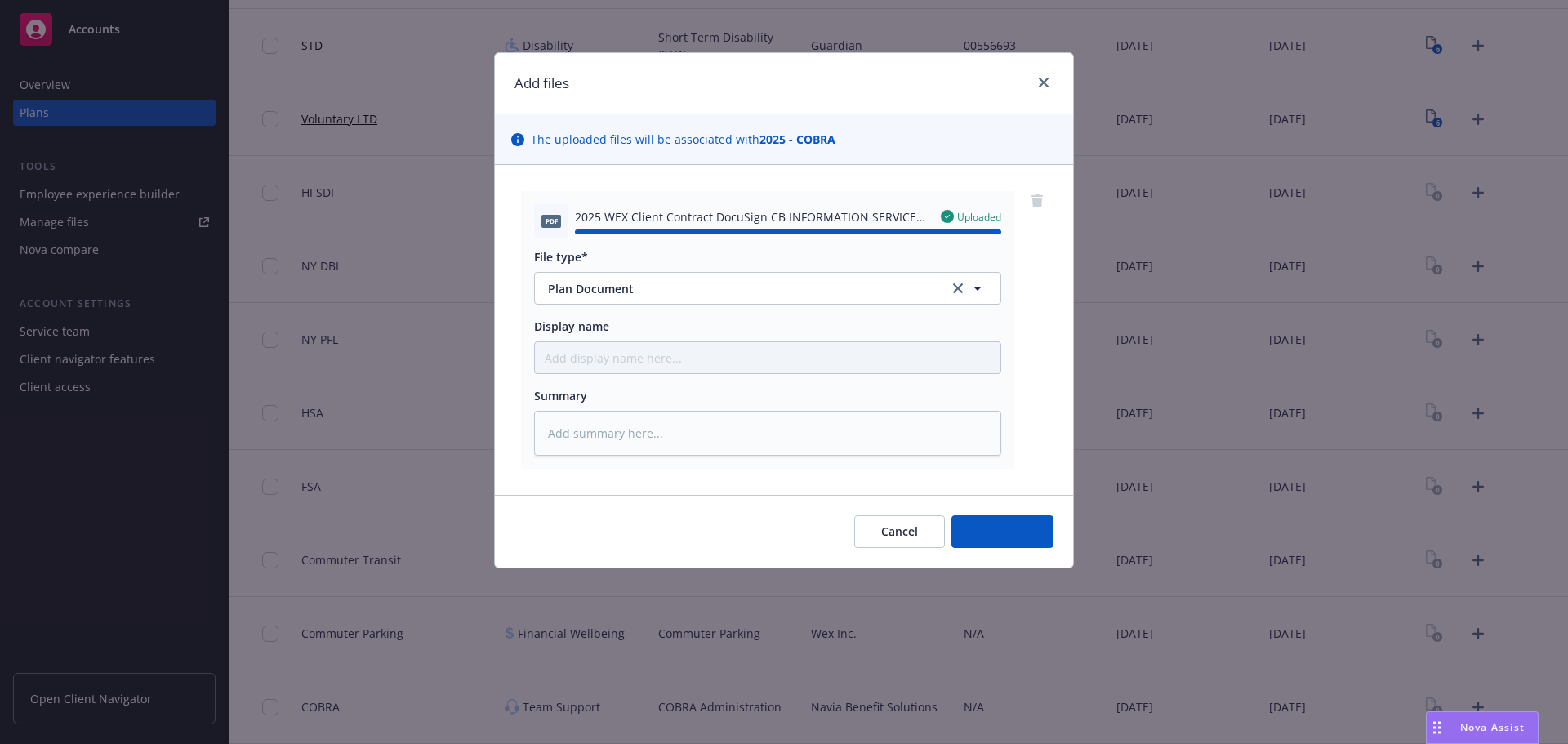
type textarea "x"
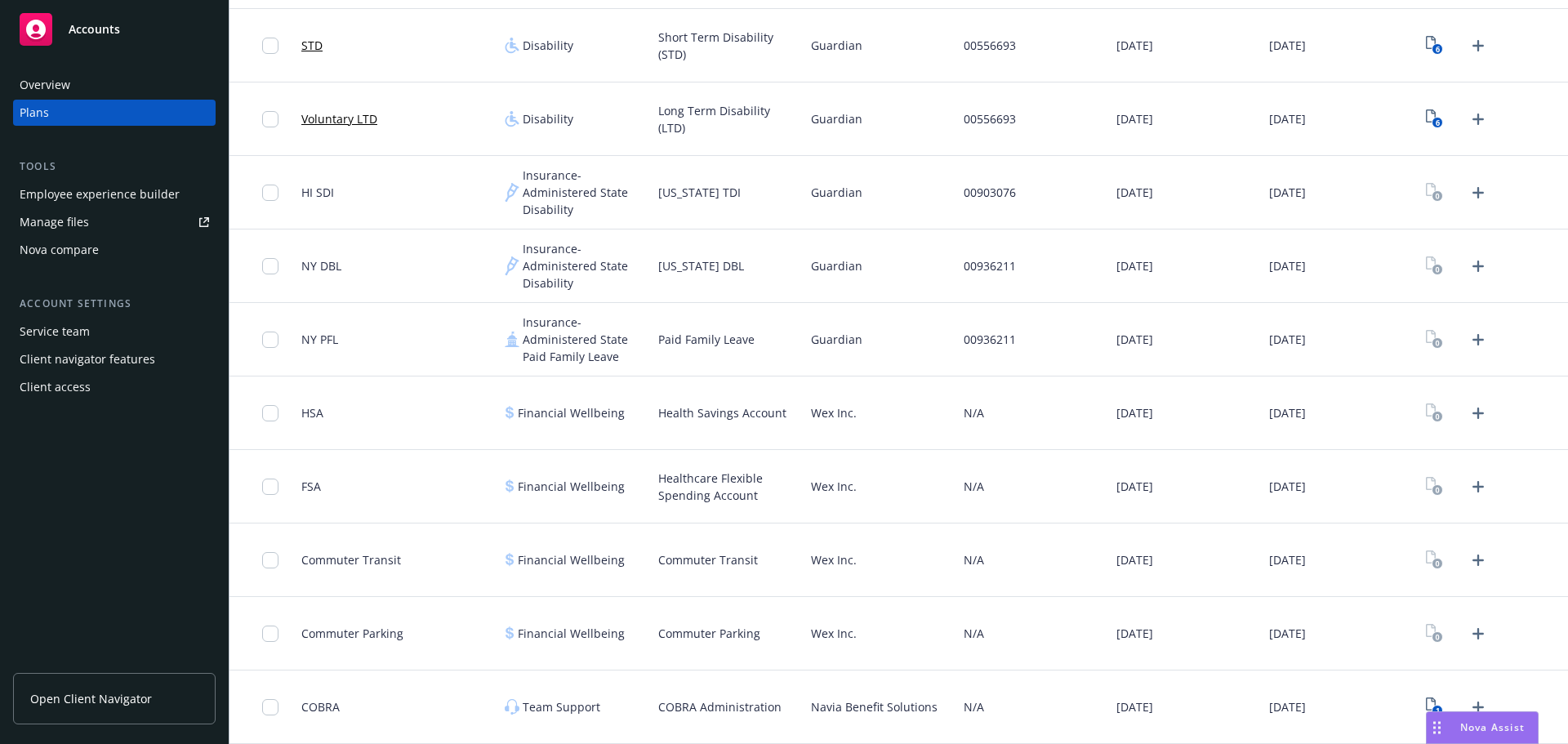
click at [733, 573] on div "Commuter Transit" at bounding box center [728, 559] width 152 height 73
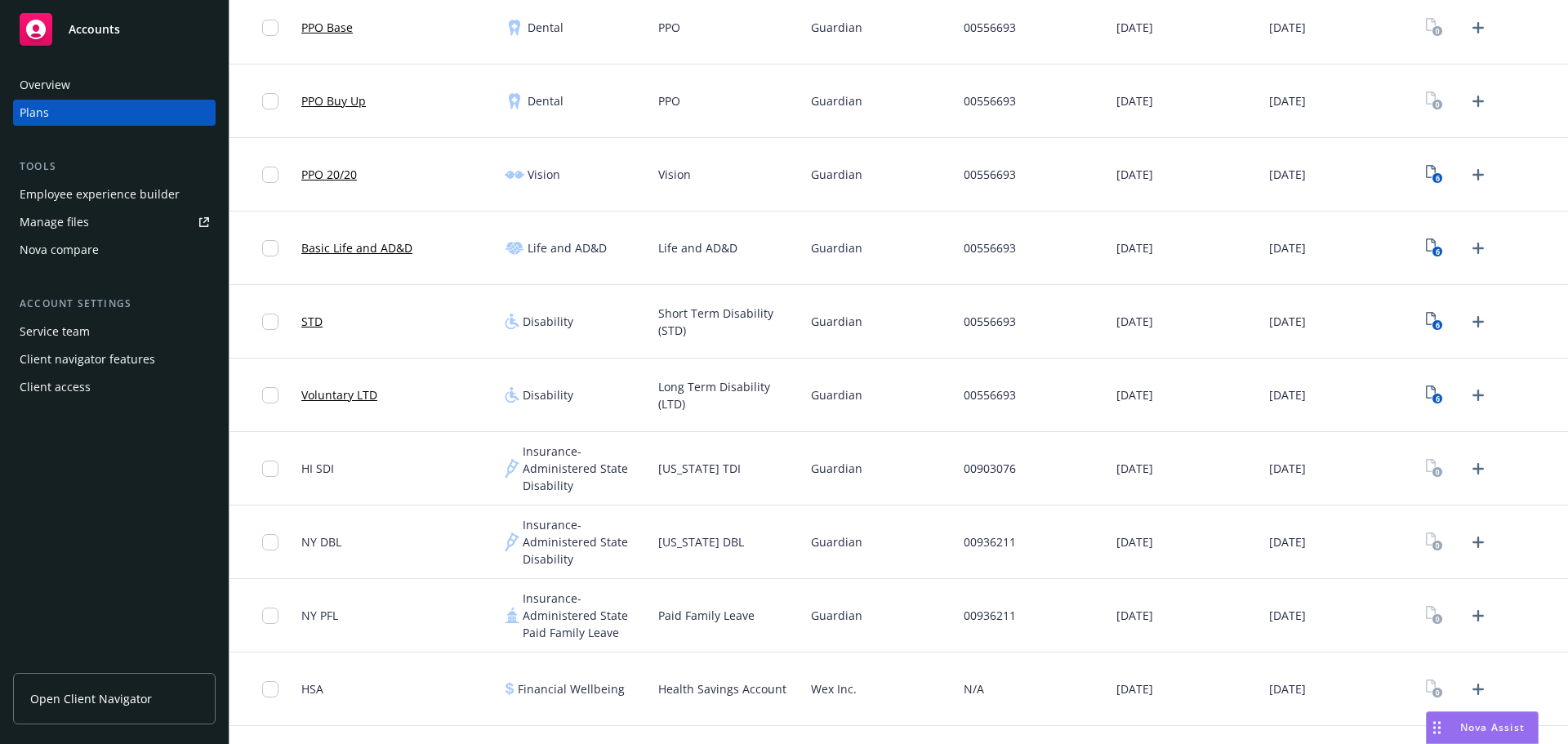
scroll to position [248, 0]
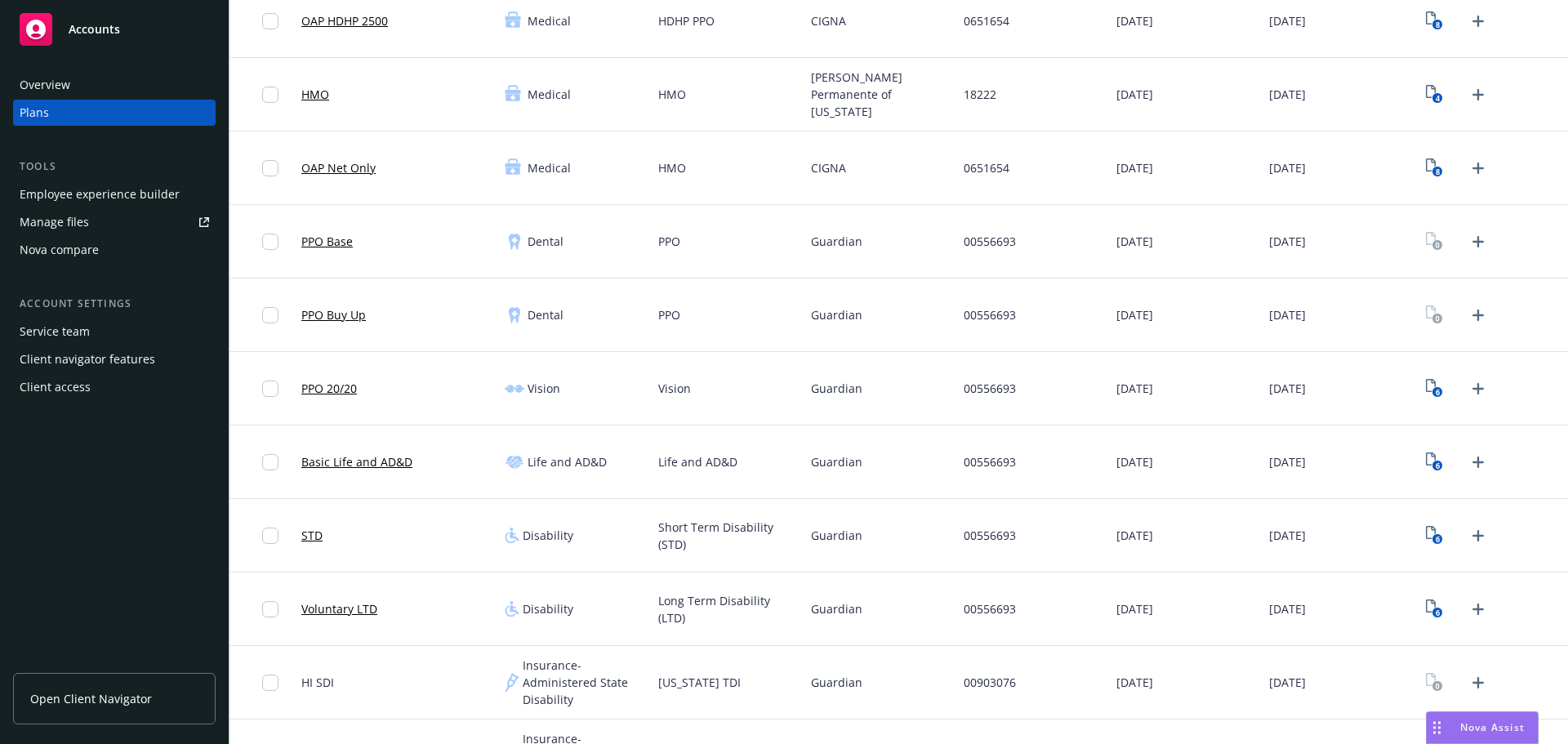
drag, startPoint x: 748, startPoint y: 528, endPoint x: 715, endPoint y: 512, distance: 36.7
click at [748, 528] on span "Short Term Disability (STD)" at bounding box center [728, 536] width 140 height 35
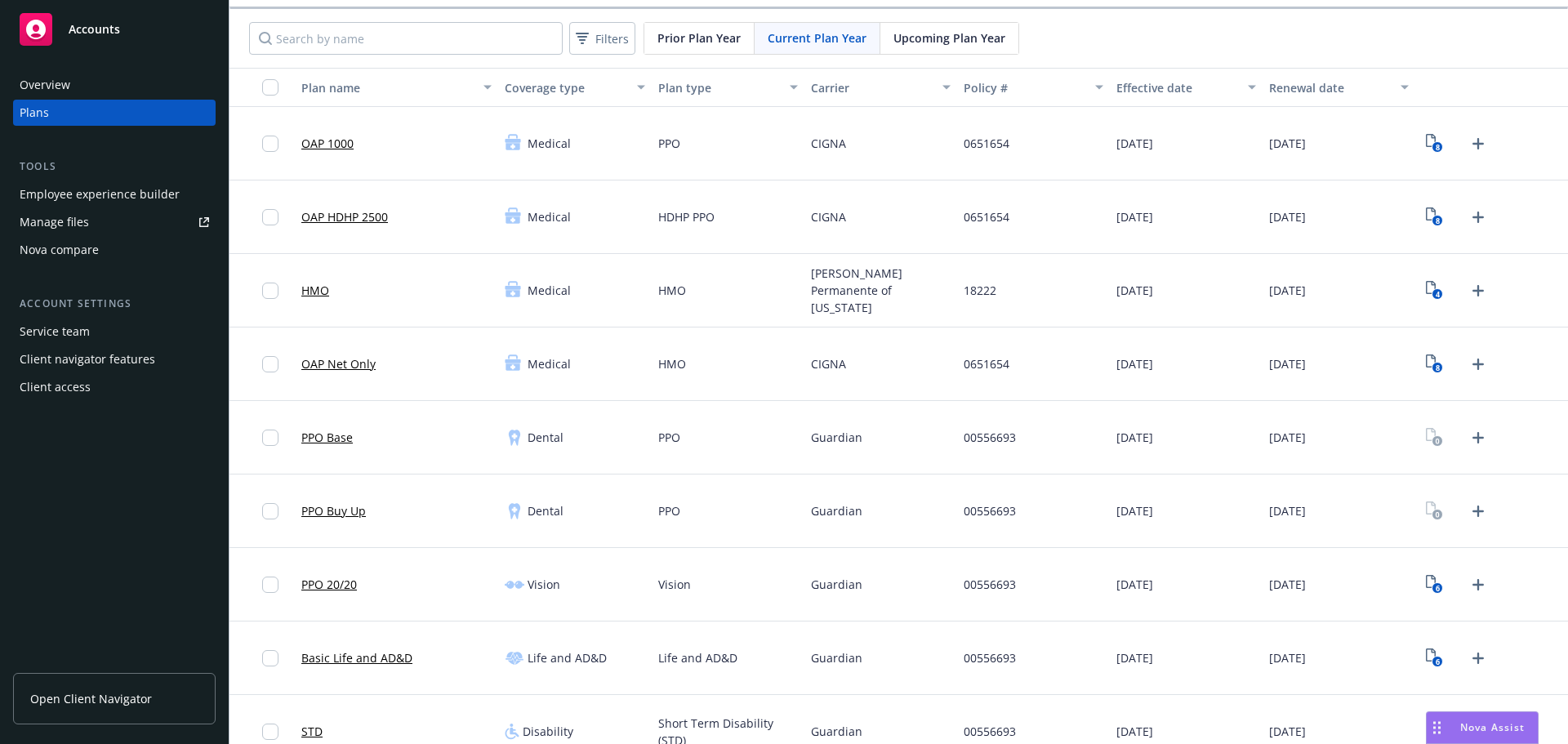
scroll to position [82, 0]
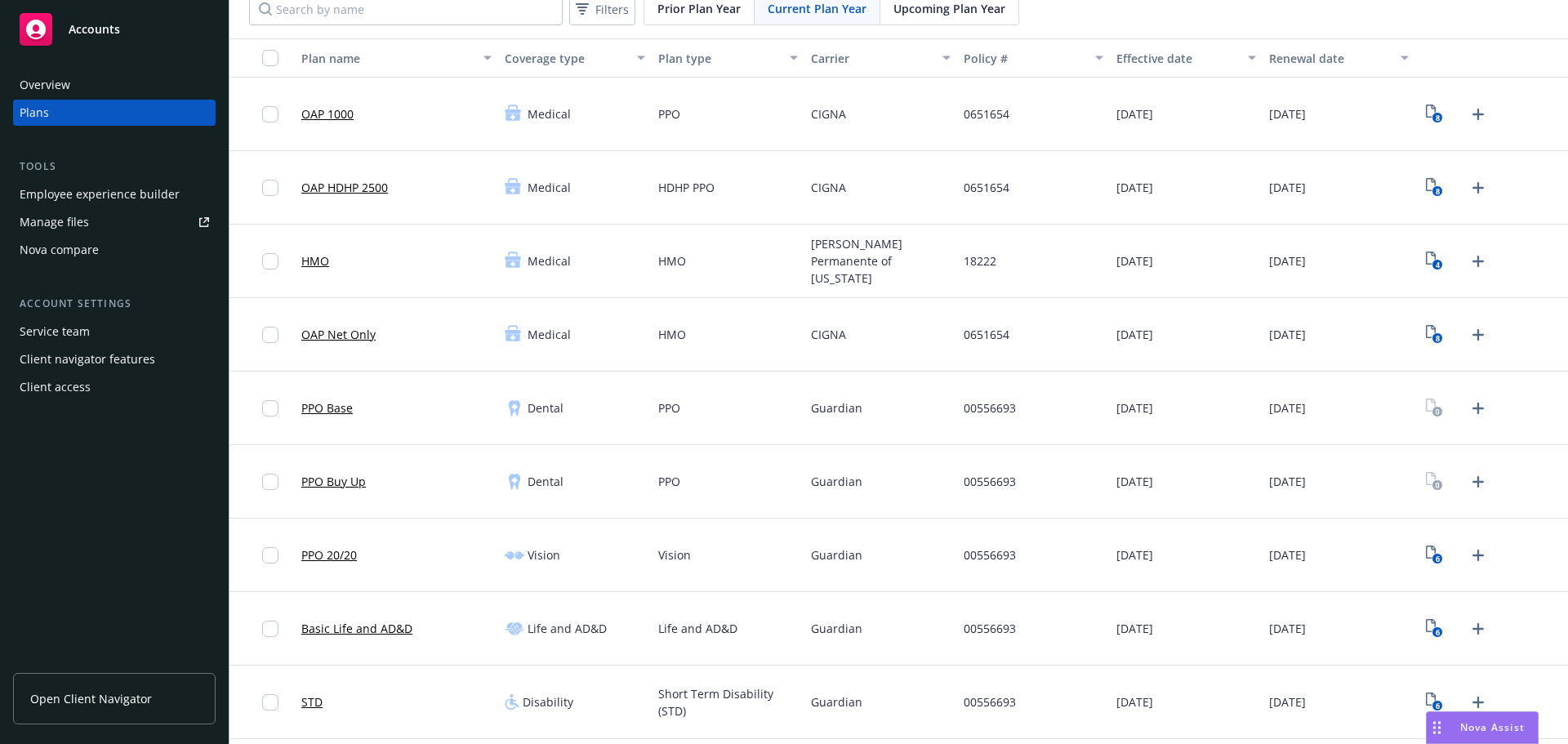
click at [812, 402] on span "Guardian" at bounding box center [836, 408] width 51 height 17
copy span "Guardian"
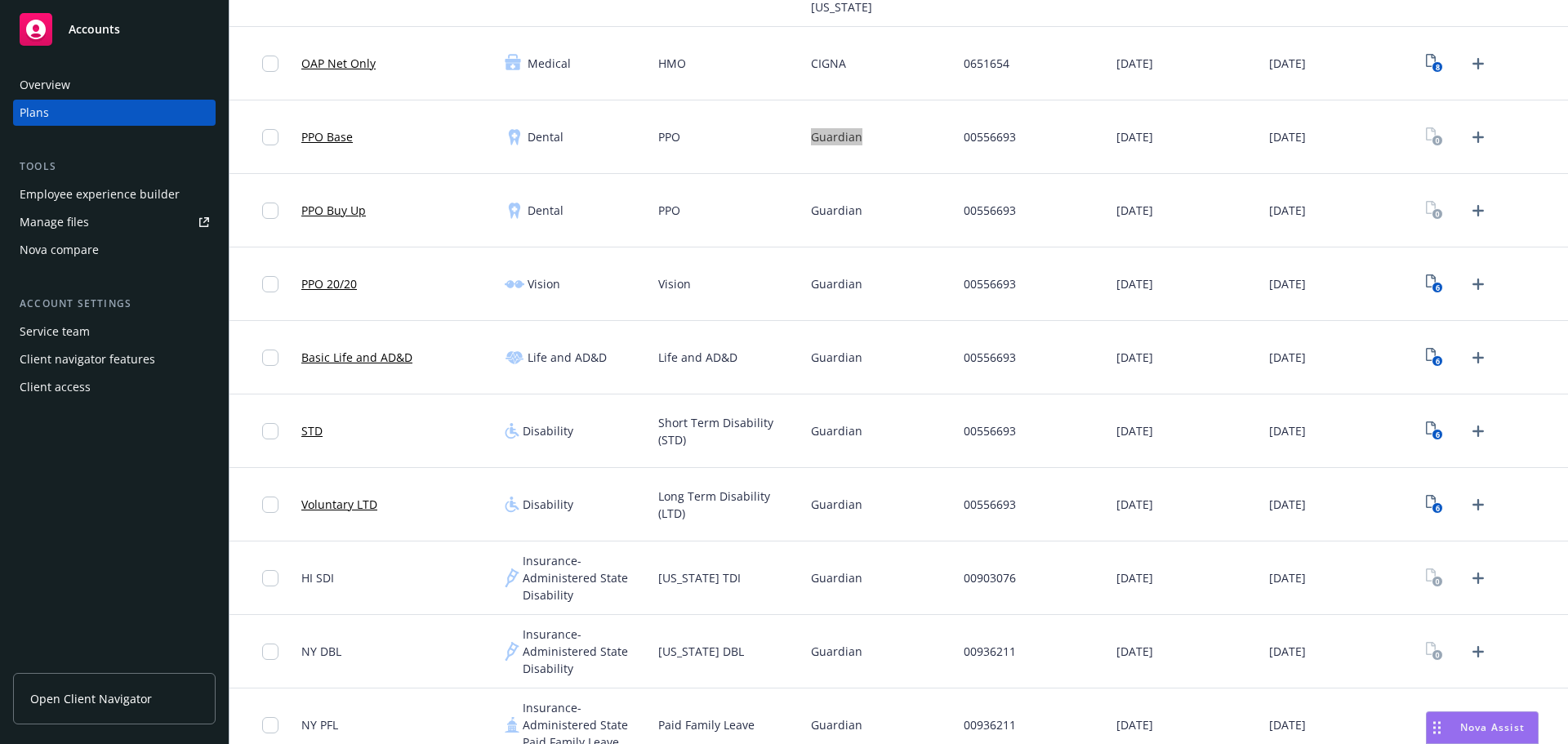
scroll to position [490, 0]
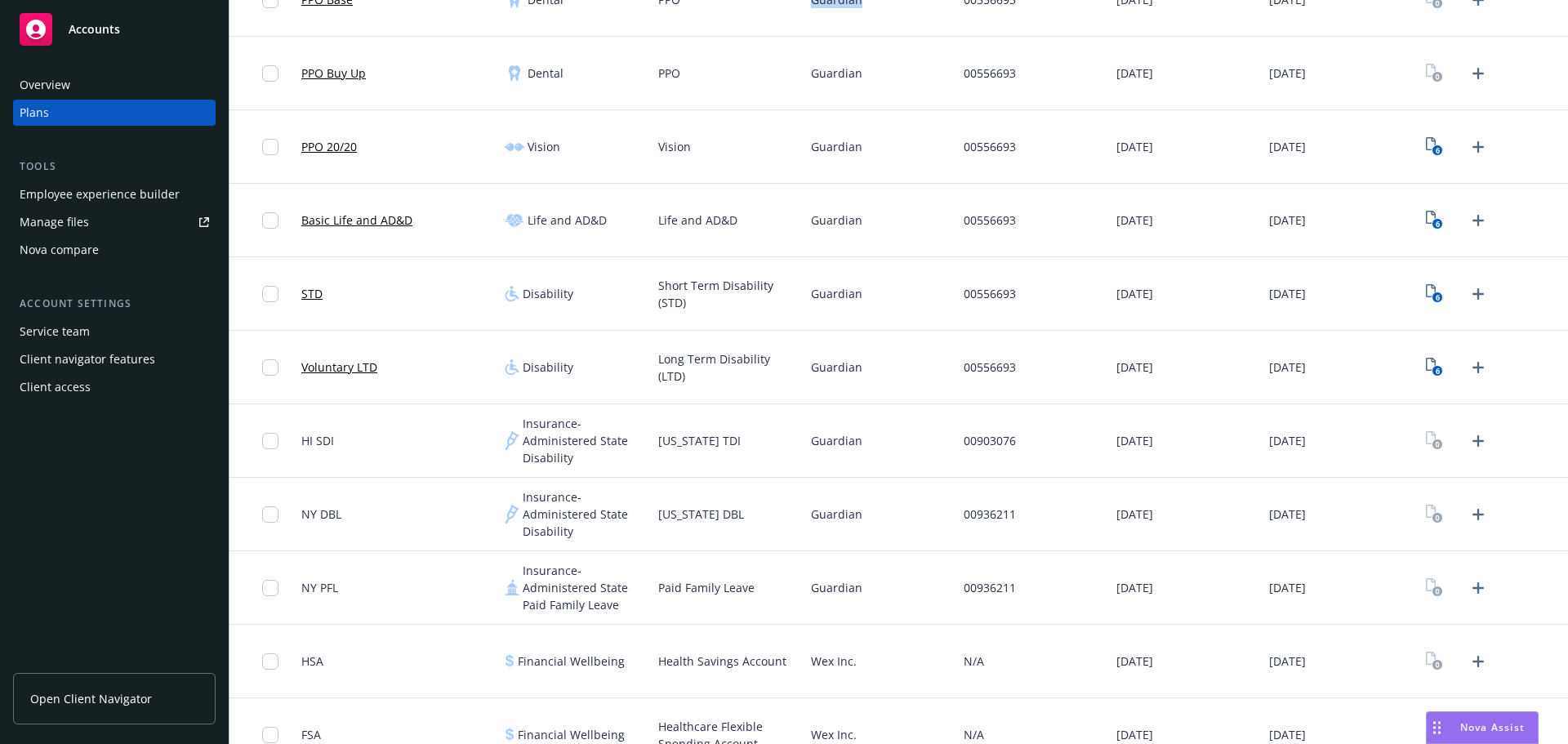
click at [845, 438] on span "Guardian" at bounding box center [836, 440] width 51 height 17
copy span "Guardian"
drag, startPoint x: 325, startPoint y: 515, endPoint x: 297, endPoint y: 517, distance: 28.1
click at [297, 517] on div "NY DBL" at bounding box center [396, 514] width 204 height 73
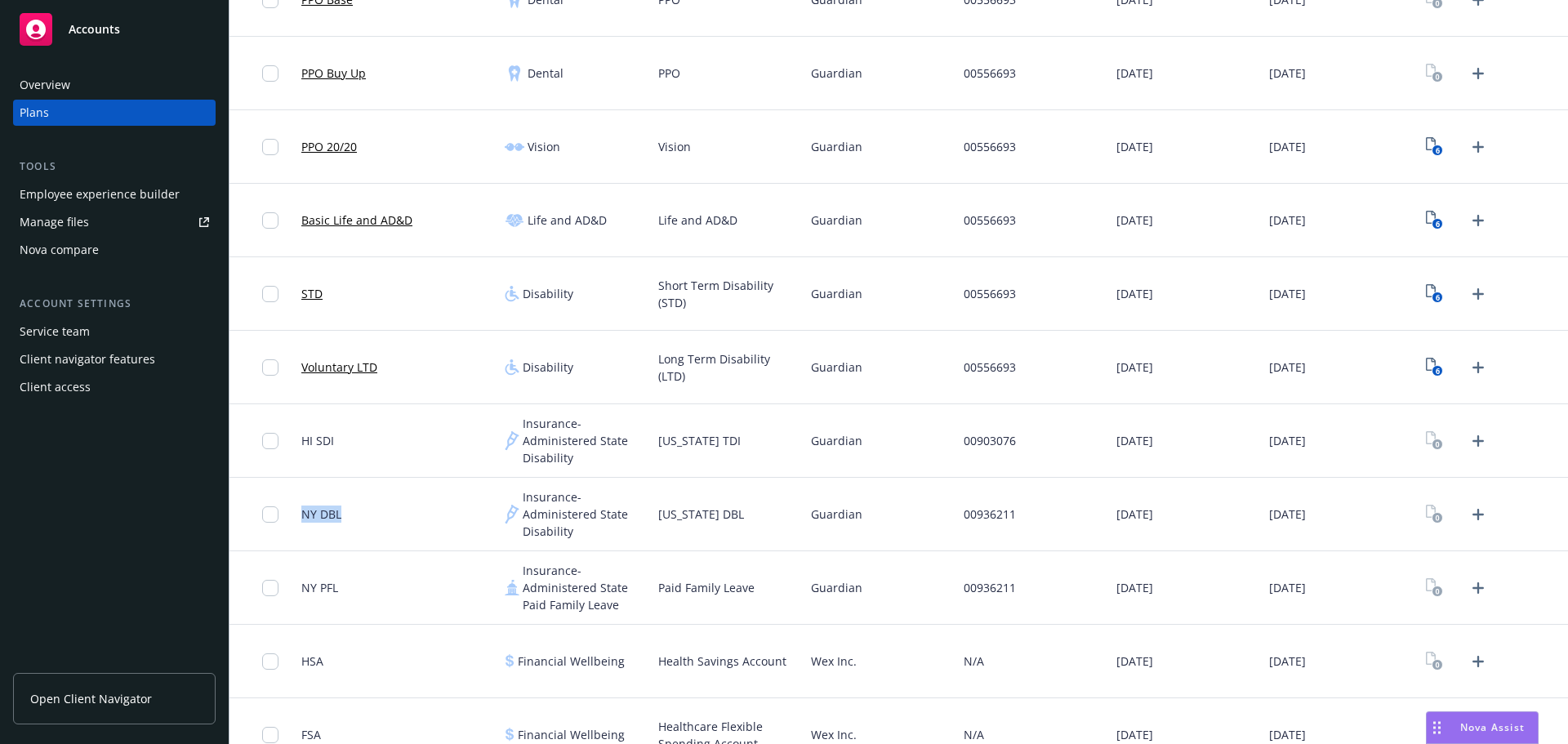
copy span "NY DBL"
drag, startPoint x: 335, startPoint y: 596, endPoint x: 296, endPoint y: 598, distance: 39.1
click at [296, 598] on div "NY PFL" at bounding box center [396, 587] width 204 height 73
copy span "NY PFL"
click at [804, 667] on div "Wex Inc." at bounding box center [880, 661] width 152 height 73
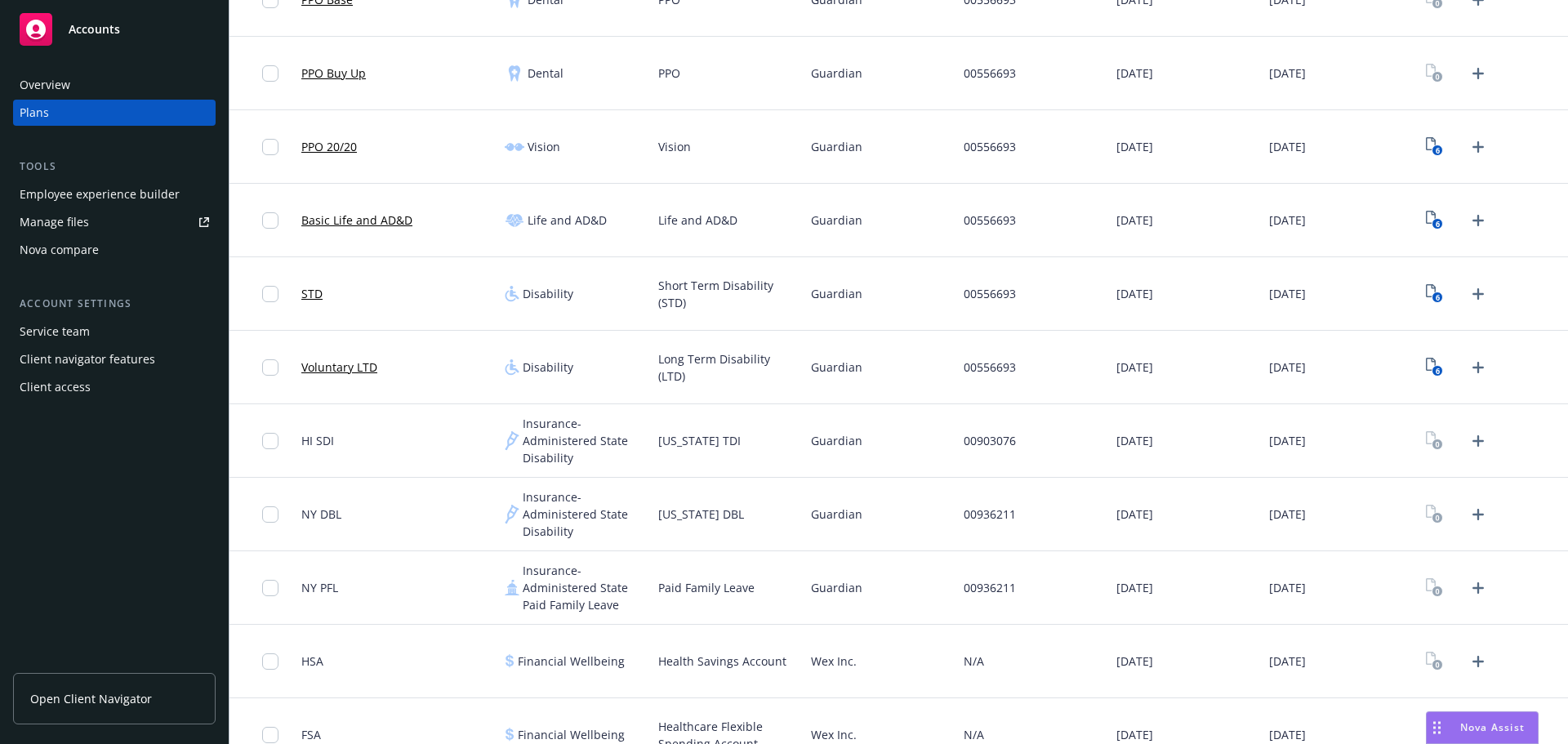
click at [812, 666] on span "Wex Inc." at bounding box center [834, 661] width 46 height 17
copy span "Wex"
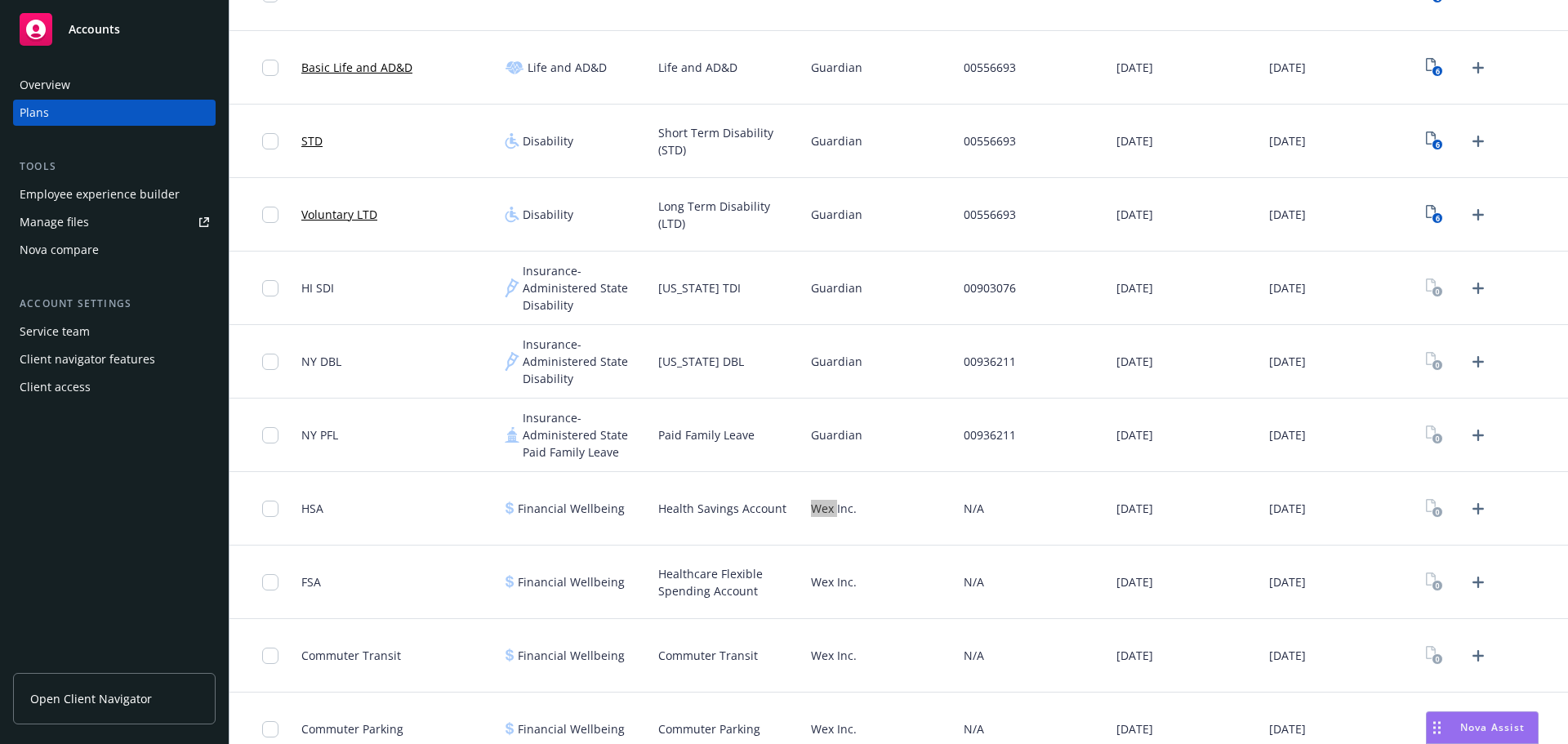
scroll to position [738, 0]
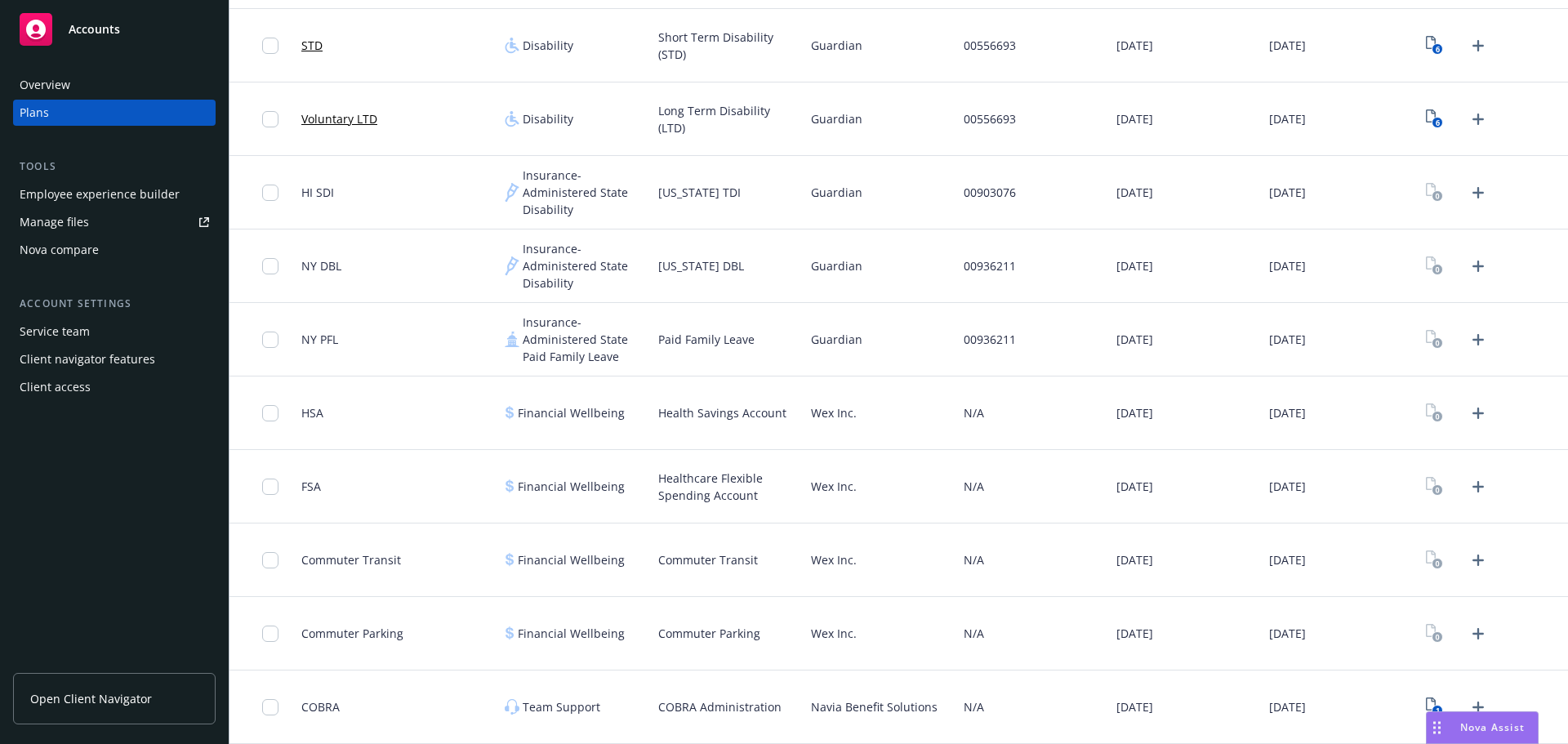
click at [817, 709] on span "Navia Benefit Solutions" at bounding box center [874, 707] width 127 height 17
copy span "Navia"
click at [1421, 691] on div "1" at bounding box center [1491, 707] width 152 height 73
click at [1426, 699] on icon "View Plan Documents" at bounding box center [1431, 704] width 10 height 13
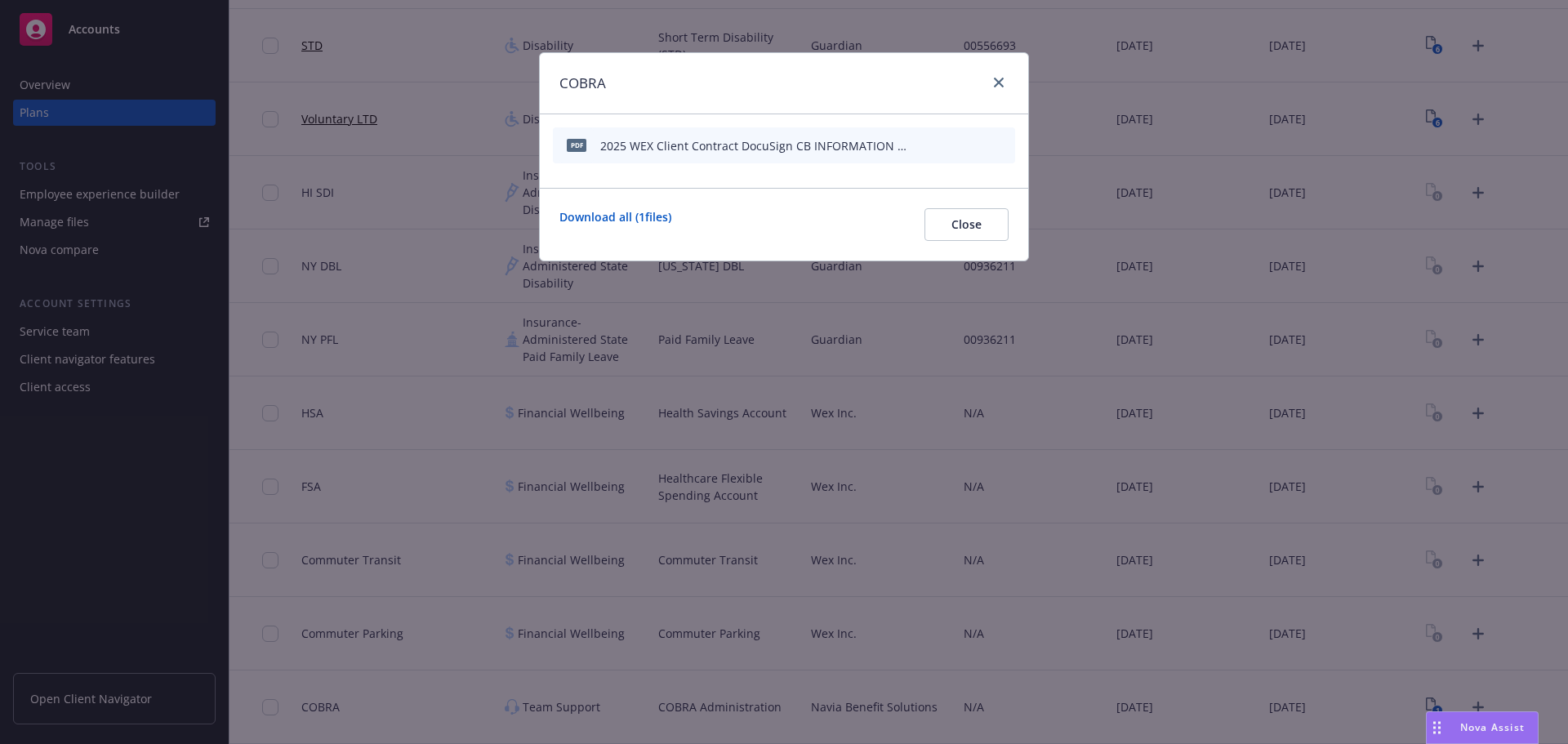
click at [1003, 148] on icon "archive file" at bounding box center [1000, 145] width 12 height 13
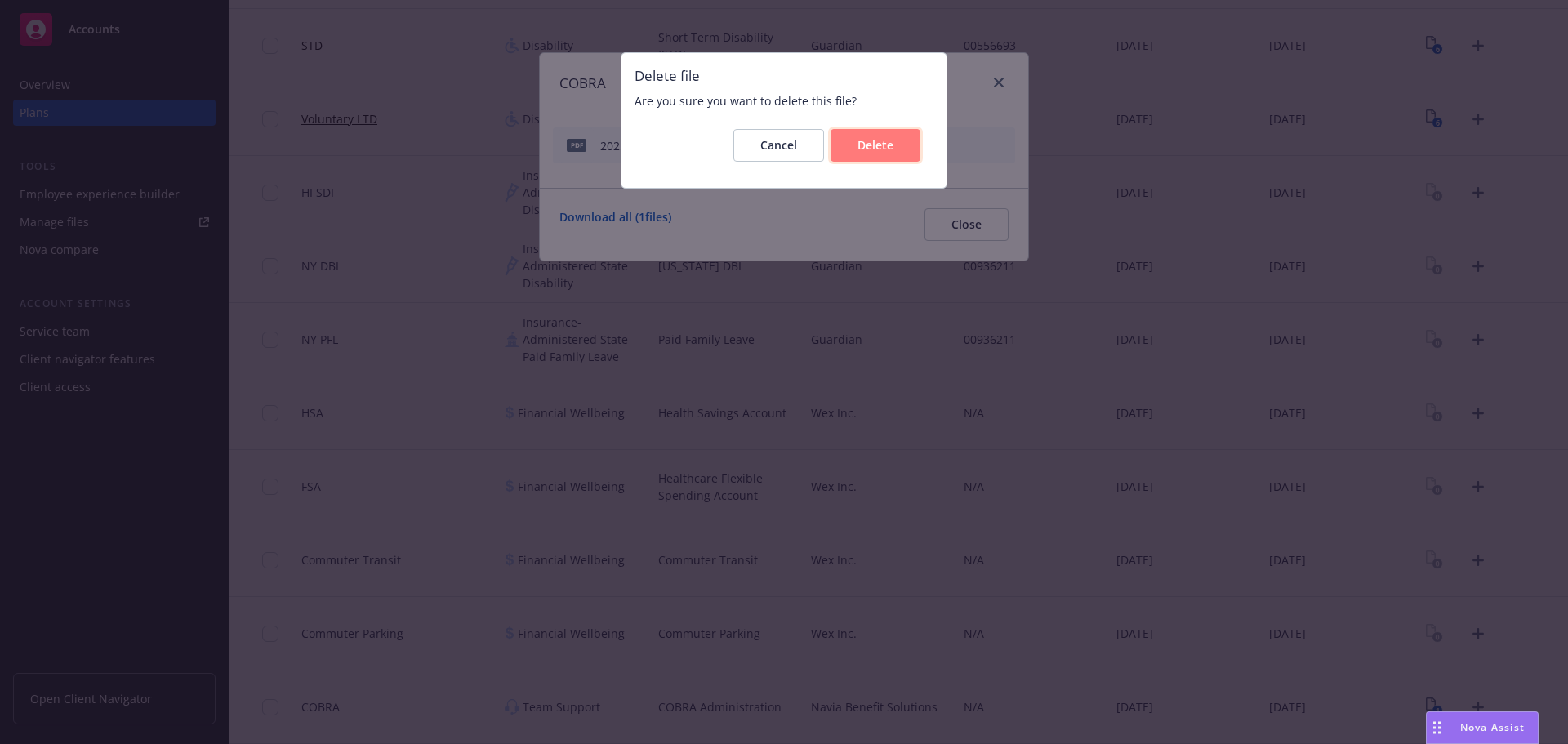
click at [878, 157] on button "Delete" at bounding box center [875, 146] width 90 height 33
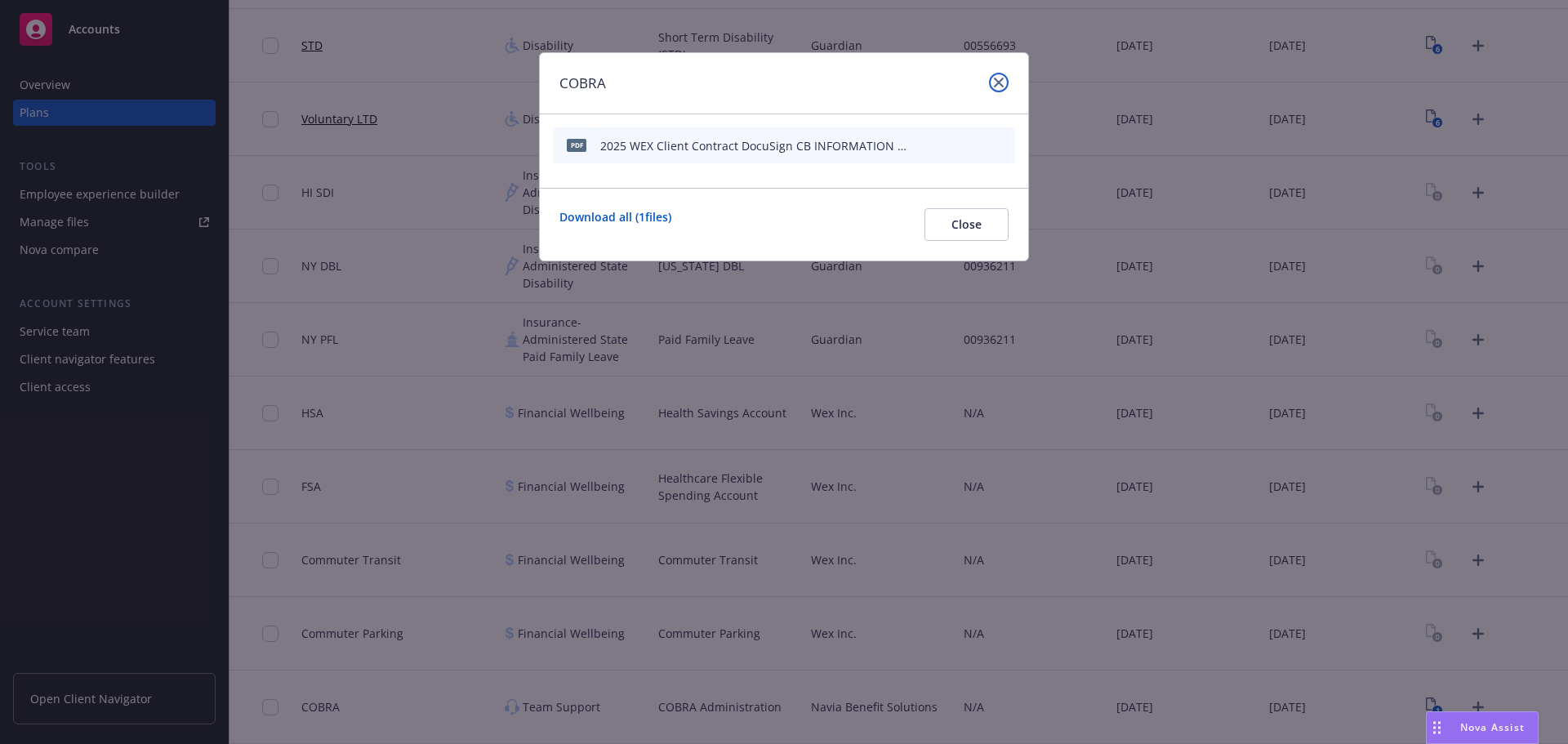
click at [997, 85] on icon "close" at bounding box center [999, 82] width 10 height 10
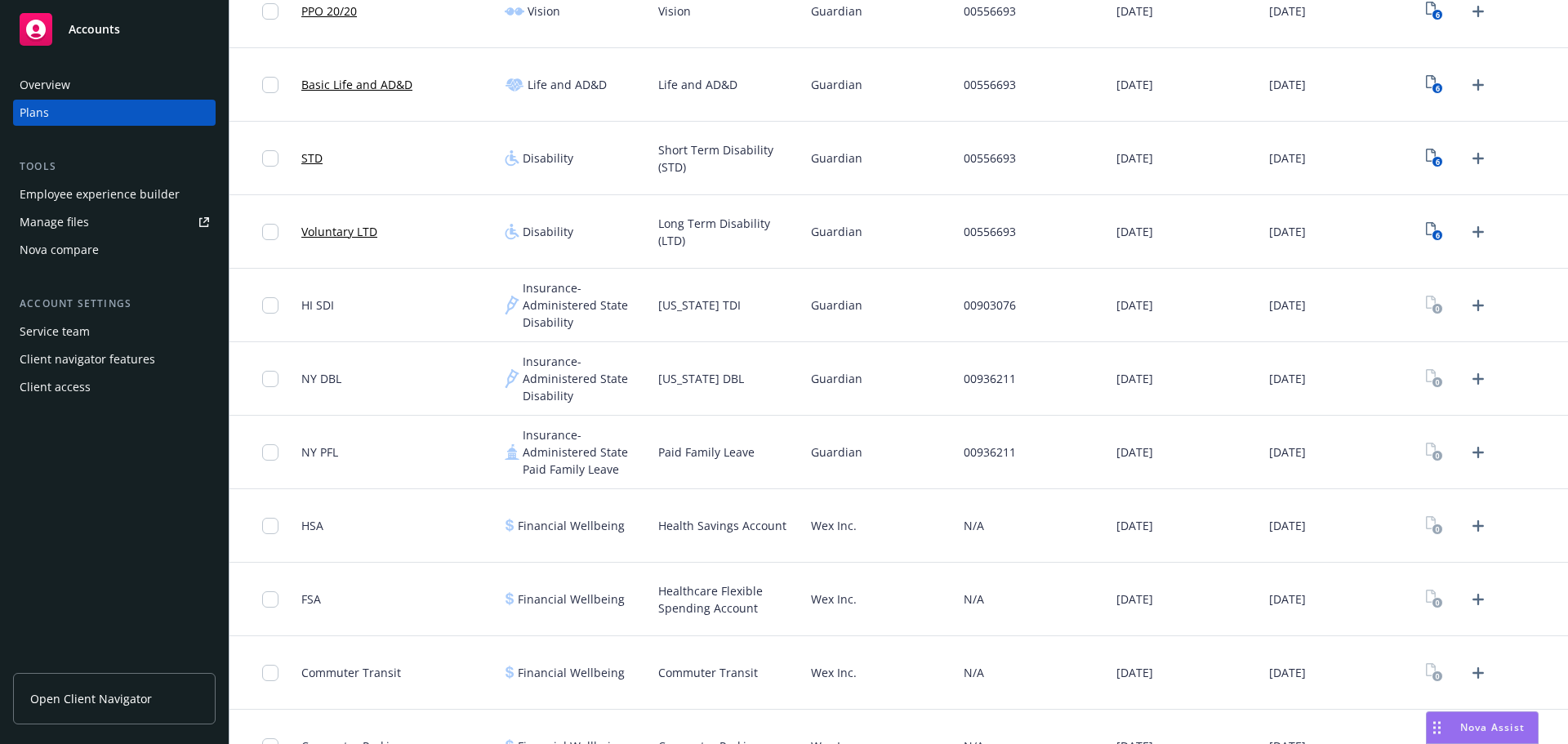
scroll to position [738, 0]
